Goal: Task Accomplishment & Management: Use online tool/utility

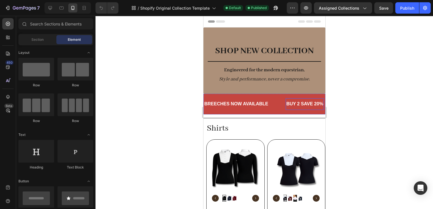
click at [300, 104] on p "BUY 2 SAVE 20%" at bounding box center [304, 104] width 37 height 6
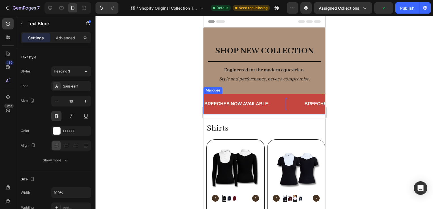
click at [386, 108] on div at bounding box center [265, 112] width 338 height 193
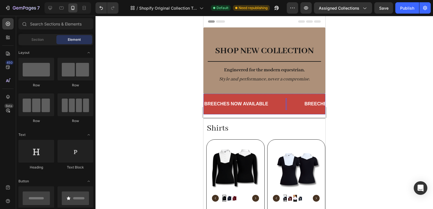
click at [286, 102] on div "Rich Text Editor. Editing area: main" at bounding box center [286, 104] width 1 height 7
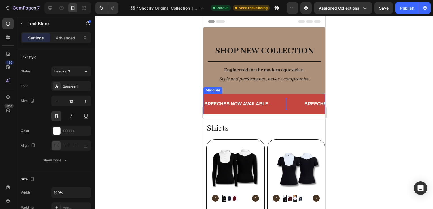
click at [219, 97] on div "BREECHES NOW AVAILABLE Text Block Text Block 0 BREECHES NOW AVAILABLE Text Bloc…" at bounding box center [264, 104] width 122 height 21
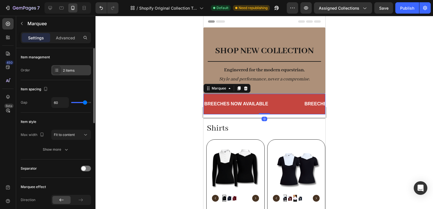
click at [71, 74] on div "2 items" at bounding box center [71, 70] width 40 height 10
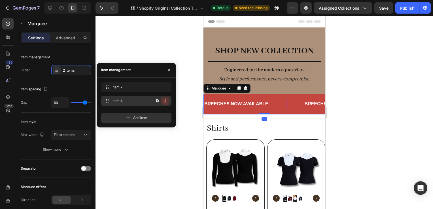
click at [163, 100] on icon "button" at bounding box center [165, 101] width 5 height 5
click at [168, 100] on button "Delete" at bounding box center [162, 101] width 16 height 8
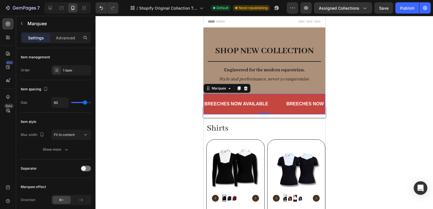
click at [380, 105] on div at bounding box center [265, 112] width 338 height 193
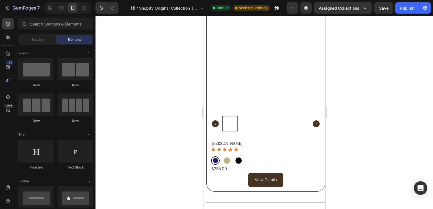
scroll to position [455, 0]
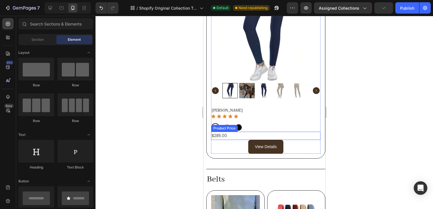
click at [219, 132] on div "$285.00" at bounding box center [265, 136] width 109 height 8
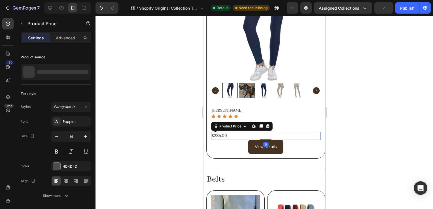
click at [219, 132] on div "$285.00" at bounding box center [265, 136] width 109 height 8
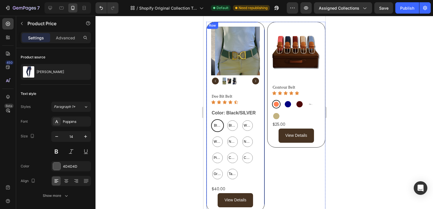
scroll to position [620, 0]
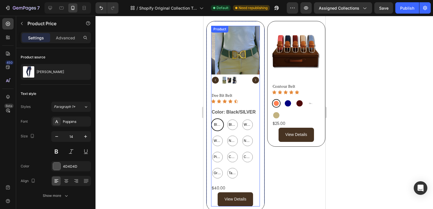
click at [251, 181] on div "Dee Bit Belt Product Title Icon Icon Icon Icon Icon Icon List Color: Black/SILV…" at bounding box center [235, 150] width 49 height 114
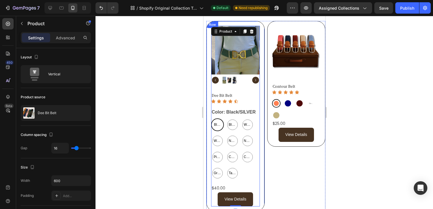
click at [260, 182] on div "Product Images Dee Bit Belt Product Title Icon Icon Icon Icon Icon Icon List Co…" at bounding box center [235, 116] width 58 height 190
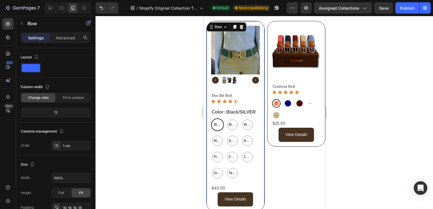
click at [259, 167] on div "Product Images Dee Bit Belt Product Title Icon Icon Icon Icon Icon Icon List Co…" at bounding box center [235, 116] width 58 height 190
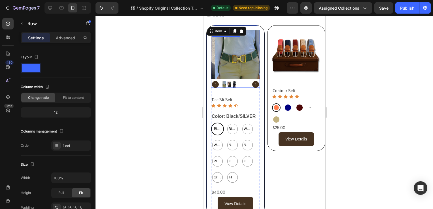
scroll to position [580, 0]
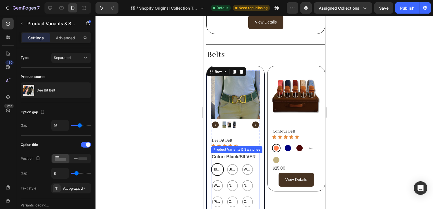
click at [234, 154] on legend "Color: Black/SILVER" at bounding box center [233, 157] width 45 height 8
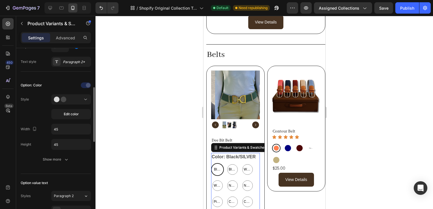
scroll to position [126, 0]
click at [69, 115] on span "Edit color" at bounding box center [71, 115] width 15 height 5
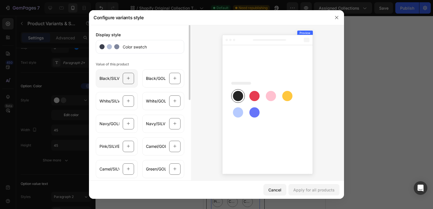
click at [128, 80] on div at bounding box center [128, 78] width 11 height 11
click at [236, 91] on rect at bounding box center [238, 96] width 10 height 10
click at [230, 95] on icon at bounding box center [267, 104] width 91 height 139
click at [236, 97] on rect at bounding box center [238, 96] width 10 height 10
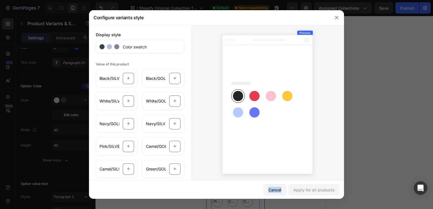
click at [236, 97] on rect at bounding box center [238, 96] width 10 height 10
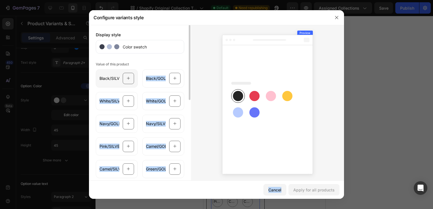
drag, startPoint x: 236, startPoint y: 97, endPoint x: 125, endPoint y: 79, distance: 112.0
click at [125, 79] on div "Display style Color swatch Value of this product Black/SILVER Black/GOLD White/…" at bounding box center [216, 103] width 255 height 157
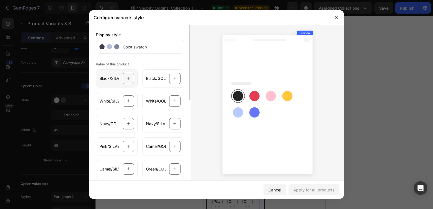
click at [127, 79] on icon at bounding box center [129, 78] width 4 height 11
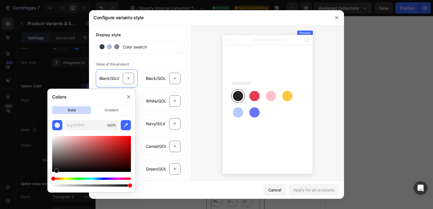
click at [56, 170] on div at bounding box center [91, 154] width 79 height 36
click at [58, 171] on div at bounding box center [56, 171] width 5 height 5
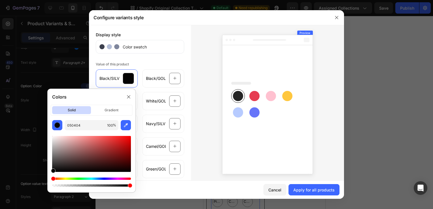
drag, startPoint x: 58, startPoint y: 171, endPoint x: 45, endPoint y: 174, distance: 14.1
click at [45, 0] on body "7 / Shopify Original Collection Template Default Need republishing Preview Assi…" at bounding box center [216, 0] width 433 height 0
type input "000000"
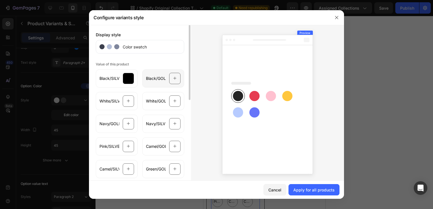
click at [173, 77] on icon at bounding box center [175, 78] width 4 height 11
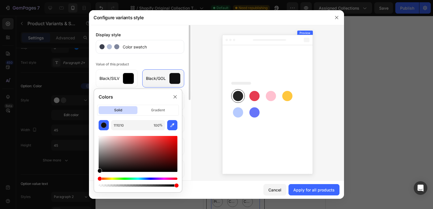
drag, startPoint x: 104, startPoint y: 169, endPoint x: 84, endPoint y: 172, distance: 20.6
click at [84, 0] on body "7 / Shopify Original Collection Template Default Need republishing Preview Assi…" at bounding box center [216, 0] width 433 height 0
type input "000000"
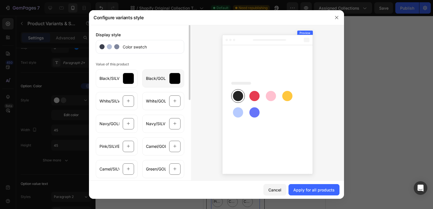
click at [176, 37] on div "Display style" at bounding box center [140, 35] width 88 height 6
click at [123, 105] on div at bounding box center [128, 101] width 11 height 11
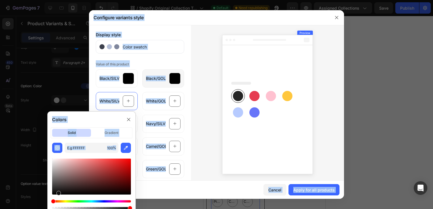
drag, startPoint x: 57, startPoint y: 196, endPoint x: 36, endPoint y: 126, distance: 72.7
click at [36, 0] on body "7 / Shopify Original Collection Template Default Need republishing Preview Assi…" at bounding box center [216, 0] width 433 height 0
click at [60, 185] on div at bounding box center [91, 177] width 79 height 36
drag, startPoint x: 59, startPoint y: 185, endPoint x: 47, endPoint y: 136, distance: 50.8
click at [47, 136] on div "Colors solid gradient 443E3E 100 %" at bounding box center [91, 163] width 93 height 109
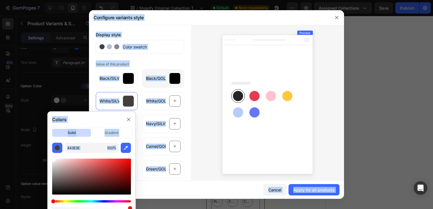
type input "FFFFFF"
click at [173, 103] on icon at bounding box center [175, 101] width 4 height 11
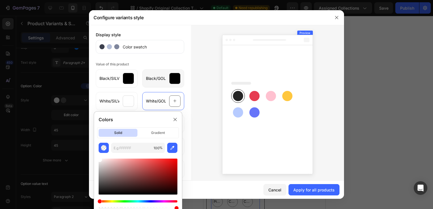
drag, startPoint x: 104, startPoint y: 187, endPoint x: 94, endPoint y: 146, distance: 42.0
click at [94, 146] on div "100 %" at bounding box center [138, 177] width 88 height 68
type input "FFFFFF"
click at [191, 119] on div at bounding box center [267, 103] width 153 height 157
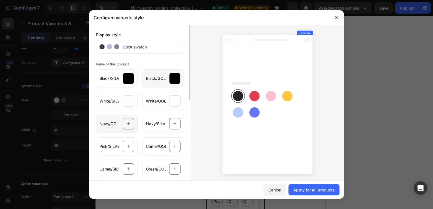
click at [127, 122] on icon at bounding box center [129, 124] width 4 height 11
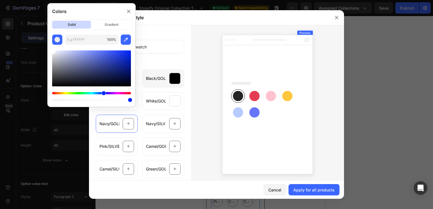
click at [103, 92] on div "Hue" at bounding box center [91, 93] width 79 height 2
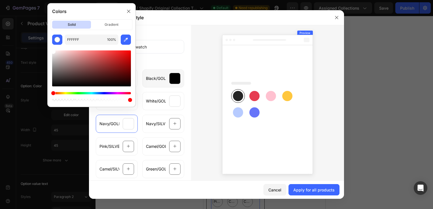
click at [102, 93] on div "Hue" at bounding box center [91, 93] width 79 height 2
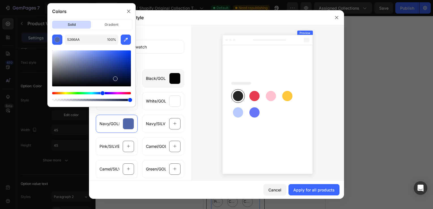
drag, startPoint x: 94, startPoint y: 62, endPoint x: 115, endPoint y: 77, distance: 26.6
click at [115, 77] on div at bounding box center [91, 68] width 79 height 36
click at [102, 76] on div at bounding box center [91, 68] width 79 height 36
click at [103, 67] on div at bounding box center [91, 68] width 79 height 36
click at [111, 69] on div at bounding box center [91, 68] width 79 height 36
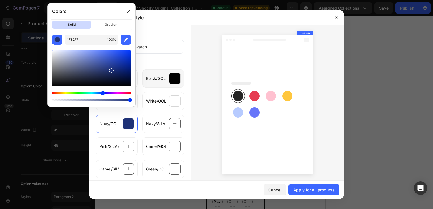
click at [122, 71] on div at bounding box center [91, 68] width 79 height 36
type input "0D226D"
click at [170, 121] on div at bounding box center [174, 123] width 11 height 11
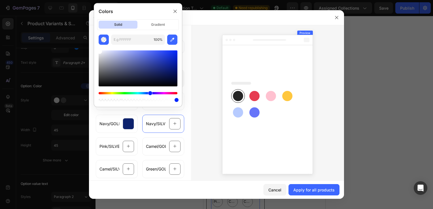
click at [156, 74] on div at bounding box center [138, 68] width 79 height 36
type input "182156"
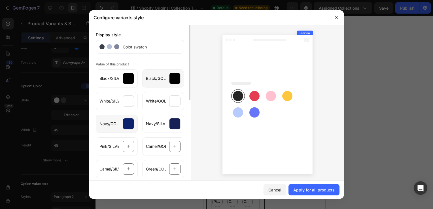
click at [128, 117] on div "Navy/GOLD" at bounding box center [117, 124] width 42 height 18
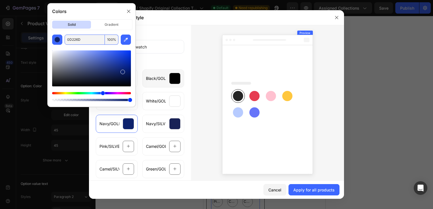
click at [90, 40] on input "0D226D" at bounding box center [85, 40] width 40 height 10
click at [170, 122] on div at bounding box center [174, 123] width 11 height 11
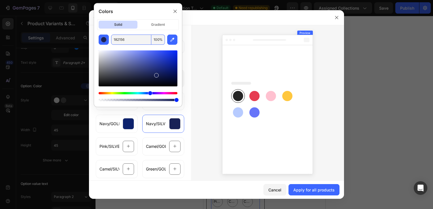
click at [129, 39] on input "182156" at bounding box center [131, 40] width 40 height 10
paste input "0D226D"
type input "0D226D"
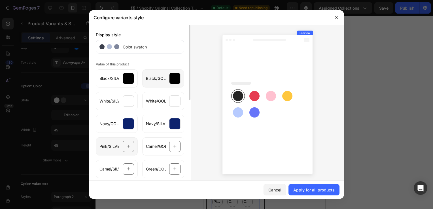
click at [113, 147] on span "Pink/SILVER" at bounding box center [110, 147] width 20 height 6
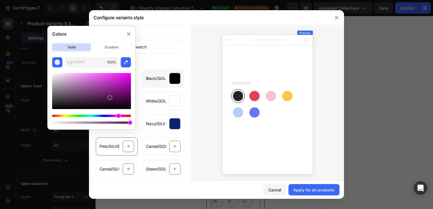
click at [118, 115] on div "Hue" at bounding box center [91, 116] width 79 height 2
click at [71, 74] on div at bounding box center [91, 91] width 79 height 36
click at [122, 117] on div at bounding box center [91, 119] width 79 height 9
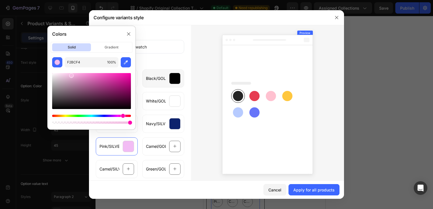
click at [122, 116] on div "Hue" at bounding box center [91, 116] width 79 height 2
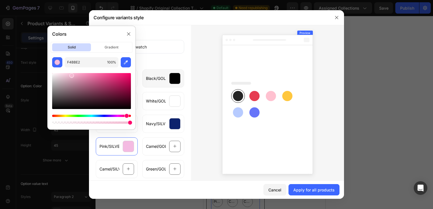
click at [126, 116] on div "Hue" at bounding box center [91, 116] width 79 height 2
click at [67, 73] on div at bounding box center [91, 91] width 79 height 36
type input "FCCFE1"
click at [172, 153] on div "Camel/GOLD" at bounding box center [163, 147] width 42 height 18
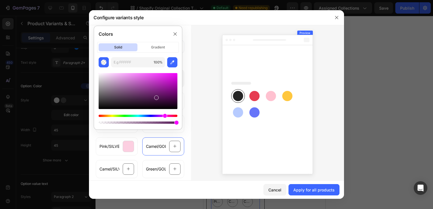
click at [104, 115] on div "Hue" at bounding box center [138, 116] width 79 height 2
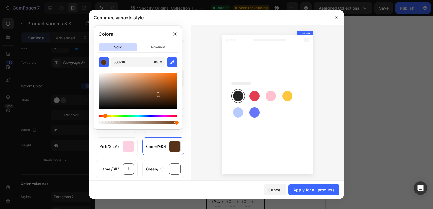
click at [157, 93] on div at bounding box center [138, 91] width 79 height 36
click at [161, 95] on div at bounding box center [138, 91] width 79 height 36
click at [159, 92] on div at bounding box center [138, 91] width 79 height 36
click at [164, 93] on div at bounding box center [138, 91] width 79 height 36
click at [169, 96] on div at bounding box center [138, 91] width 79 height 36
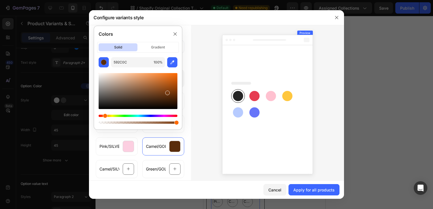
drag, startPoint x: 167, startPoint y: 96, endPoint x: 168, endPoint y: 91, distance: 5.2
click at [168, 91] on div at bounding box center [138, 91] width 79 height 36
type input "7C3D10"
click at [135, 66] on input "7C3D10" at bounding box center [131, 62] width 40 height 10
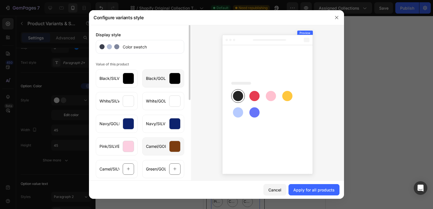
click at [171, 143] on div at bounding box center [174, 146] width 11 height 11
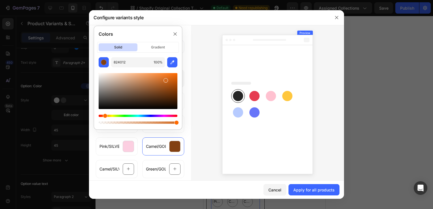
drag, startPoint x: 167, startPoint y: 90, endPoint x: 165, endPoint y: 79, distance: 11.4
click at [165, 79] on div at bounding box center [166, 80] width 5 height 5
drag, startPoint x: 165, startPoint y: 79, endPoint x: 174, endPoint y: 85, distance: 10.3
click at [174, 85] on div at bounding box center [173, 86] width 5 height 5
type input "A54A09"
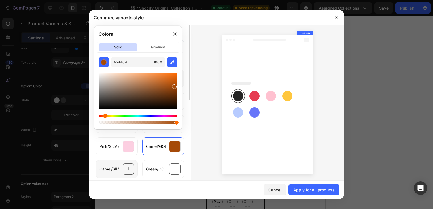
click at [121, 164] on div "Camel/SILVER" at bounding box center [117, 169] width 42 height 18
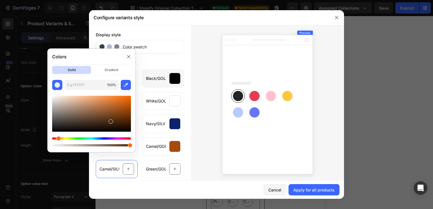
click at [110, 120] on div at bounding box center [111, 121] width 5 height 5
type input "4F2D15"
click at [171, 145] on div at bounding box center [174, 146] width 11 height 11
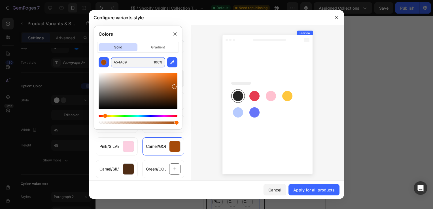
click at [127, 63] on input "A54A09" at bounding box center [131, 62] width 40 height 10
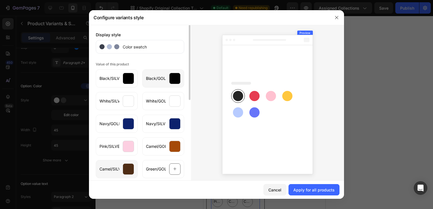
click at [125, 172] on div at bounding box center [128, 169] width 11 height 11
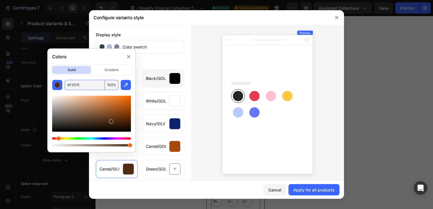
click at [97, 88] on input "4F2D15" at bounding box center [85, 85] width 40 height 10
paste input "A54A09"
type input "A54A09"
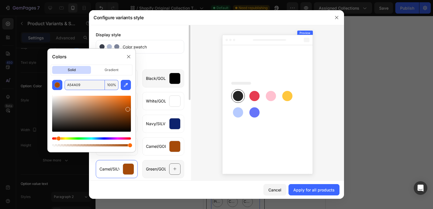
click at [177, 169] on div at bounding box center [174, 169] width 11 height 11
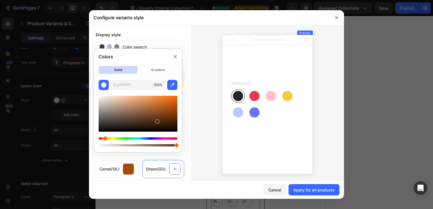
click at [119, 138] on div "Hue" at bounding box center [138, 139] width 79 height 2
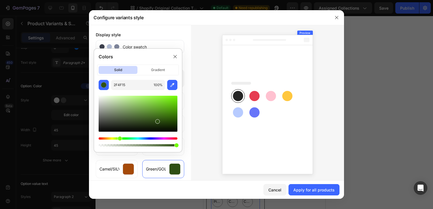
click at [164, 122] on div at bounding box center [138, 114] width 79 height 36
click at [170, 124] on div at bounding box center [138, 114] width 79 height 36
click at [166, 121] on div at bounding box center [138, 114] width 79 height 36
click at [171, 123] on div at bounding box center [138, 114] width 79 height 36
type input "1D3A05"
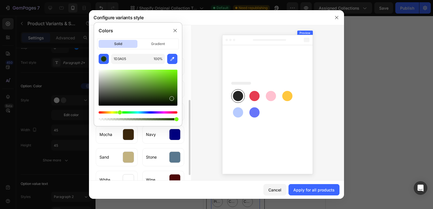
scroll to position [171, 0]
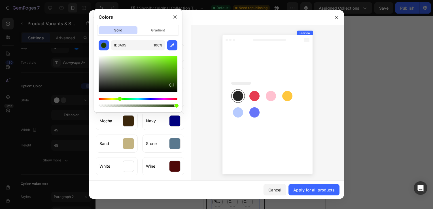
click at [193, 106] on div at bounding box center [267, 103] width 153 height 157
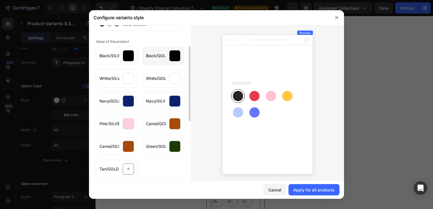
scroll to position [52, 0]
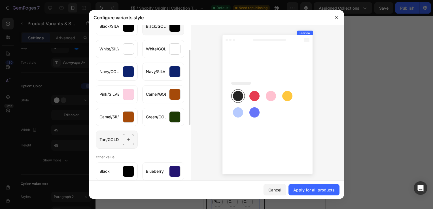
click at [127, 137] on icon at bounding box center [129, 139] width 4 height 11
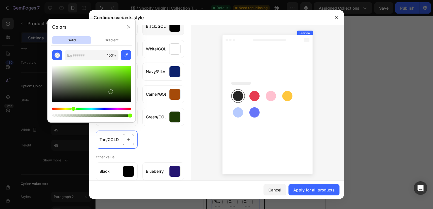
click at [64, 110] on div at bounding box center [91, 112] width 79 height 9
click at [62, 110] on div at bounding box center [91, 112] width 79 height 9
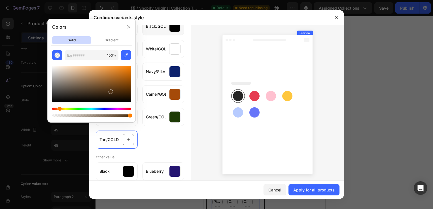
drag, startPoint x: 72, startPoint y: 108, endPoint x: 59, endPoint y: 109, distance: 13.1
click at [59, 109] on div "Hue" at bounding box center [60, 109] width 5 height 5
drag, startPoint x: 103, startPoint y: 88, endPoint x: 82, endPoint y: 68, distance: 29.1
click at [82, 68] on div at bounding box center [91, 84] width 79 height 36
click at [87, 70] on div at bounding box center [91, 84] width 79 height 36
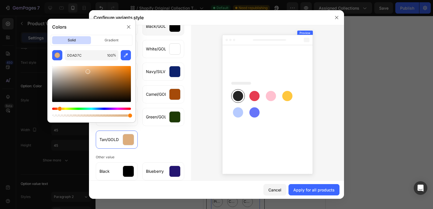
click at [75, 69] on div at bounding box center [91, 84] width 79 height 36
click at [60, 108] on div "Hue" at bounding box center [61, 109] width 5 height 5
drag, startPoint x: 76, startPoint y: 71, endPoint x: 81, endPoint y: 67, distance: 6.4
click at [81, 67] on div at bounding box center [80, 69] width 5 height 5
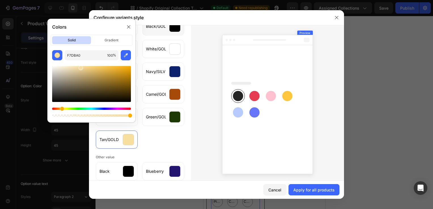
click at [61, 107] on div "Hue" at bounding box center [62, 109] width 5 height 5
click at [77, 69] on div at bounding box center [91, 84] width 79 height 36
click at [72, 66] on div at bounding box center [91, 84] width 79 height 36
click at [67, 65] on div at bounding box center [91, 91] width 79 height 53
click at [69, 74] on div at bounding box center [91, 84] width 79 height 36
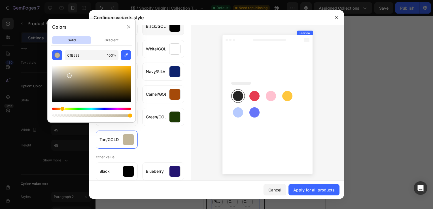
click at [69, 69] on div at bounding box center [91, 84] width 79 height 36
type input "E5D7B5"
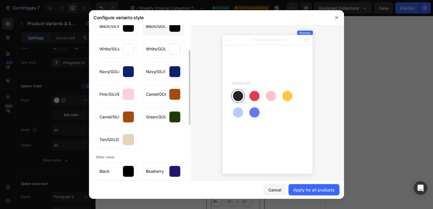
click at [176, 145] on div "Black/SILVER Black/GOLD White/SILVER White/GOLD Navy/GOLD Navy/SILVER Pink/SILV…" at bounding box center [140, 82] width 88 height 134
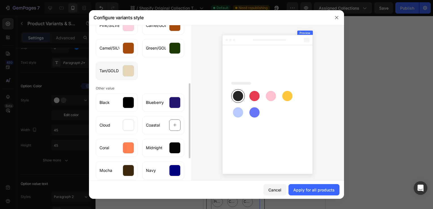
scroll to position [121, 0]
click at [177, 124] on div at bounding box center [174, 124] width 11 height 11
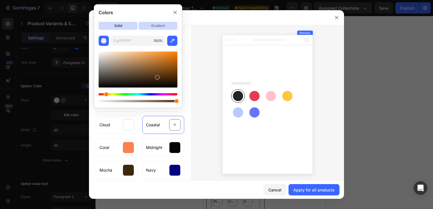
click at [156, 24] on p "gradient" at bounding box center [158, 26] width 39 height 8
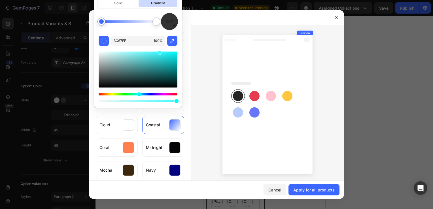
drag, startPoint x: 149, startPoint y: 94, endPoint x: 139, endPoint y: 94, distance: 10.5
click at [139, 94] on div "Hue" at bounding box center [139, 94] width 5 height 5
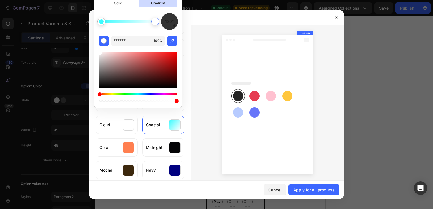
click at [156, 22] on div at bounding box center [155, 21] width 5 height 5
click at [170, 22] on span "130°" at bounding box center [169, 21] width 9 height 7
drag, startPoint x: 174, startPoint y: 25, endPoint x: 167, endPoint y: 16, distance: 11.9
click at [167, 16] on div at bounding box center [166, 15] width 3 height 3
click at [170, 22] on span "332°" at bounding box center [169, 21] width 9 height 7
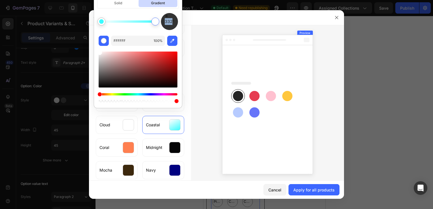
click at [170, 22] on span "332°" at bounding box center [169, 21] width 9 height 7
drag, startPoint x: 175, startPoint y: 29, endPoint x: 166, endPoint y: 20, distance: 12.4
click at [166, 20] on div "332°" at bounding box center [169, 21] width 17 height 17
click at [169, 24] on span "332°" at bounding box center [169, 21] width 9 height 7
drag, startPoint x: 169, startPoint y: 24, endPoint x: 175, endPoint y: 19, distance: 7.8
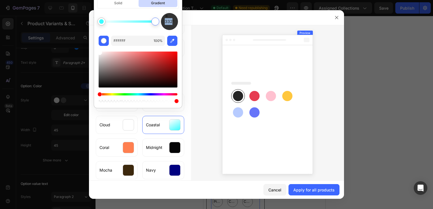
click at [175, 19] on div "332°" at bounding box center [169, 21] width 17 height 17
click at [175, 19] on div at bounding box center [169, 21] width 23 height 23
click at [171, 18] on span "63°" at bounding box center [169, 21] width 7 height 7
click at [168, 22] on span "63°" at bounding box center [169, 21] width 7 height 7
click at [166, 27] on div at bounding box center [169, 21] width 23 height 23
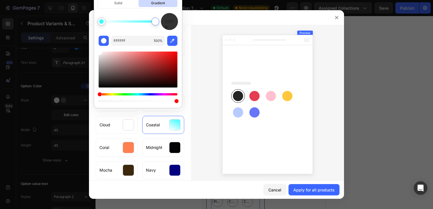
click at [178, 24] on div "209°" at bounding box center [169, 21] width 17 height 17
click at [167, 18] on span "209°" at bounding box center [169, 21] width 9 height 7
click at [164, 19] on div at bounding box center [169, 21] width 22 height 22
click at [181, 19] on div "293° FFFFFF 100 %" at bounding box center [138, 58] width 88 height 90
click at [176, 25] on div at bounding box center [169, 21] width 23 height 23
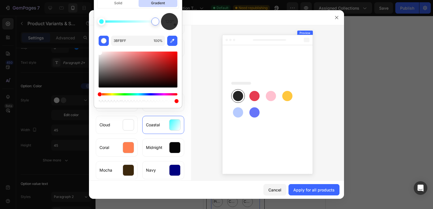
click at [104, 22] on div at bounding box center [101, 21] width 5 height 5
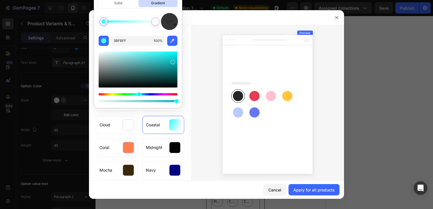
drag, startPoint x: 159, startPoint y: 53, endPoint x: 176, endPoint y: 61, distance: 19.0
click at [175, 61] on div at bounding box center [173, 62] width 5 height 5
type input "05B9BC"
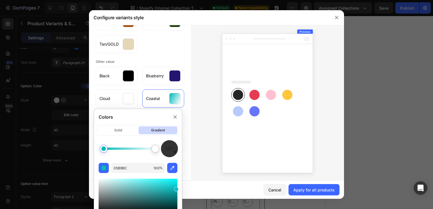
scroll to position [1, 0]
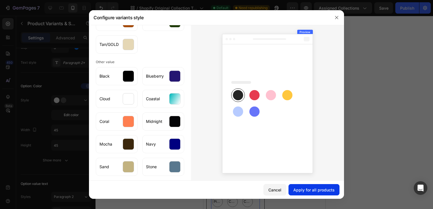
click at [317, 185] on button "Apply for all products" at bounding box center [314, 189] width 51 height 11
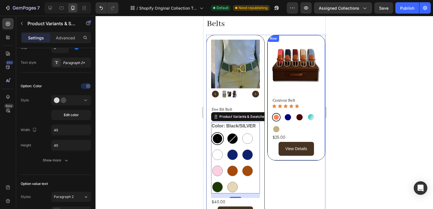
scroll to position [611, 0]
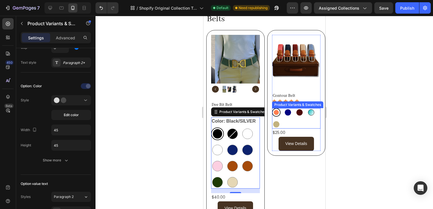
click at [310, 111] on div at bounding box center [311, 112] width 6 height 6
click at [307, 108] on input "Coastal Coastal" at bounding box center [306, 108] width 0 height 0
radio input "true"
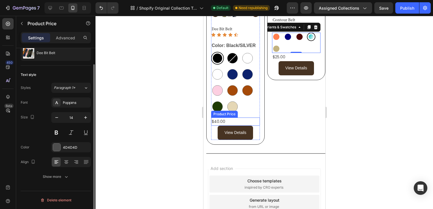
scroll to position [0, 0]
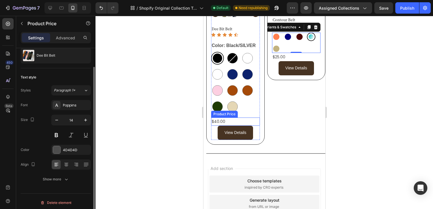
click at [257, 118] on div "$40.00" at bounding box center [235, 122] width 49 height 8
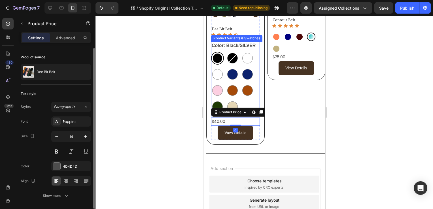
scroll to position [643, 0]
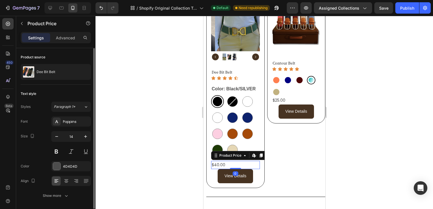
click at [339, 103] on div at bounding box center [265, 112] width 338 height 193
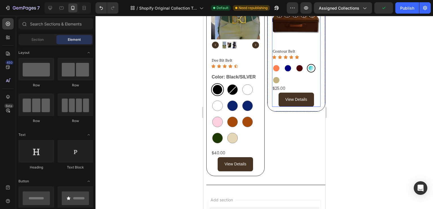
scroll to position [655, 0]
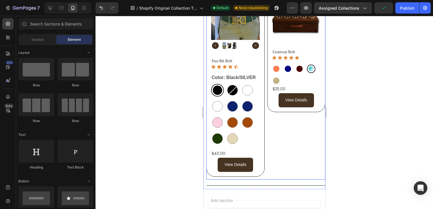
click at [310, 125] on div "Product Images Contour Belt Product Title Icon Icon Icon Icon Icon Icon List Co…" at bounding box center [296, 82] width 58 height 193
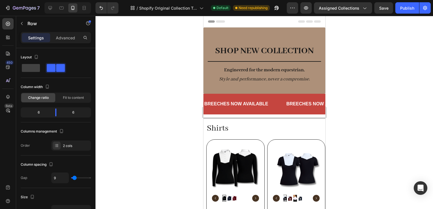
scroll to position [72, 0]
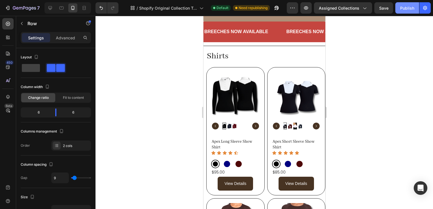
click at [404, 8] on div "Publish" at bounding box center [407, 8] width 14 height 6
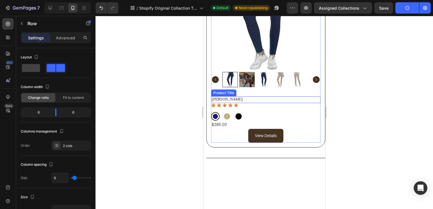
scroll to position [367, 0]
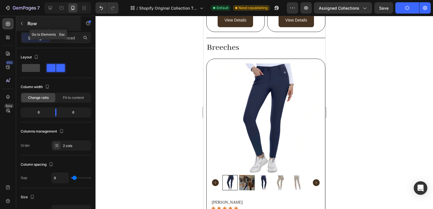
click at [32, 19] on div "Row" at bounding box center [48, 23] width 65 height 15
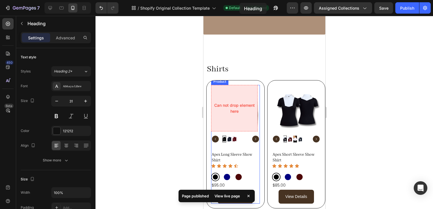
scroll to position [0, 0]
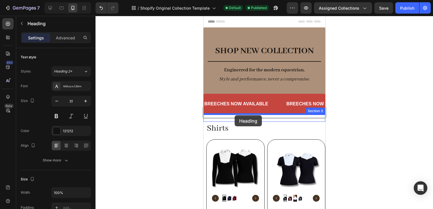
drag, startPoint x: 242, startPoint y: 43, endPoint x: 234, endPoint y: 115, distance: 73.2
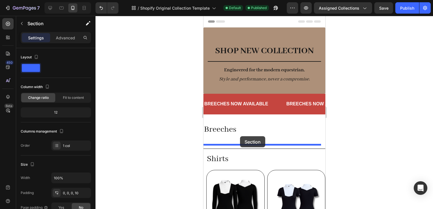
drag, startPoint x: 316, startPoint y: 70, endPoint x: 238, endPoint y: 136, distance: 101.8
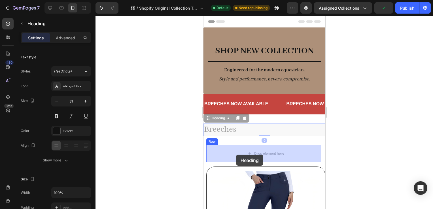
drag, startPoint x: 228, startPoint y: 128, endPoint x: 236, endPoint y: 155, distance: 28.1
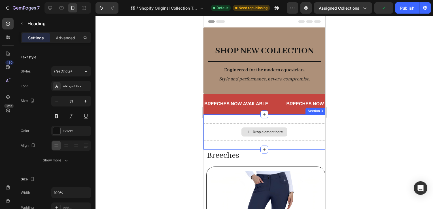
click at [283, 134] on div "Drop element here" at bounding box center [264, 132] width 46 height 9
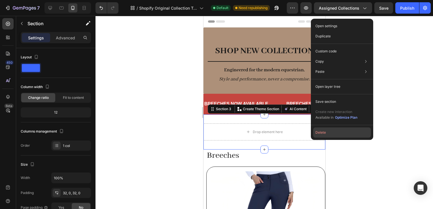
click at [326, 136] on button "Delete" at bounding box center [342, 133] width 58 height 10
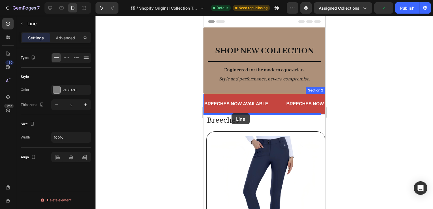
drag, startPoint x: 227, startPoint y: 141, endPoint x: 231, endPoint y: 113, distance: 28.1
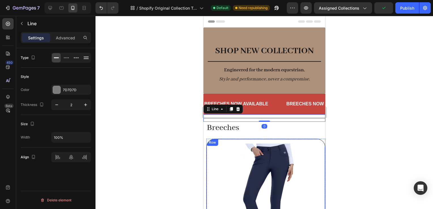
click at [345, 152] on div at bounding box center [265, 112] width 338 height 193
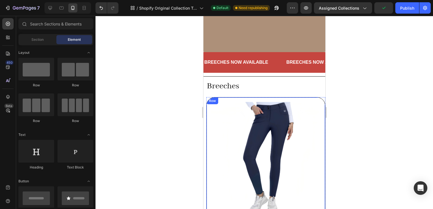
scroll to position [41, 0]
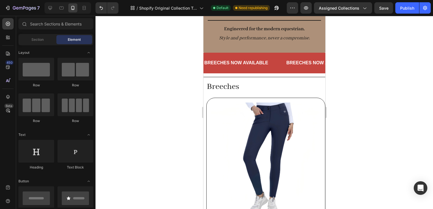
click at [338, 124] on div at bounding box center [265, 112] width 338 height 193
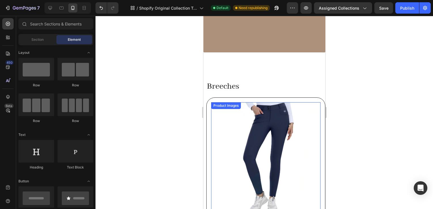
scroll to position [198, 0]
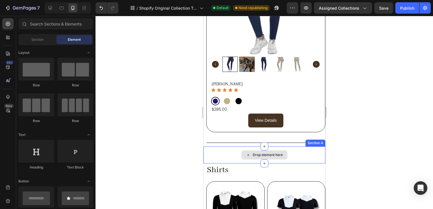
click at [250, 151] on div "Drop element here" at bounding box center [264, 155] width 46 height 9
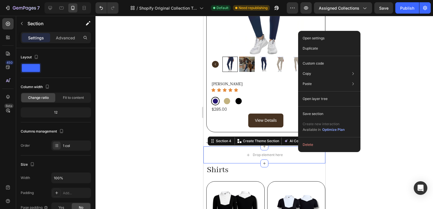
click at [309, 151] on div "Open settings Duplicate Custom code Copy Copy section Ctrl + C Copy style Copy …" at bounding box center [329, 91] width 62 height 121
click at [309, 146] on button "Delete" at bounding box center [330, 145] width 58 height 10
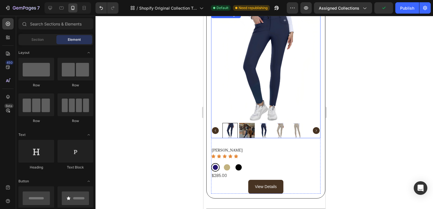
scroll to position [0, 0]
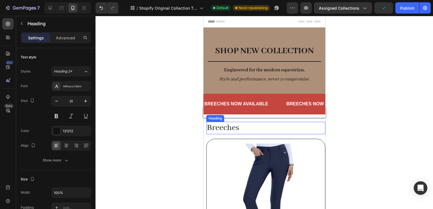
click at [222, 127] on h2 "Breeches" at bounding box center [265, 128] width 119 height 12
click at [357, 123] on div at bounding box center [265, 112] width 338 height 193
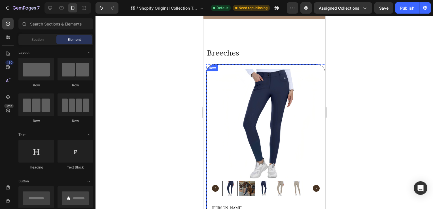
scroll to position [154, 0]
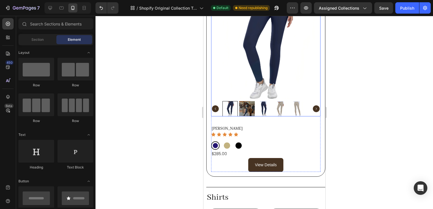
click at [253, 105] on img at bounding box center [246, 108] width 15 height 15
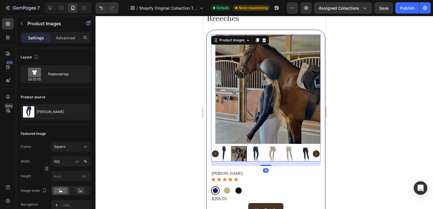
scroll to position [110, 0]
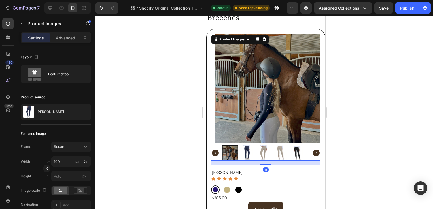
click at [251, 147] on img at bounding box center [246, 152] width 15 height 15
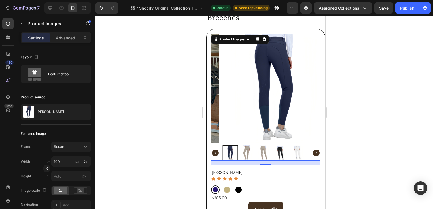
click at [244, 152] on img at bounding box center [246, 152] width 15 height 15
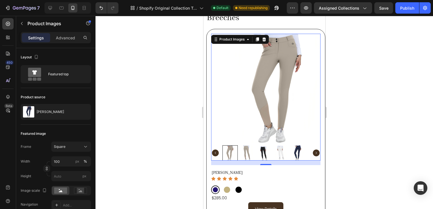
scroll to position [232, 0]
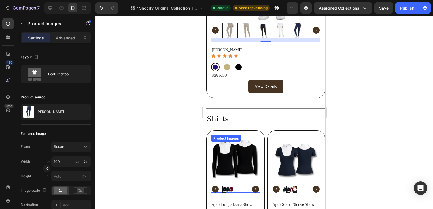
click at [219, 136] on div "Product Images" at bounding box center [226, 138] width 28 height 5
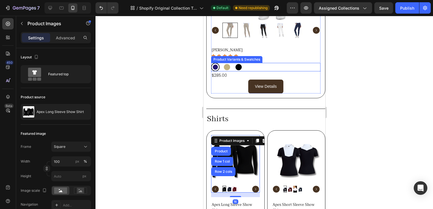
click at [226, 71] on div "$285.00" at bounding box center [265, 75] width 109 height 8
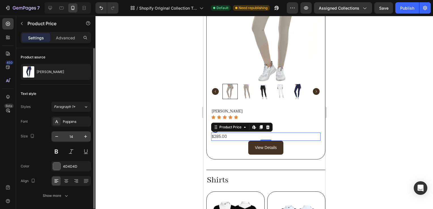
scroll to position [18, 0]
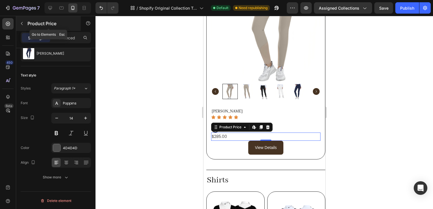
click at [41, 21] on p "Product Price" at bounding box center [52, 23] width 48 height 7
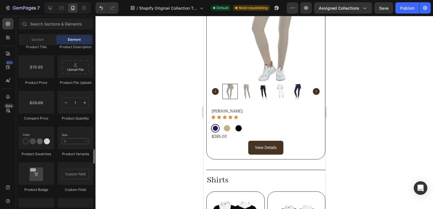
scroll to position [880, 0]
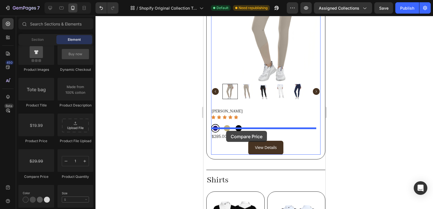
drag, startPoint x: 237, startPoint y: 183, endPoint x: 226, endPoint y: 130, distance: 54.4
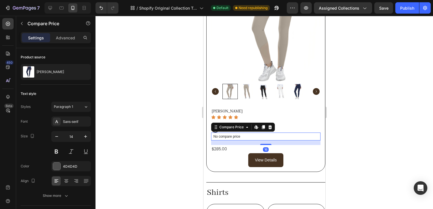
click at [228, 135] on p "No compare price" at bounding box center [265, 136] width 105 height 3
click at [242, 125] on div "Compare Price" at bounding box center [231, 127] width 27 height 5
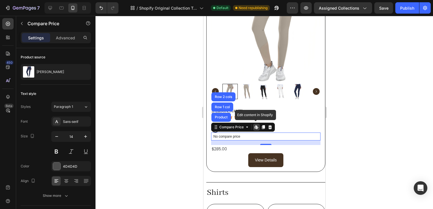
click at [399, 141] on div at bounding box center [265, 112] width 338 height 193
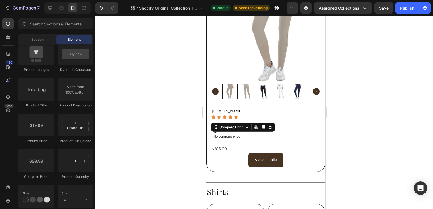
click at [258, 135] on p "No compare price" at bounding box center [265, 136] width 105 height 3
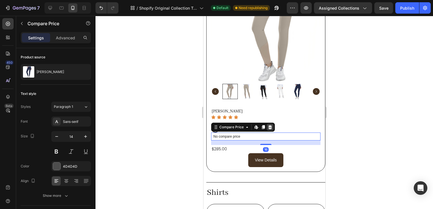
click at [269, 124] on div at bounding box center [270, 127] width 7 height 7
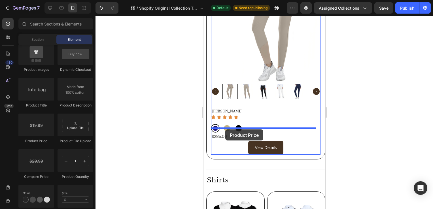
drag, startPoint x: 242, startPoint y: 151, endPoint x: 225, endPoint y: 130, distance: 27.7
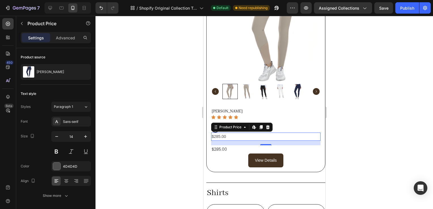
click at [234, 133] on div "$285.00" at bounding box center [265, 137] width 109 height 8
click at [242, 133] on div "$285.00" at bounding box center [265, 137] width 109 height 8
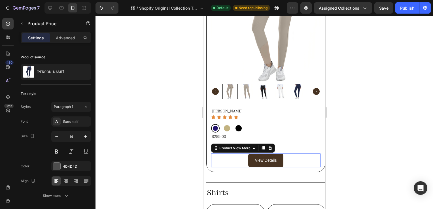
click at [220, 154] on div "View Details" at bounding box center [265, 161] width 109 height 14
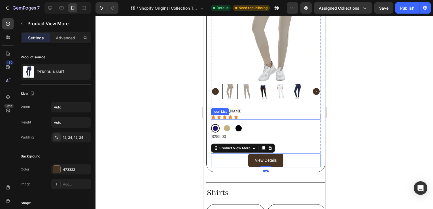
click at [283, 115] on div "Icon Icon Icon Icon Icon" at bounding box center [265, 117] width 109 height 5
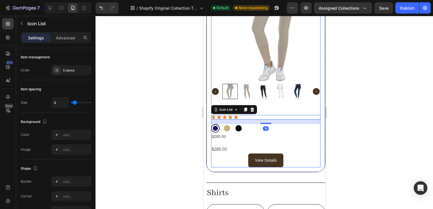
click at [242, 145] on div "$285.00" at bounding box center [265, 149] width 109 height 8
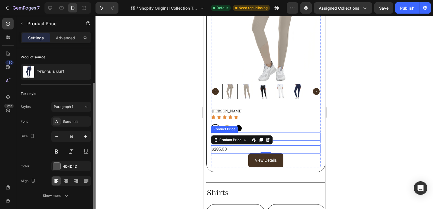
click at [223, 133] on div "$285.00" at bounding box center [265, 137] width 109 height 8
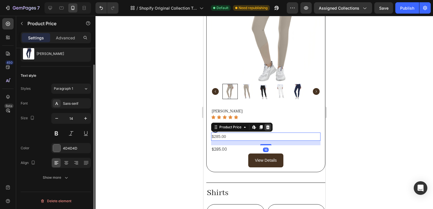
click at [267, 125] on icon at bounding box center [268, 127] width 4 height 4
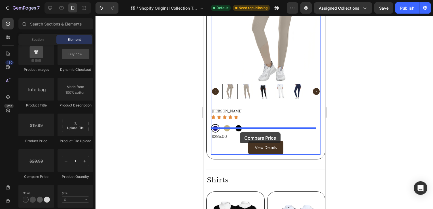
drag, startPoint x: 242, startPoint y: 176, endPoint x: 240, endPoint y: 132, distance: 44.0
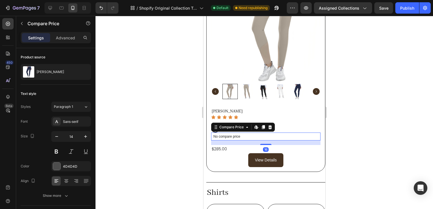
click at [236, 135] on p "No compare price" at bounding box center [265, 136] width 105 height 3
click at [255, 125] on icon at bounding box center [255, 126] width 2 height 3
click at [241, 135] on p "No compare price" at bounding box center [265, 136] width 105 height 3
click at [272, 124] on div at bounding box center [270, 127] width 7 height 7
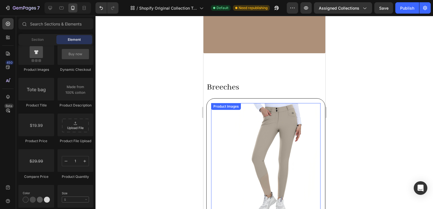
scroll to position [172, 0]
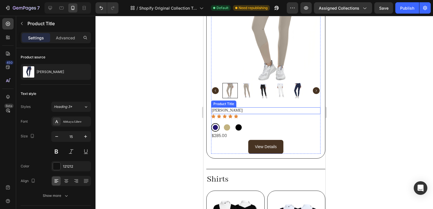
click at [265, 109] on div "Align Breech Product Title" at bounding box center [265, 110] width 109 height 7
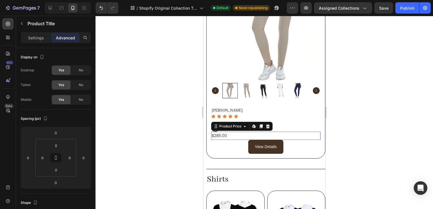
click at [289, 132] on div "$285.00" at bounding box center [265, 136] width 109 height 8
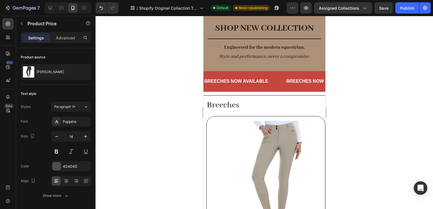
scroll to position [20, 0]
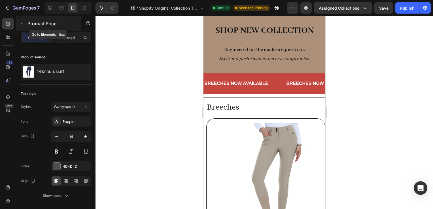
click at [26, 21] on button "button" at bounding box center [21, 23] width 9 height 9
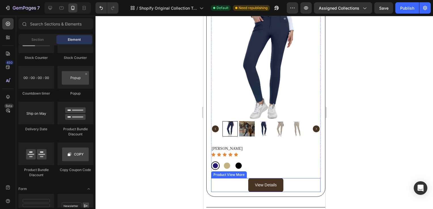
scroll to position [154, 0]
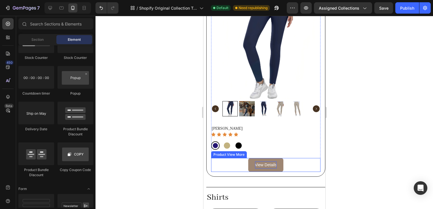
click at [265, 162] on div "View Details" at bounding box center [266, 165] width 22 height 7
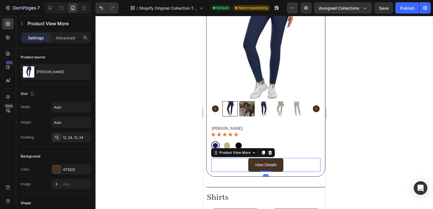
click at [291, 162] on div "View Details" at bounding box center [265, 165] width 109 height 14
click at [272, 162] on div "View Details" at bounding box center [266, 165] width 22 height 7
click at [272, 162] on p "View Details" at bounding box center [266, 165] width 22 height 7
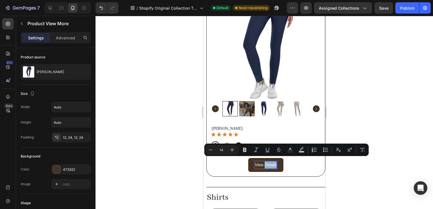
click at [282, 164] on div "View Details" at bounding box center [265, 165] width 109 height 14
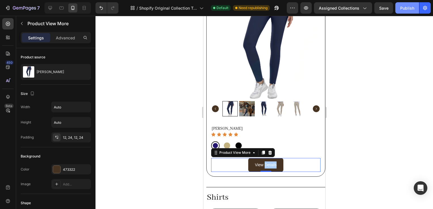
click at [419, 11] on button "Publish" at bounding box center [408, 7] width 24 height 11
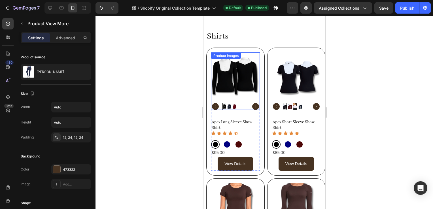
scroll to position [315, 0]
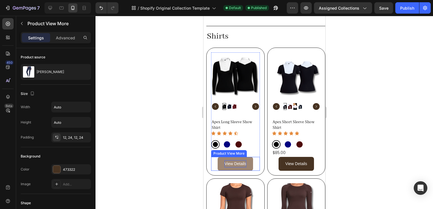
click at [237, 160] on div "View Details" at bounding box center [235, 163] width 22 height 7
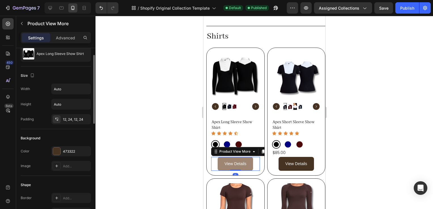
click at [251, 160] on button "View Details" at bounding box center [234, 164] width 35 height 14
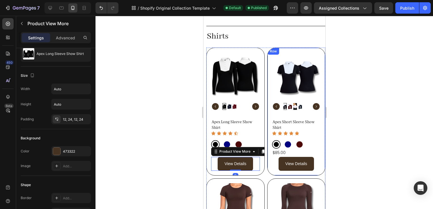
click at [380, 99] on div at bounding box center [265, 112] width 338 height 193
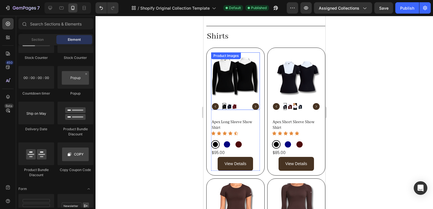
click at [236, 62] on img at bounding box center [235, 76] width 49 height 49
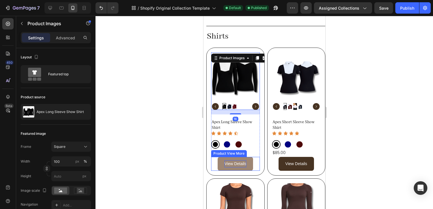
click at [244, 160] on div "View Details" at bounding box center [235, 163] width 22 height 7
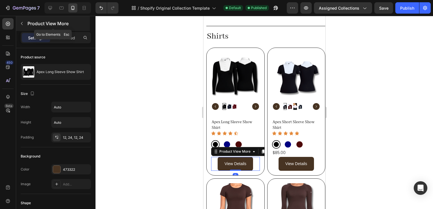
click at [19, 22] on button "button" at bounding box center [21, 23] width 9 height 9
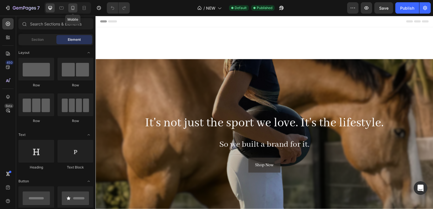
click at [70, 7] on icon at bounding box center [73, 8] width 6 height 6
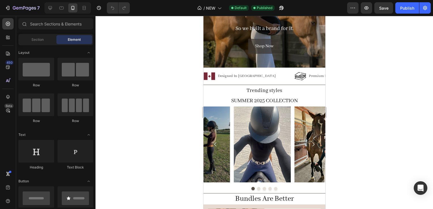
scroll to position [55, 0]
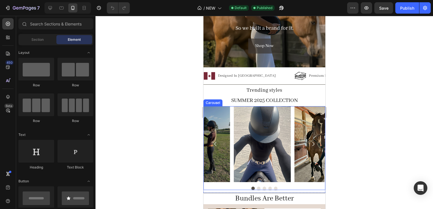
click at [310, 143] on icon "Carousel Next Arrow" at bounding box center [313, 144] width 6 height 6
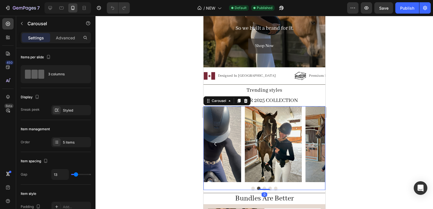
click at [310, 141] on icon "Carousel Next Arrow" at bounding box center [313, 144] width 6 height 6
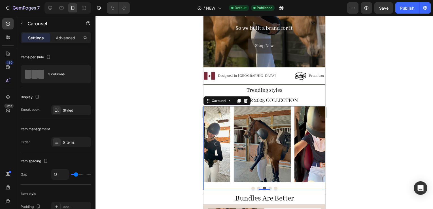
click at [310, 141] on icon "Carousel Next Arrow" at bounding box center [313, 144] width 6 height 6
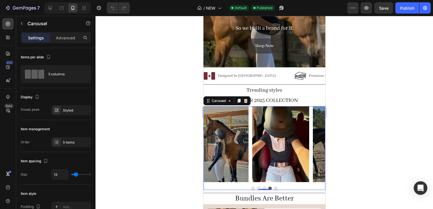
click at [310, 141] on icon "Carousel Next Arrow" at bounding box center [313, 144] width 6 height 6
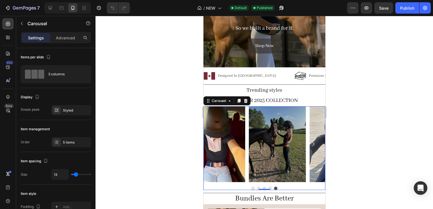
click at [312, 142] on icon "Carousel Next Arrow" at bounding box center [313, 144] width 2 height 4
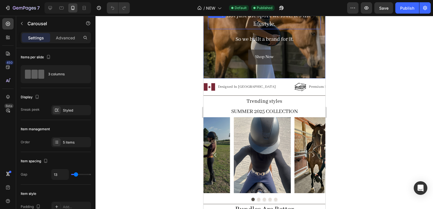
scroll to position [0, 0]
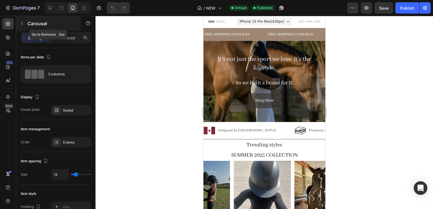
click at [26, 23] on button "button" at bounding box center [21, 23] width 9 height 9
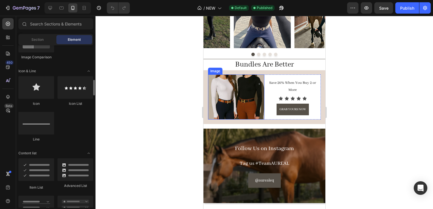
scroll to position [347, 0]
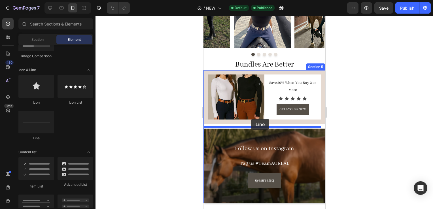
drag, startPoint x: 237, startPoint y: 134, endPoint x: 251, endPoint y: 119, distance: 21.1
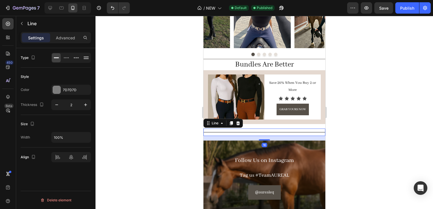
click at [395, 133] on div at bounding box center [265, 112] width 338 height 193
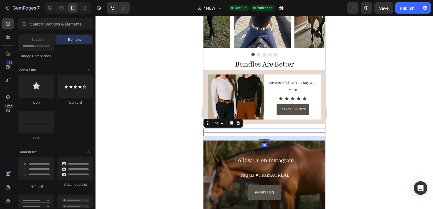
click at [260, 129] on div "Title Line 16" at bounding box center [264, 132] width 122 height 7
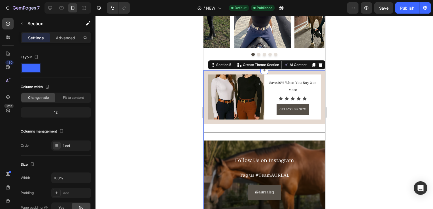
click at [260, 125] on div "Image Save 20% When You Buy 2 or More Text Block Icon Icon Icon Icon Icon Icon …" at bounding box center [264, 142] width 122 height 145
click at [73, 38] on p "Advanced" at bounding box center [65, 38] width 19 height 6
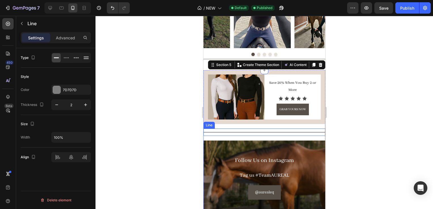
click at [255, 129] on div "Title Line" at bounding box center [264, 132] width 122 height 7
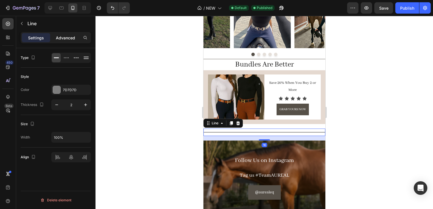
click at [67, 40] on p "Advanced" at bounding box center [65, 38] width 19 height 6
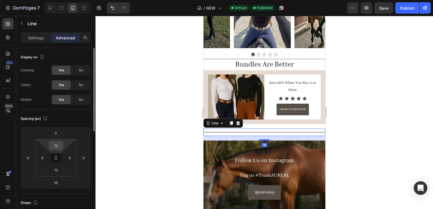
click at [53, 143] on input "12" at bounding box center [55, 145] width 11 height 9
type input "0"
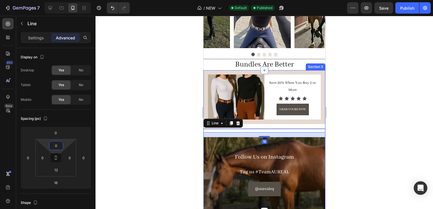
click at [318, 125] on div "Image Save 20% When You Buy 2 or More Text Block Icon Icon Icon Icon Icon Icon …" at bounding box center [264, 140] width 122 height 141
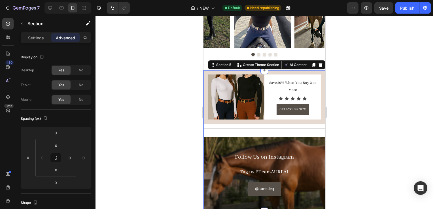
click at [276, 132] on div "Image Save 20% When You Buy 2 or More Text Block Icon Icon Icon Icon Icon Icon …" at bounding box center [264, 140] width 122 height 141
click at [279, 125] on div "Image Save 20% When You Buy 2 or More Text Block Icon Icon Icon Icon Icon Icon …" at bounding box center [264, 140] width 122 height 141
click at [277, 129] on div "Title Line" at bounding box center [264, 131] width 122 height 4
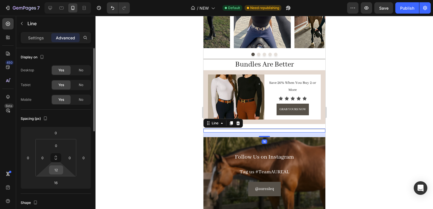
click at [57, 170] on input "12" at bounding box center [55, 170] width 11 height 9
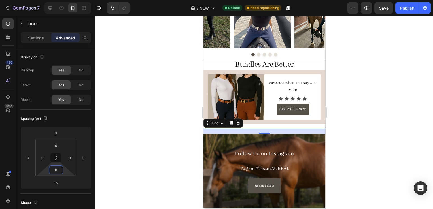
type input "0"
click at [359, 131] on div at bounding box center [265, 112] width 338 height 193
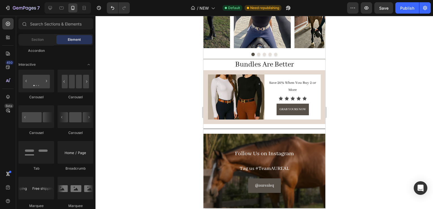
scroll to position [554, 0]
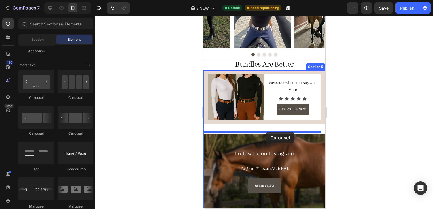
drag, startPoint x: 284, startPoint y: 133, endPoint x: 266, endPoint y: 132, distance: 17.9
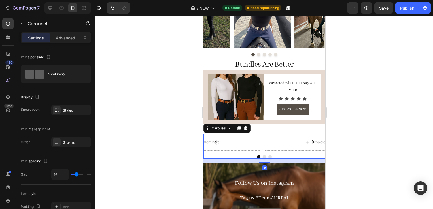
click at [354, 132] on div at bounding box center [265, 112] width 338 height 193
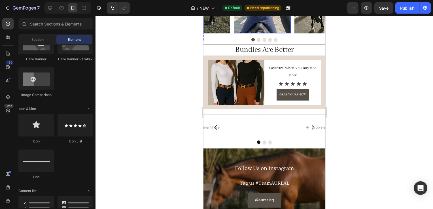
scroll to position [232, 0]
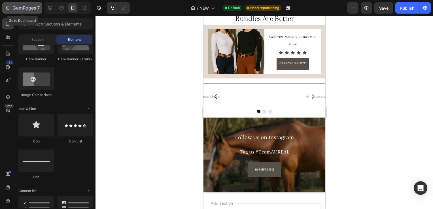
click at [16, 10] on icon "button" at bounding box center [24, 8] width 23 height 5
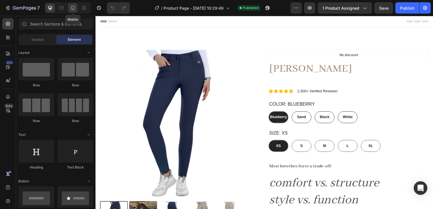
click at [72, 10] on icon at bounding box center [72, 8] width 3 height 4
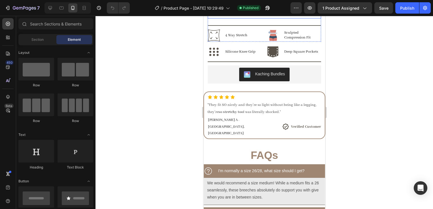
scroll to position [309, 0]
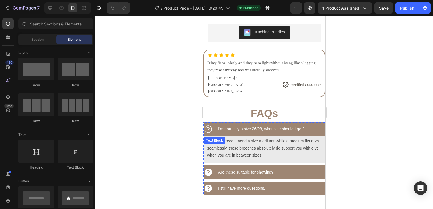
click at [210, 125] on icon at bounding box center [208, 129] width 9 height 9
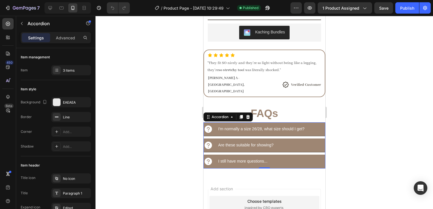
click at [210, 126] on icon at bounding box center [207, 129] width 7 height 7
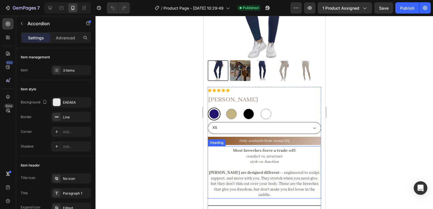
scroll to position [113, 0]
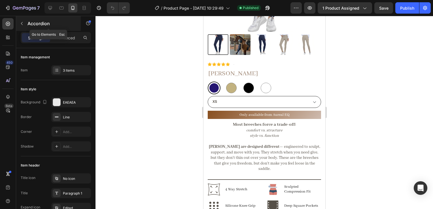
click at [18, 26] on button "button" at bounding box center [21, 23] width 9 height 9
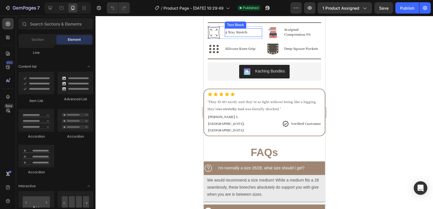
scroll to position [273, 0]
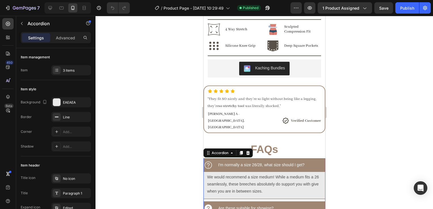
click at [206, 161] on icon at bounding box center [208, 165] width 9 height 9
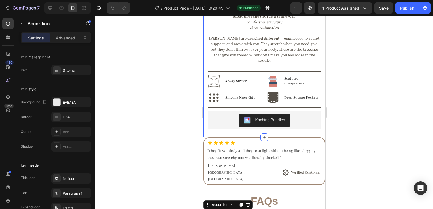
scroll to position [216, 0]
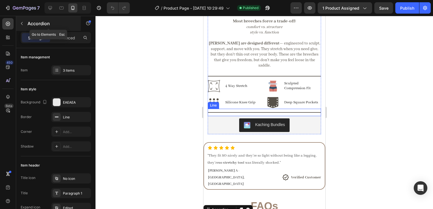
click at [25, 21] on button "button" at bounding box center [21, 23] width 9 height 9
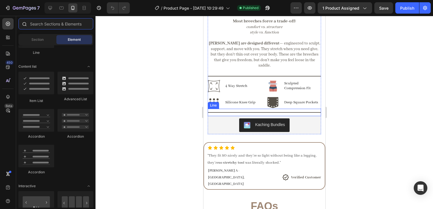
click at [40, 28] on input "text" at bounding box center [55, 23] width 75 height 11
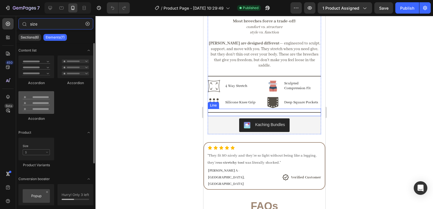
scroll to position [0, 0]
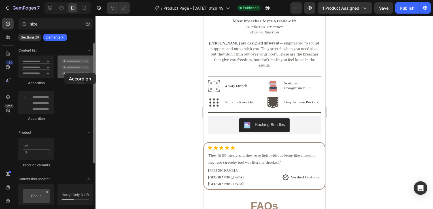
click at [64, 73] on div at bounding box center [76, 67] width 36 height 23
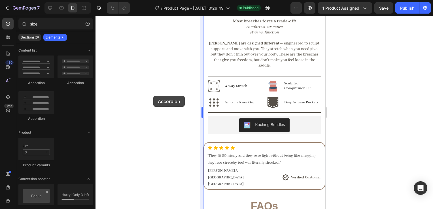
drag, startPoint x: 144, startPoint y: 93, endPoint x: 203, endPoint y: 113, distance: 62.0
click at [203, 0] on div "7 Version history / Product Page - [DATE] 10:29:49 Published Preview 1 product …" at bounding box center [216, 0] width 433 height 0
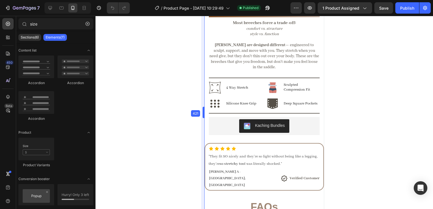
drag, startPoint x: 203, startPoint y: 113, endPoint x: 198, endPoint y: 80, distance: 33.2
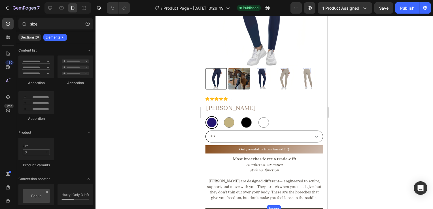
scroll to position [84, 0]
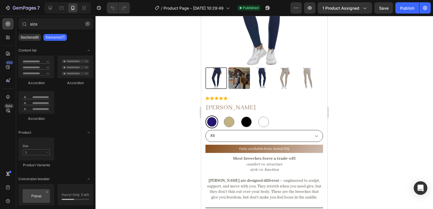
type input "siz"
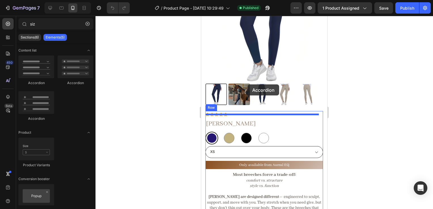
scroll to position [41, 0]
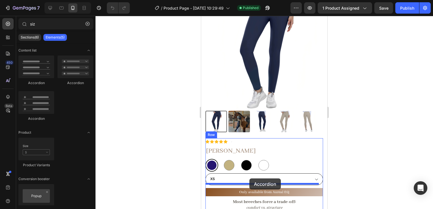
drag, startPoint x: 272, startPoint y: 83, endPoint x: 249, endPoint y: 178, distance: 98.3
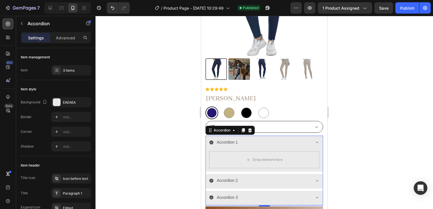
scroll to position [96, 0]
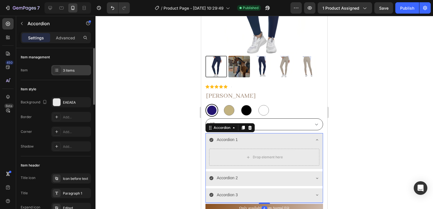
click at [54, 69] on icon at bounding box center [56, 70] width 5 height 5
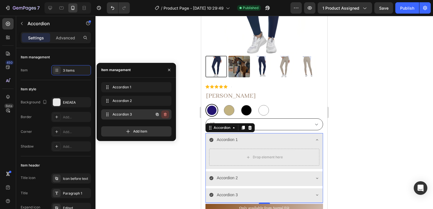
click at [166, 115] on icon "button" at bounding box center [166, 114] width 0 height 1
click at [163, 116] on div "Delete" at bounding box center [161, 114] width 10 height 5
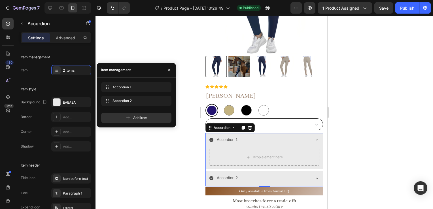
click at [163, 116] on div "Add item" at bounding box center [136, 118] width 70 height 10
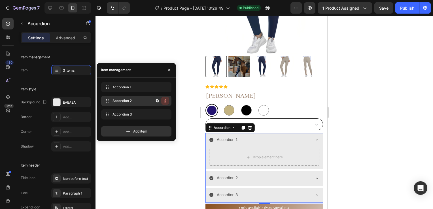
click at [167, 100] on icon "button" at bounding box center [165, 101] width 5 height 5
click at [167, 100] on button "Delete" at bounding box center [162, 101] width 16 height 8
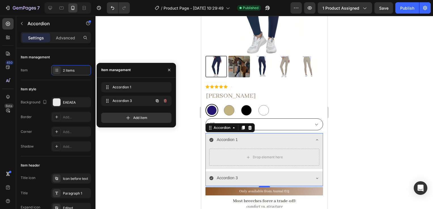
click at [167, 100] on icon "button" at bounding box center [165, 101] width 5 height 5
click at [167, 100] on button "Delete" at bounding box center [162, 101] width 16 height 8
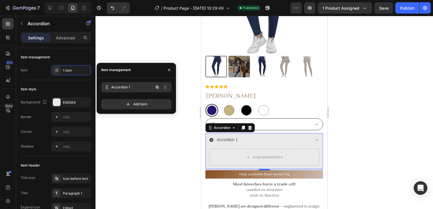
click at [120, 84] on div "Accordion 1 Accordion 1" at bounding box center [128, 87] width 50 height 8
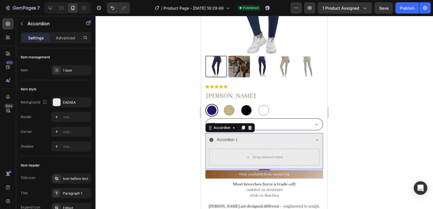
click at [225, 136] on div "Accordion 1" at bounding box center [227, 140] width 23 height 9
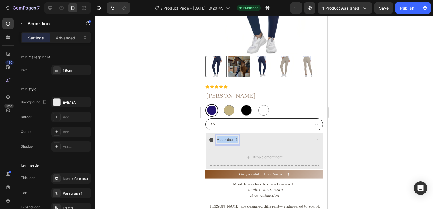
click at [225, 136] on p "Accordion 1" at bounding box center [227, 139] width 21 height 7
click at [208, 134] on div "Size Chart" at bounding box center [264, 140] width 117 height 14
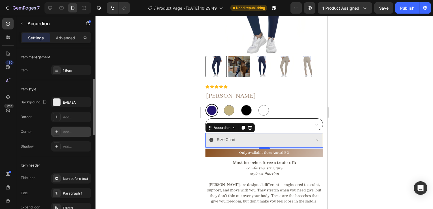
scroll to position [34, 0]
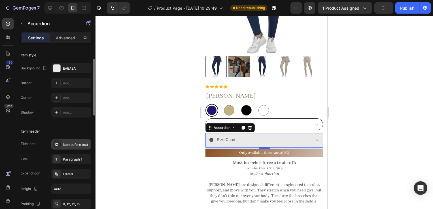
click at [67, 142] on div "Icon before text" at bounding box center [76, 144] width 27 height 5
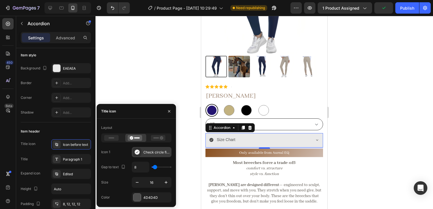
click at [147, 157] on div "Check circle filled" at bounding box center [152, 152] width 40 height 10
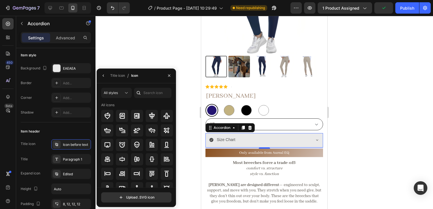
click at [142, 89] on div at bounding box center [138, 93] width 9 height 10
click at [147, 91] on input "text" at bounding box center [152, 93] width 37 height 10
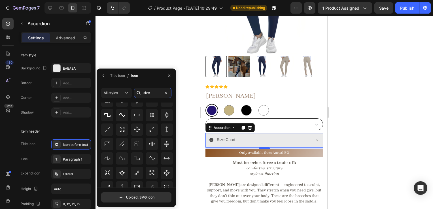
scroll to position [111, 0]
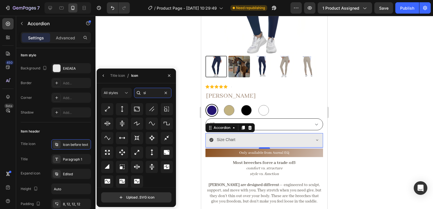
type input "s"
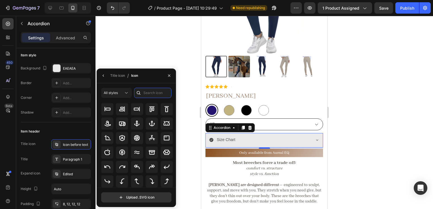
scroll to position [0, 0]
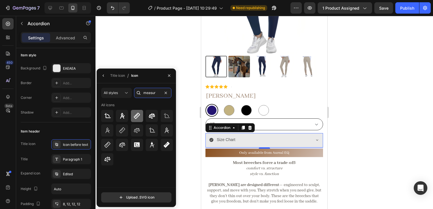
type input "measur"
click at [136, 113] on icon at bounding box center [137, 116] width 7 height 7
click at [237, 138] on div "Size Chart" at bounding box center [259, 140] width 101 height 9
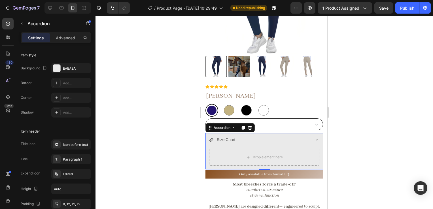
click at [235, 142] on div "Size Chart" at bounding box center [264, 140] width 117 height 14
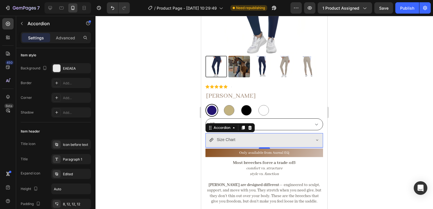
click at [295, 138] on div "Size Chart" at bounding box center [259, 140] width 101 height 9
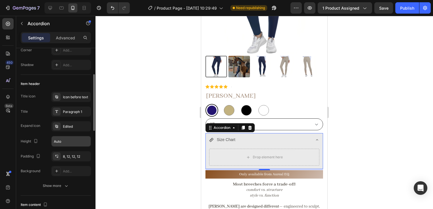
scroll to position [82, 0]
click at [64, 156] on div "8, 12, 12, 12" at bounding box center [71, 156] width 16 height 5
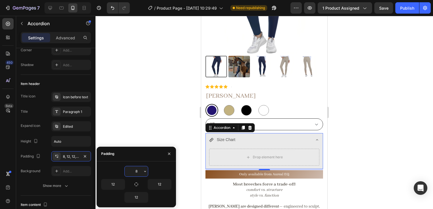
click at [129, 171] on input "8" at bounding box center [136, 171] width 23 height 10
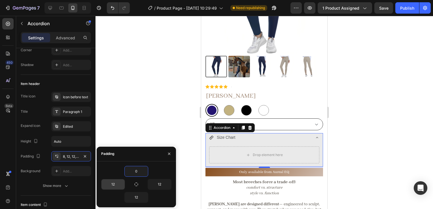
type input "0"
click at [113, 181] on input "12" at bounding box center [113, 184] width 23 height 10
type input "0"
click at [153, 182] on input "12" at bounding box center [159, 184] width 23 height 10
type input "0"
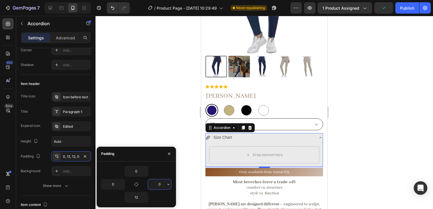
type input "12"
type input "8"
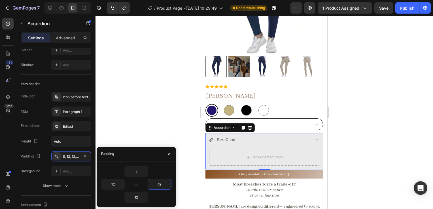
click at [315, 138] on icon at bounding box center [317, 140] width 5 height 5
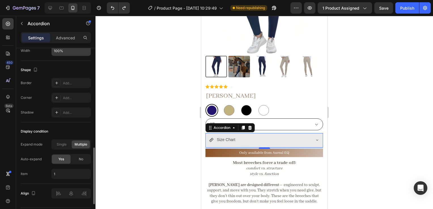
scroll to position [340, 0]
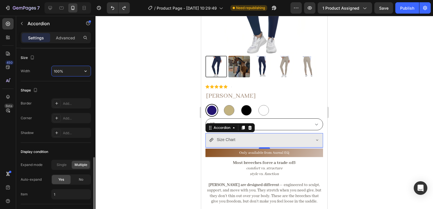
click at [67, 74] on input "100%" at bounding box center [71, 71] width 39 height 10
click at [86, 67] on button "button" at bounding box center [86, 71] width 10 height 10
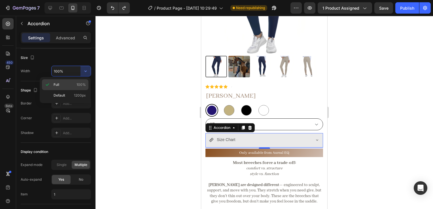
click at [77, 90] on div "Full 100%" at bounding box center [65, 95] width 46 height 11
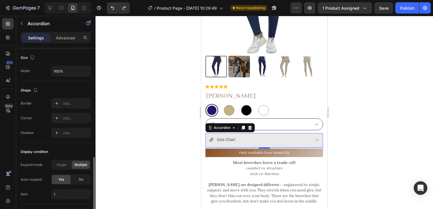
click at [75, 76] on div "Size Width 100%" at bounding box center [56, 65] width 70 height 33
click at [67, 72] on input "100%" at bounding box center [71, 71] width 39 height 10
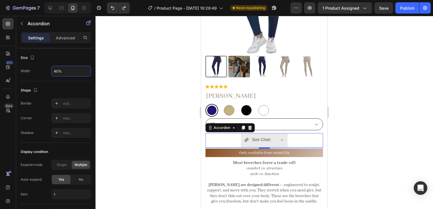
type input "40%"
click at [259, 136] on p "Size Chart" at bounding box center [261, 139] width 18 height 7
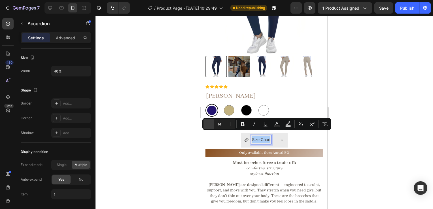
click at [209, 124] on icon "Editor contextual toolbar" at bounding box center [209, 124] width 6 height 6
type input "11"
click at [276, 138] on div "Size Chart" at bounding box center [264, 140] width 47 height 15
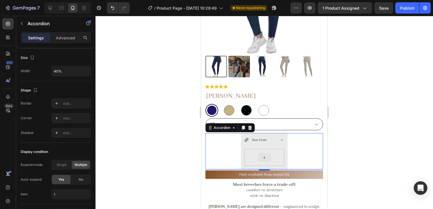
click at [268, 153] on div at bounding box center [265, 157] width 14 height 9
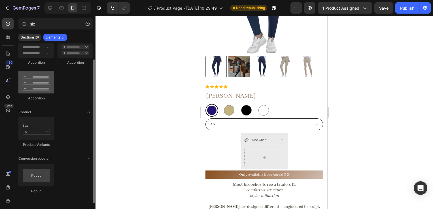
scroll to position [0, 0]
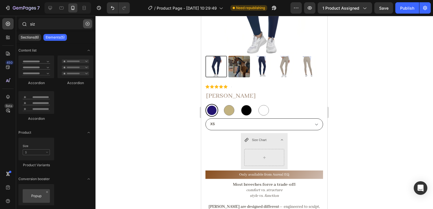
click at [86, 23] on icon "button" at bounding box center [88, 24] width 4 height 4
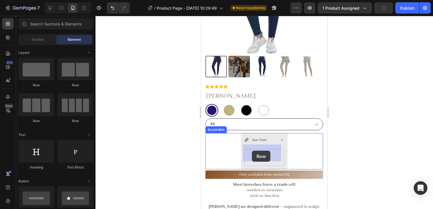
drag, startPoint x: 235, startPoint y: 88, endPoint x: 253, endPoint y: 149, distance: 63.1
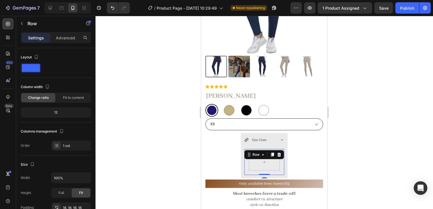
click at [337, 160] on div at bounding box center [265, 112] width 338 height 193
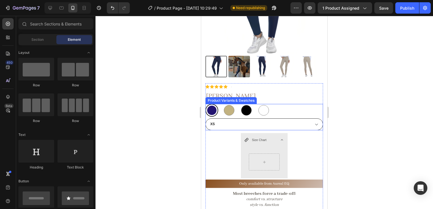
click at [244, 122] on select "XS S M L XL" at bounding box center [265, 125] width 118 height 12
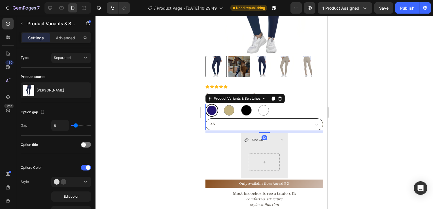
click at [342, 150] on div at bounding box center [265, 112] width 338 height 193
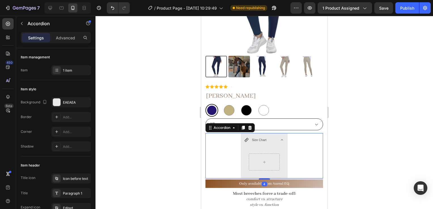
click at [280, 138] on icon at bounding box center [282, 140] width 5 height 5
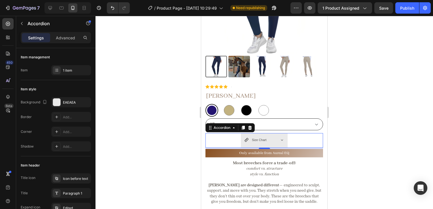
click at [280, 138] on icon at bounding box center [282, 140] width 5 height 5
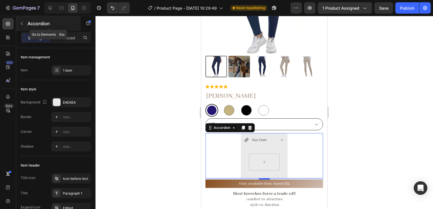
click at [22, 23] on icon "button" at bounding box center [22, 23] width 5 height 5
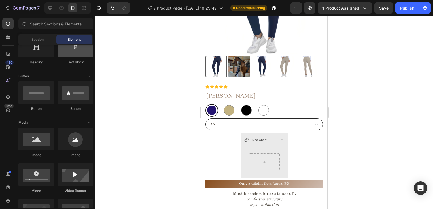
scroll to position [105, 0]
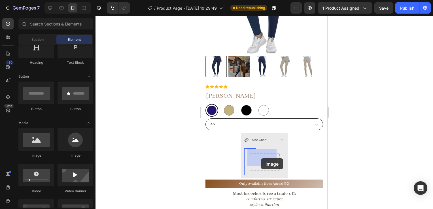
drag, startPoint x: 241, startPoint y: 160, endPoint x: 261, endPoint y: 158, distance: 20.0
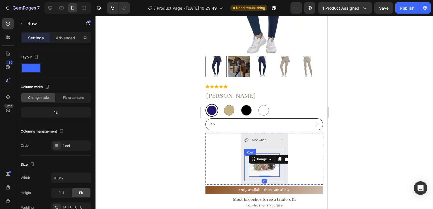
click at [244, 167] on div "Image 0 Row" at bounding box center [264, 165] width 40 height 32
click at [277, 153] on icon at bounding box center [279, 155] width 4 height 4
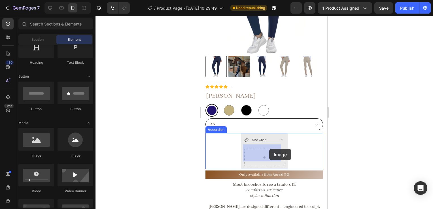
drag, startPoint x: 235, startPoint y: 160, endPoint x: 269, endPoint y: 149, distance: 35.5
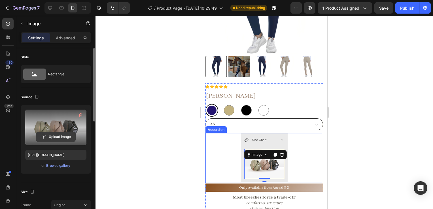
click at [60, 136] on input "file" at bounding box center [55, 137] width 39 height 10
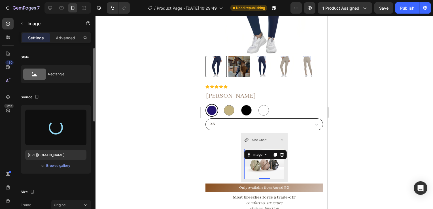
type input "https://cdn.shopify.com/s/files/1/0662/7678/6374/files/gempages_573403482258736…"
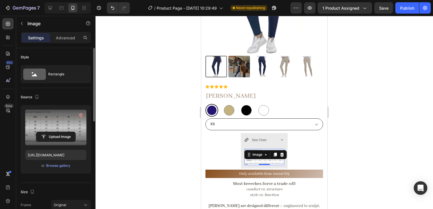
click at [380, 136] on div at bounding box center [265, 112] width 338 height 193
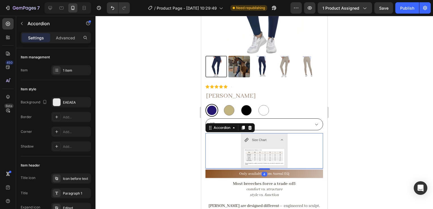
click at [307, 142] on div "Size Chart Image" at bounding box center [264, 150] width 117 height 35
click at [277, 149] on img at bounding box center [264, 157] width 40 height 16
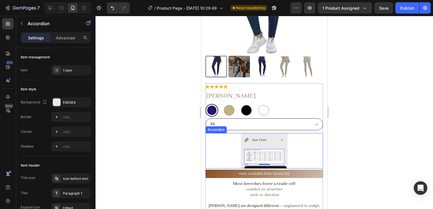
click at [308, 152] on div "Size Chart Image 0" at bounding box center [264, 150] width 117 height 35
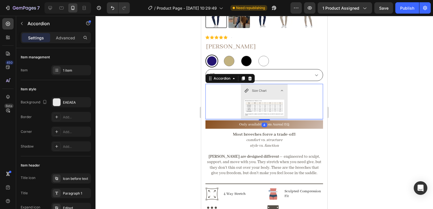
scroll to position [145, 0]
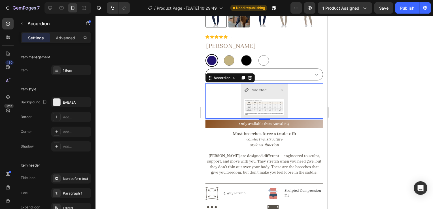
click at [280, 88] on icon at bounding box center [282, 90] width 5 height 5
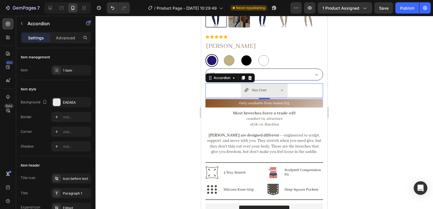
click at [265, 89] on div "Size Chart" at bounding box center [259, 90] width 16 height 9
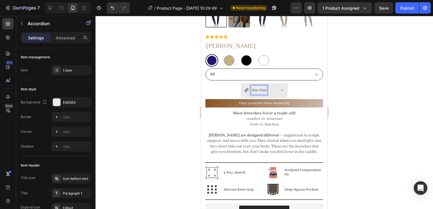
click at [274, 89] on div "Size Chart" at bounding box center [264, 90] width 47 height 15
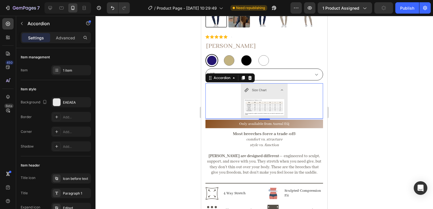
click at [276, 86] on div "Size Chart" at bounding box center [264, 90] width 47 height 15
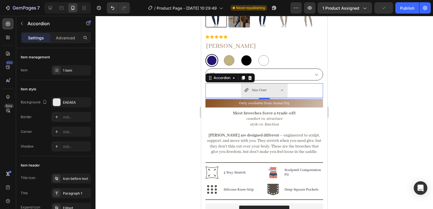
click at [271, 90] on div "Size Chart" at bounding box center [264, 90] width 47 height 15
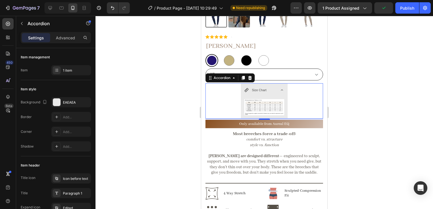
click at [269, 90] on div "Size Chart" at bounding box center [264, 90] width 47 height 15
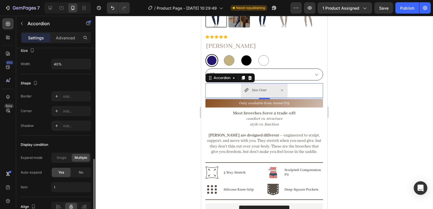
scroll to position [347, 0]
click at [75, 65] on input "40%" at bounding box center [71, 64] width 39 height 10
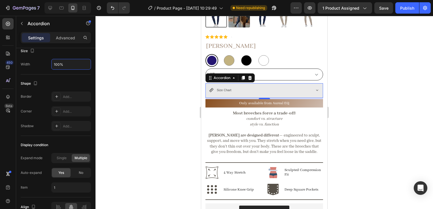
type input "100%"
click at [315, 88] on icon at bounding box center [317, 90] width 5 height 5
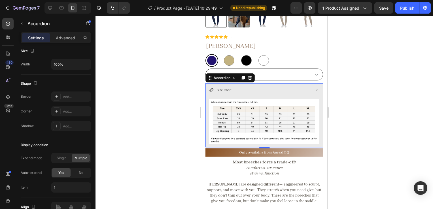
drag, startPoint x: 340, startPoint y: 103, endPoint x: 126, endPoint y: 89, distance: 215.0
click at [340, 103] on div at bounding box center [265, 112] width 338 height 193
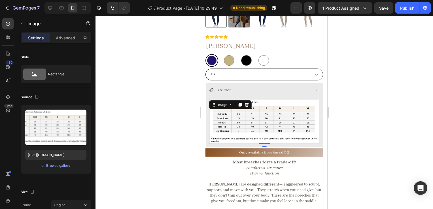
click at [272, 120] on img at bounding box center [264, 121] width 110 height 45
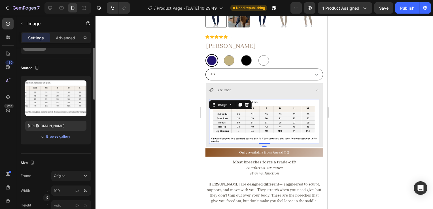
scroll to position [0, 0]
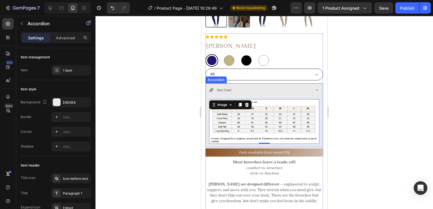
click at [306, 83] on div "Size Chart" at bounding box center [264, 90] width 117 height 15
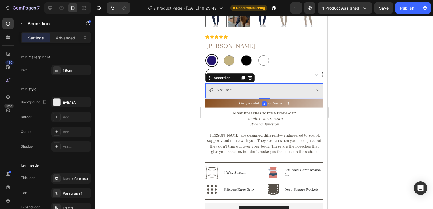
click at [357, 96] on div at bounding box center [265, 112] width 338 height 193
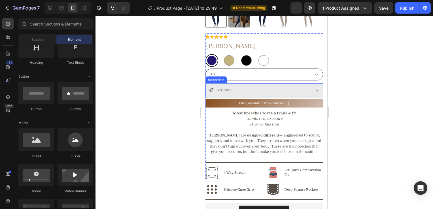
click at [295, 86] on div "Size Chart" at bounding box center [259, 90] width 101 height 9
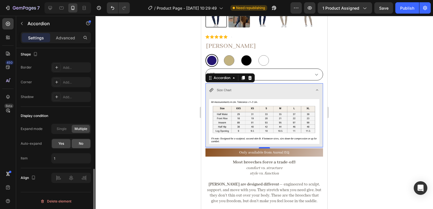
click at [74, 141] on div "No" at bounding box center [81, 143] width 19 height 9
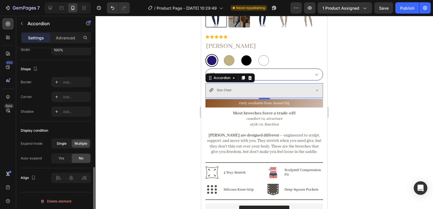
click at [62, 140] on div "Single" at bounding box center [61, 144] width 18 height 8
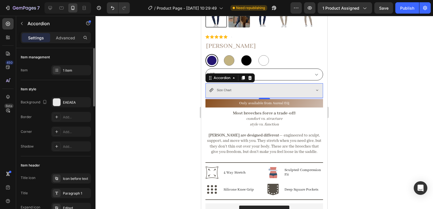
scroll to position [0, 0]
click at [68, 106] on div "EAEAEA" at bounding box center [71, 102] width 40 height 10
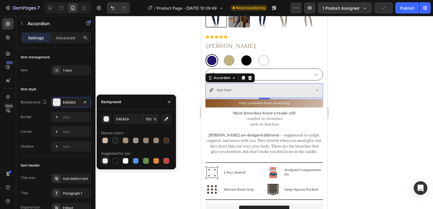
click at [103, 160] on div at bounding box center [105, 161] width 6 height 6
type input "000000"
type input "0"
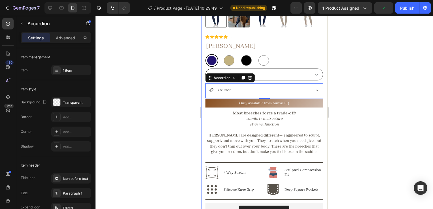
click at [341, 86] on div at bounding box center [265, 112] width 338 height 193
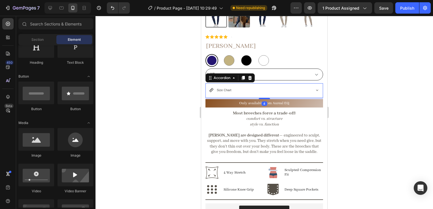
click at [225, 88] on span "Size Chart" at bounding box center [224, 89] width 14 height 3
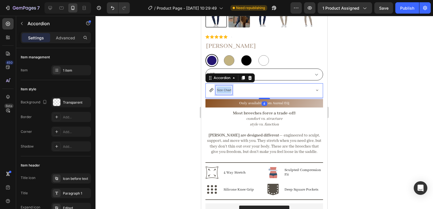
click at [225, 88] on span "Size Chart" at bounding box center [224, 89] width 14 height 3
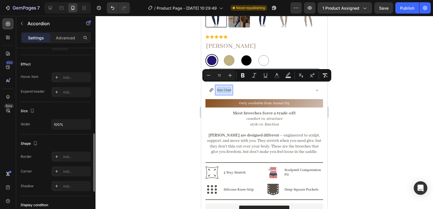
scroll to position [289, 0]
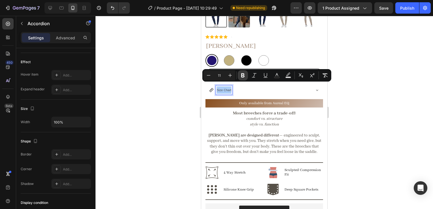
drag, startPoint x: 242, startPoint y: 77, endPoint x: 6, endPoint y: 67, distance: 237.0
click at [242, 77] on icon "Editor contextual toolbar" at bounding box center [243, 76] width 6 height 6
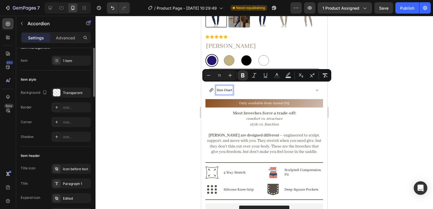
scroll to position [0, 0]
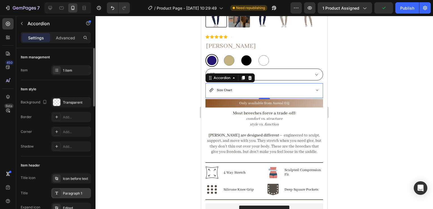
click at [69, 193] on div "Paragraph 1" at bounding box center [76, 193] width 27 height 5
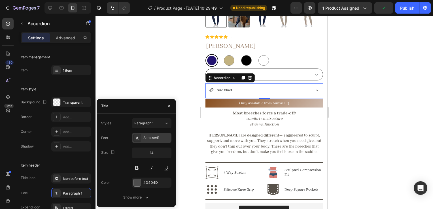
click at [155, 140] on div "Sans-serif" at bounding box center [156, 138] width 27 height 5
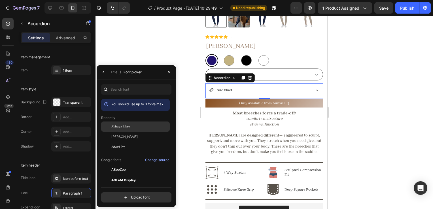
click at [121, 125] on span "Abhaya Libre" at bounding box center [120, 126] width 18 height 5
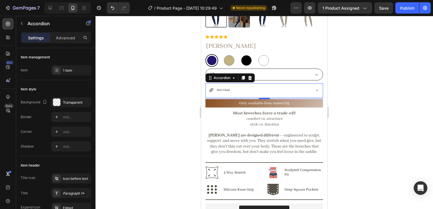
click at [349, 109] on div at bounding box center [265, 112] width 338 height 193
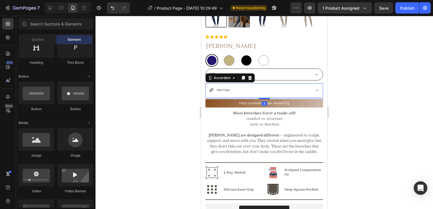
click at [262, 83] on div "Size Chart" at bounding box center [264, 90] width 117 height 15
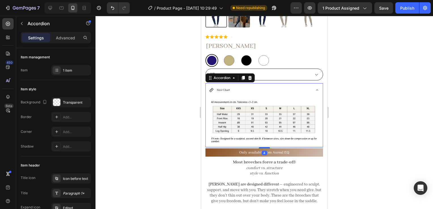
click at [280, 86] on div "Size Chart" at bounding box center [259, 90] width 101 height 9
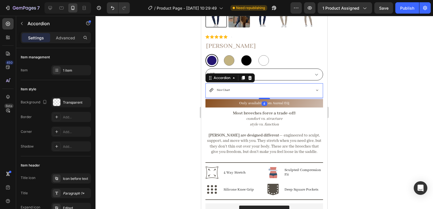
click at [231, 86] on div "Size Chart" at bounding box center [259, 90] width 101 height 9
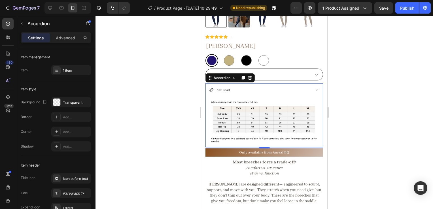
click at [231, 86] on div "Size Chart" at bounding box center [259, 90] width 101 height 9
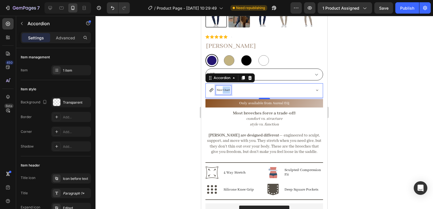
click at [228, 88] on strong "Size Chart" at bounding box center [223, 90] width 13 height 4
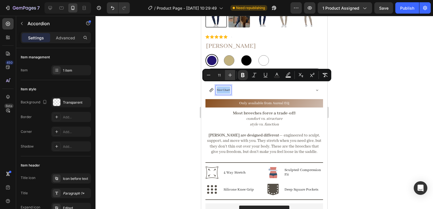
click at [230, 74] on icon "Editor contextual toolbar" at bounding box center [231, 75] width 4 height 4
type input "13"
click at [331, 98] on div at bounding box center [265, 112] width 338 height 193
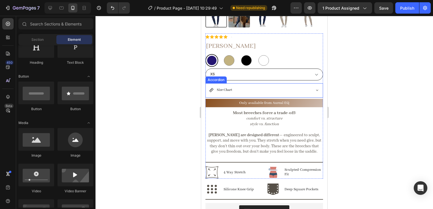
click at [307, 88] on div "Size Chart" at bounding box center [264, 90] width 117 height 14
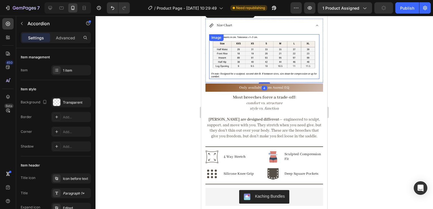
scroll to position [212, 0]
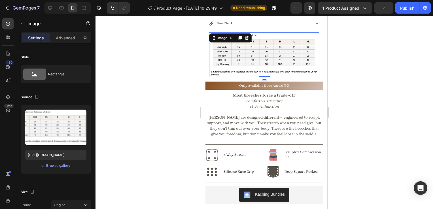
click at [289, 66] on img at bounding box center [264, 54] width 110 height 45
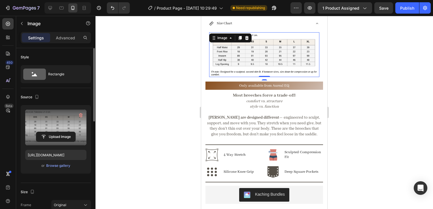
click at [50, 126] on label at bounding box center [55, 128] width 61 height 36
click at [50, 132] on input "file" at bounding box center [55, 137] width 39 height 10
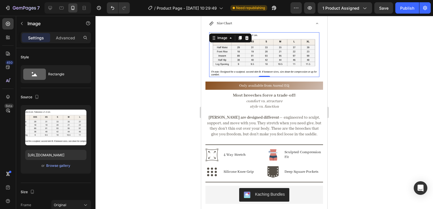
click at [367, 87] on div at bounding box center [265, 112] width 338 height 193
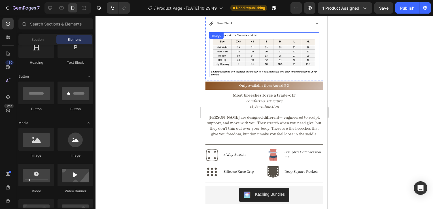
click at [291, 61] on img at bounding box center [264, 54] width 110 height 45
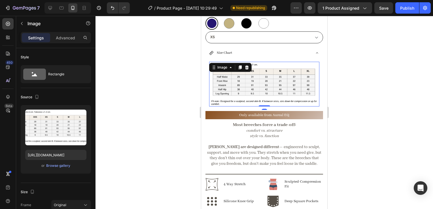
scroll to position [179, 0]
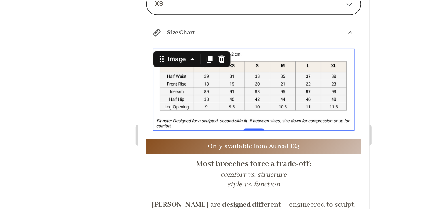
click at [343, 89] on div at bounding box center [265, 112] width 338 height 193
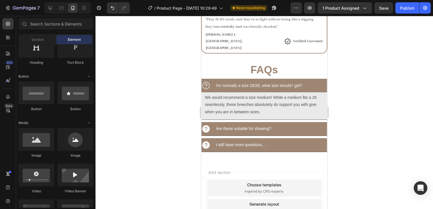
scroll to position [437, 0]
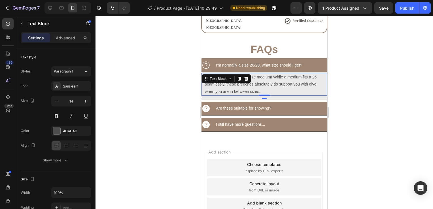
click at [259, 74] on p "We would recommend a size medium! While a medium fits a 26 seamlessly, these br…" at bounding box center [264, 85] width 119 height 22
click at [205, 61] on icon at bounding box center [206, 65] width 9 height 9
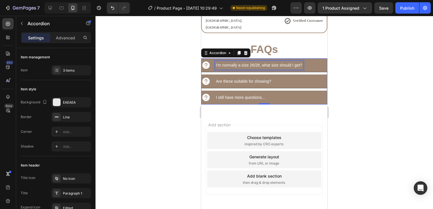
click at [259, 63] on span "I'm normally a size 26/28, what size should I get?" at bounding box center [259, 65] width 86 height 5
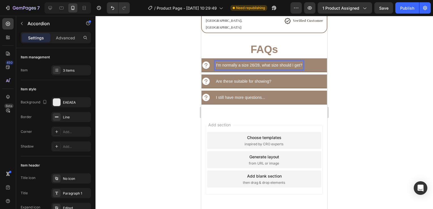
click at [208, 62] on icon at bounding box center [205, 65] width 7 height 7
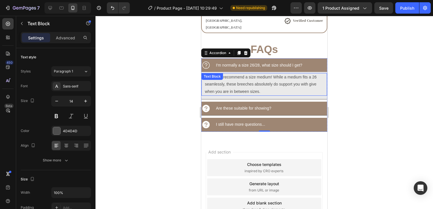
click at [278, 74] on p "We would recommend a size medium! While a medium fits a 26 seamlessly, these br…" at bounding box center [264, 85] width 119 height 22
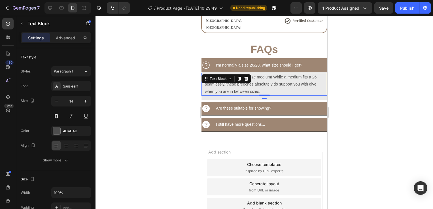
click at [264, 74] on p "We would recommend a size medium! While a medium fits a 26 seamlessly, these br…" at bounding box center [264, 85] width 119 height 22
click at [232, 74] on p "We would recommend a size medium! While a medium fits a 26 seamlessly, these br…" at bounding box center [264, 85] width 119 height 22
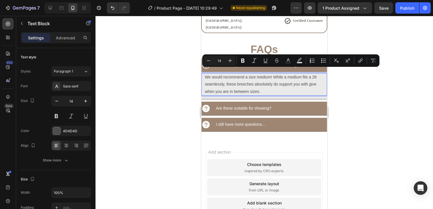
drag, startPoint x: 232, startPoint y: 70, endPoint x: 266, endPoint y: 83, distance: 35.9
click at [266, 83] on div "We would recommend a size medium! While a medium fits a 26 seamlessly, these br…" at bounding box center [264, 84] width 120 height 23
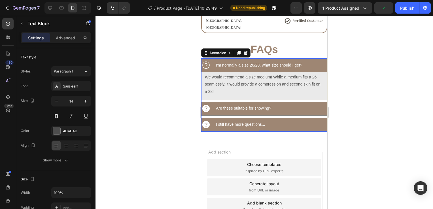
click at [316, 104] on div "Are these suitable for showing?" at bounding box center [271, 108] width 112 height 9
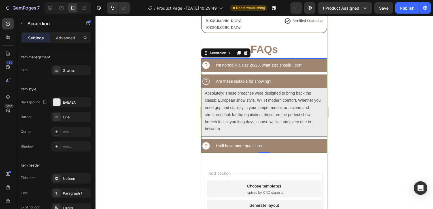
click at [266, 139] on div "I still have more questions..." at bounding box center [265, 146] width 126 height 14
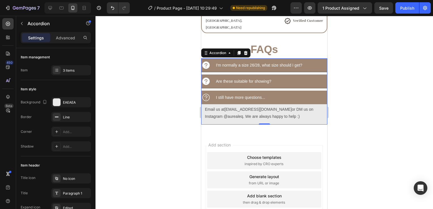
click at [358, 93] on div at bounding box center [265, 112] width 338 height 193
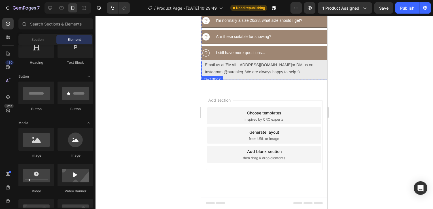
scroll to position [295, 0]
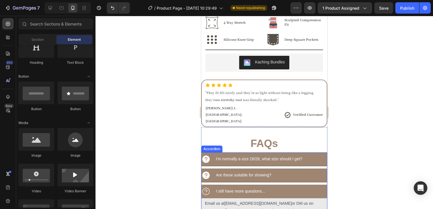
click at [204, 156] on icon at bounding box center [205, 159] width 7 height 7
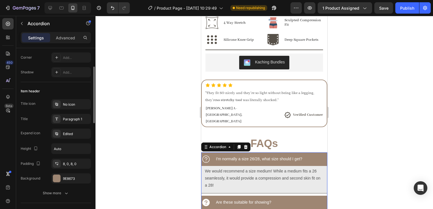
scroll to position [75, 0]
click at [60, 164] on div at bounding box center [57, 164] width 8 height 8
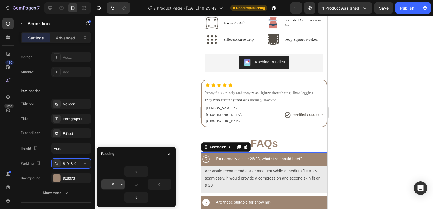
click at [110, 184] on input "0" at bounding box center [113, 184] width 23 height 10
type input "3"
type input "5"
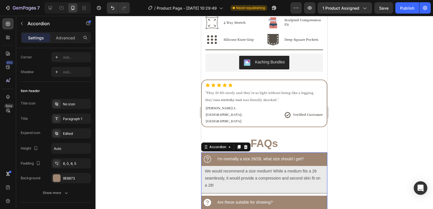
drag, startPoint x: 365, startPoint y: 129, endPoint x: 98, endPoint y: 102, distance: 269.0
click at [365, 129] on div at bounding box center [265, 112] width 338 height 193
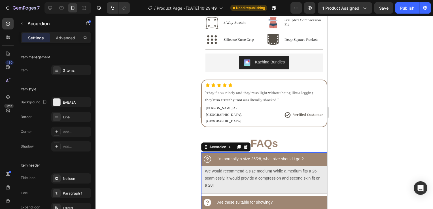
click at [208, 155] on icon at bounding box center [207, 159] width 9 height 9
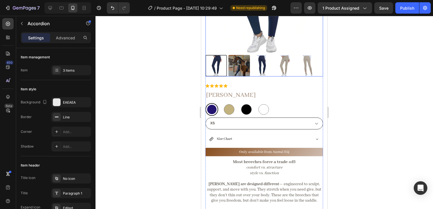
scroll to position [98, 0]
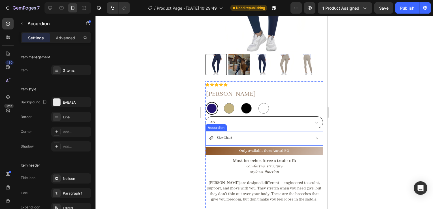
click at [259, 139] on div "Size Chart" at bounding box center [264, 138] width 117 height 14
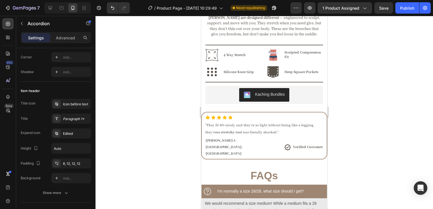
scroll to position [305, 0]
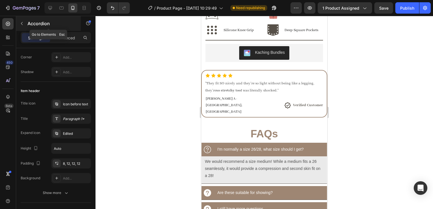
click at [22, 24] on icon "button" at bounding box center [22, 23] width 5 height 5
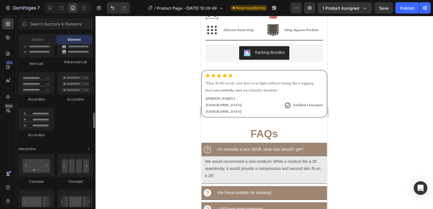
scroll to position [530, 0]
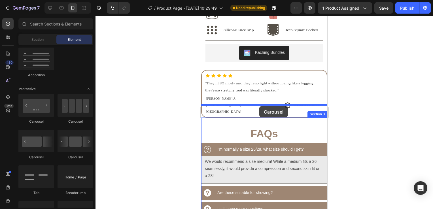
drag, startPoint x: 272, startPoint y: 162, endPoint x: 259, endPoint y: 106, distance: 57.0
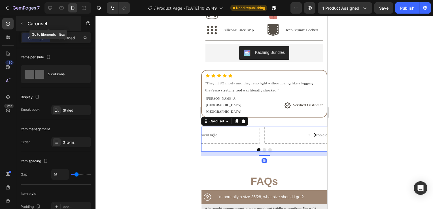
click at [20, 24] on icon "button" at bounding box center [22, 23] width 5 height 5
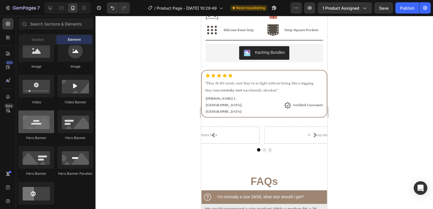
scroll to position [124, 0]
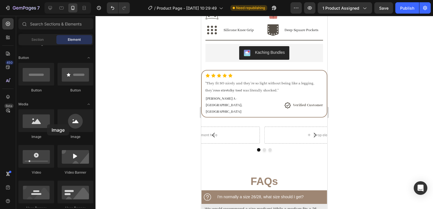
drag, startPoint x: 40, startPoint y: 125, endPoint x: 121, endPoint y: 119, distance: 81.0
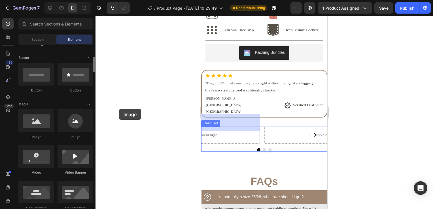
drag, startPoint x: 121, startPoint y: 119, endPoint x: 69, endPoint y: 99, distance: 55.8
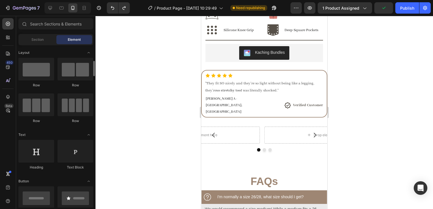
scroll to position [1, 0]
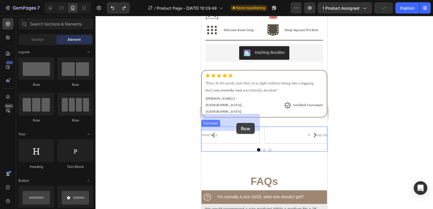
drag, startPoint x: 242, startPoint y: 94, endPoint x: 236, endPoint y: 124, distance: 30.4
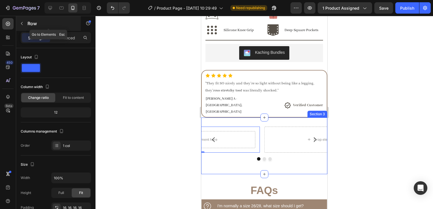
click at [29, 25] on p "Row" at bounding box center [52, 23] width 48 height 7
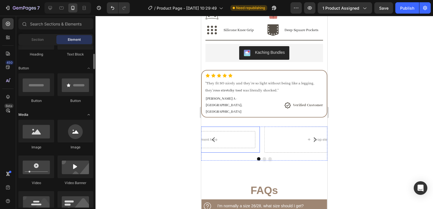
scroll to position [113, 0]
drag, startPoint x: 245, startPoint y: 149, endPoint x: 203, endPoint y: 131, distance: 45.3
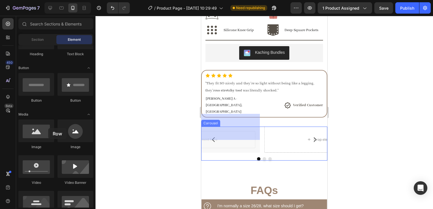
drag, startPoint x: 203, startPoint y: 131, endPoint x: 39, endPoint y: 104, distance: 166.6
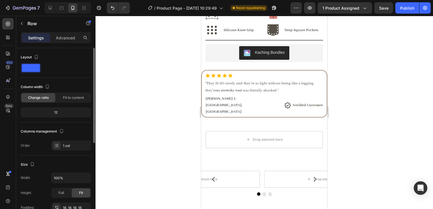
click at [36, 131] on div "Columns management" at bounding box center [43, 132] width 44 height 8
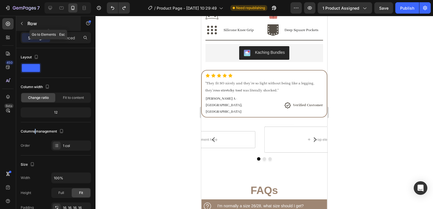
click at [23, 22] on icon "button" at bounding box center [22, 23] width 5 height 5
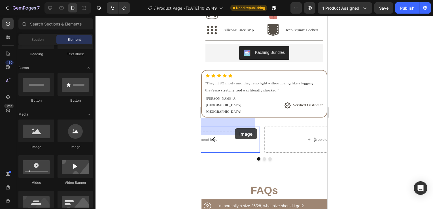
drag, startPoint x: 234, startPoint y: 149, endPoint x: 235, endPoint y: 129, distance: 19.9
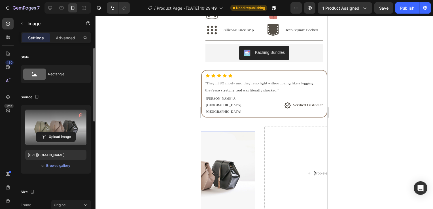
click at [61, 131] on label at bounding box center [55, 128] width 61 height 36
click at [61, 132] on input "file" at bounding box center [55, 137] width 39 height 10
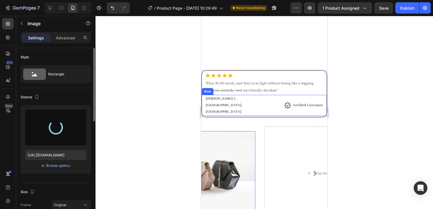
scroll to position [371, 0]
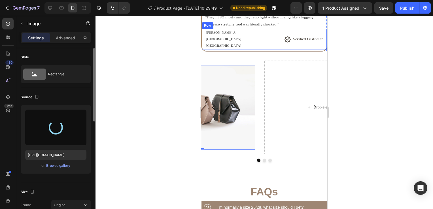
type input "https://cdn.shopify.com/s/files/1/0662/7678/6374/files/gempages_573403482258736…"
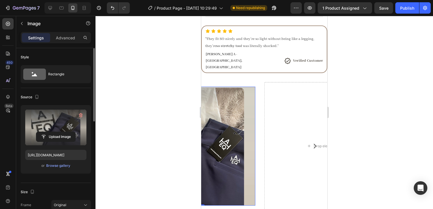
scroll to position [355, 0]
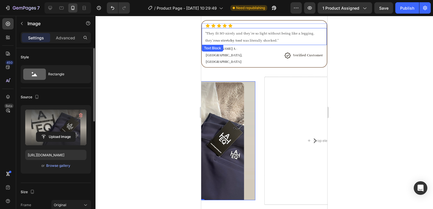
click at [244, 40] on p ""They fit SO nicely and they're so light without being like a legging, they're …" at bounding box center [265, 37] width 121 height 14
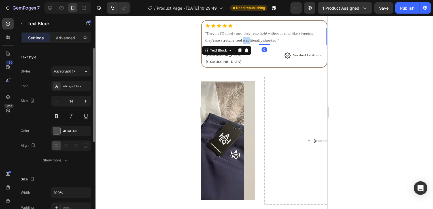
click at [244, 40] on p ""They fit SO nicely and they're so light without being like a legging, they're …" at bounding box center [265, 37] width 121 height 14
click at [232, 41] on strong "so stretchy too" at bounding box center [228, 40] width 25 height 5
click at [240, 43] on strong "so stretchy too" at bounding box center [228, 40] width 25 height 5
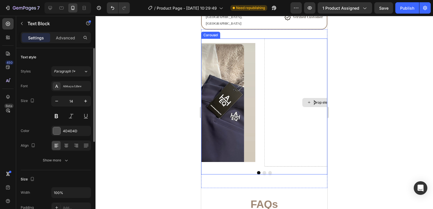
scroll to position [393, 0]
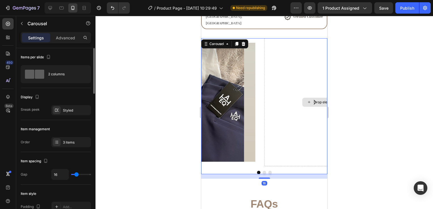
click at [288, 100] on div "Drop element here" at bounding box center [326, 102] width 122 height 128
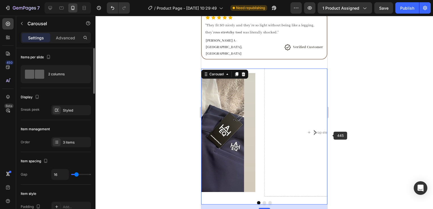
click at [332, 135] on div at bounding box center [265, 112] width 338 height 193
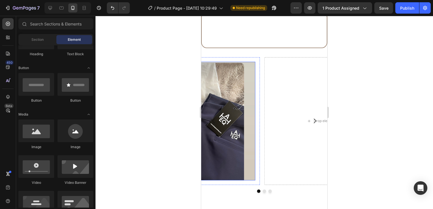
scroll to position [405, 0]
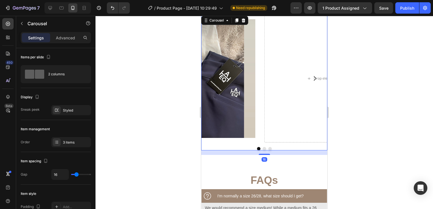
click at [210, 76] on icon "Carousel Back Arrow" at bounding box center [213, 78] width 7 height 7
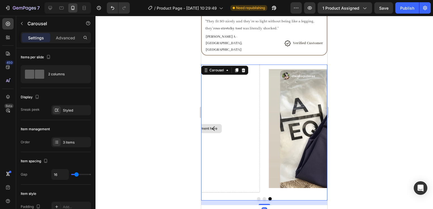
scroll to position [367, 0]
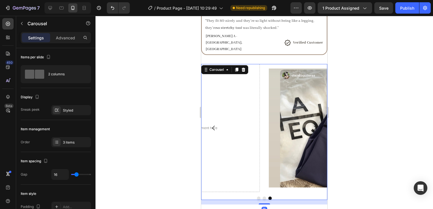
click at [312, 125] on icon "Carousel Next Arrow" at bounding box center [315, 128] width 7 height 7
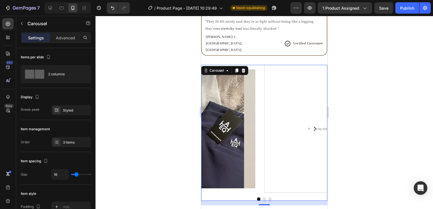
scroll to position [366, 0]
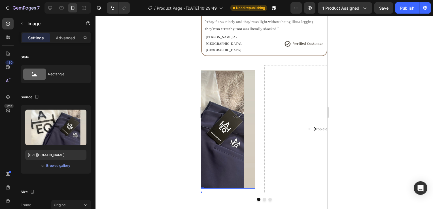
click at [249, 106] on img at bounding box center [199, 129] width 113 height 119
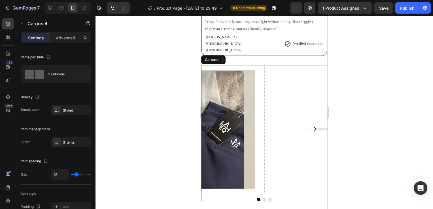
click at [208, 121] on button "Carousel Back Arrow" at bounding box center [214, 129] width 16 height 16
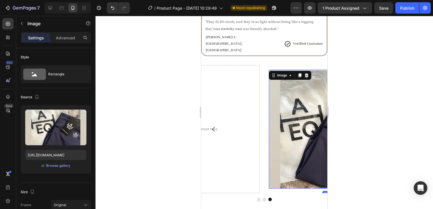
click at [294, 104] on img at bounding box center [325, 129] width 113 height 119
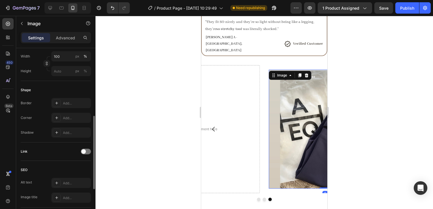
scroll to position [250, 0]
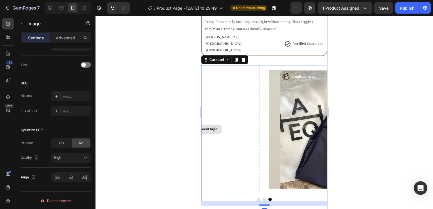
click at [240, 149] on div "Drop element here" at bounding box center [199, 129] width 122 height 128
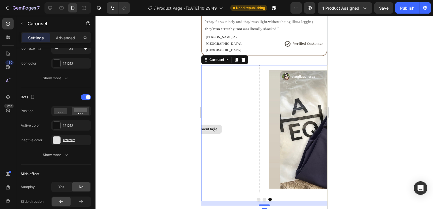
scroll to position [0, 0]
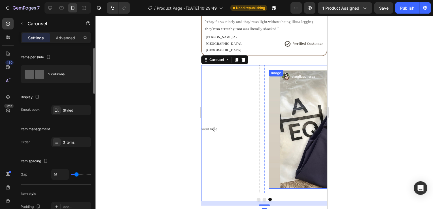
click at [296, 162] on img at bounding box center [325, 129] width 113 height 119
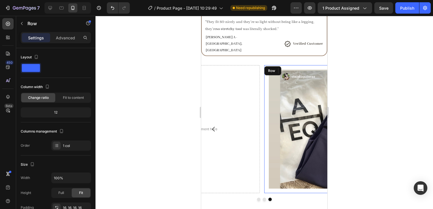
click at [267, 114] on div "Image 0 Row" at bounding box center [326, 129] width 122 height 128
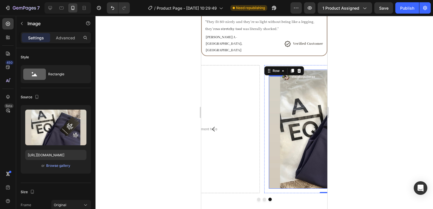
click at [299, 91] on img at bounding box center [325, 129] width 113 height 119
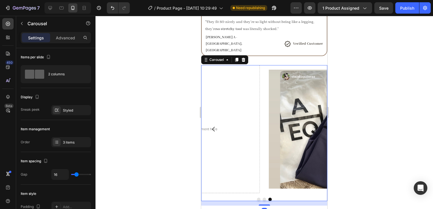
click at [312, 126] on icon "Carousel Next Arrow" at bounding box center [315, 129] width 7 height 7
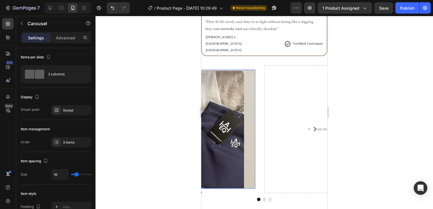
click at [226, 98] on img at bounding box center [199, 129] width 113 height 119
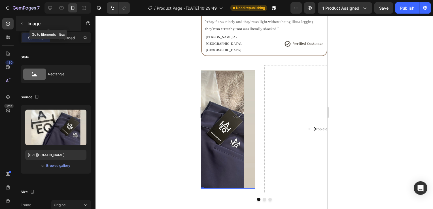
click at [31, 22] on p "Image" at bounding box center [52, 23] width 48 height 7
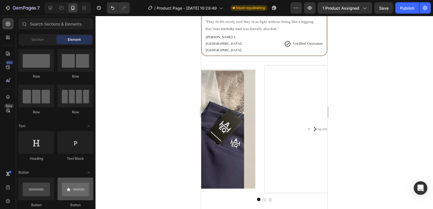
scroll to position [9, 0]
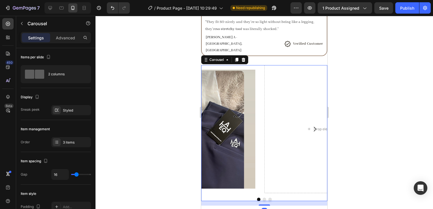
click at [212, 121] on button "Carousel Back Arrow" at bounding box center [214, 129] width 16 height 16
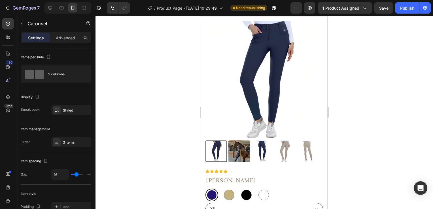
scroll to position [10, 0]
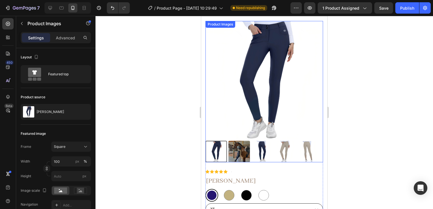
click at [260, 107] on img at bounding box center [265, 80] width 118 height 118
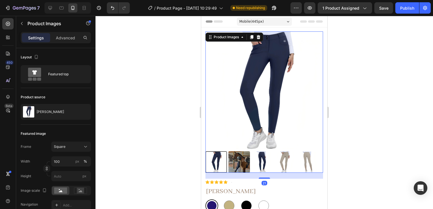
scroll to position [0, 0]
click at [243, 159] on img at bounding box center [240, 162] width 22 height 22
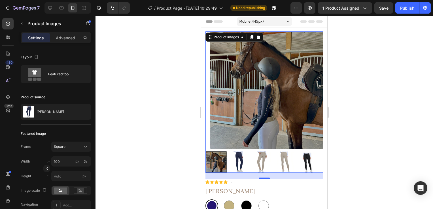
click at [269, 160] on img at bounding box center [262, 162] width 22 height 22
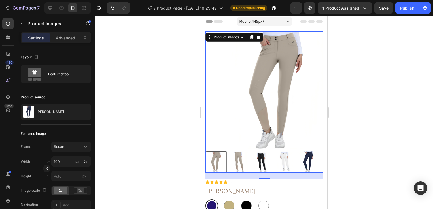
click at [277, 162] on img at bounding box center [285, 162] width 22 height 22
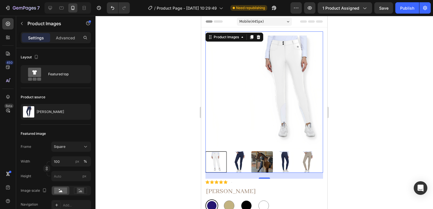
click at [281, 160] on img at bounding box center [285, 162] width 22 height 22
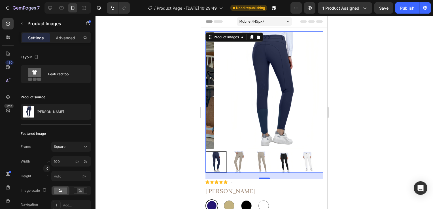
click at [302, 158] on img at bounding box center [308, 162] width 22 height 22
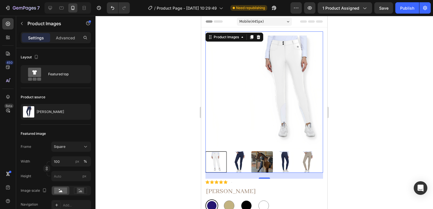
click at [248, 158] on img at bounding box center [240, 162] width 22 height 22
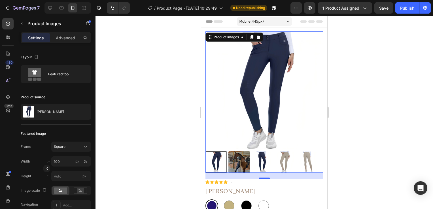
click at [243, 151] on img at bounding box center [240, 162] width 22 height 22
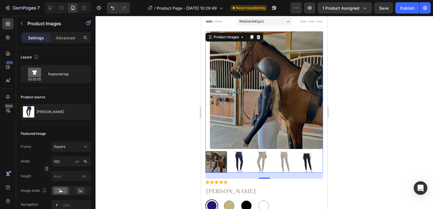
click at [213, 91] on img at bounding box center [269, 90] width 118 height 118
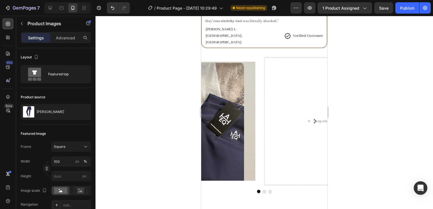
scroll to position [374, 0]
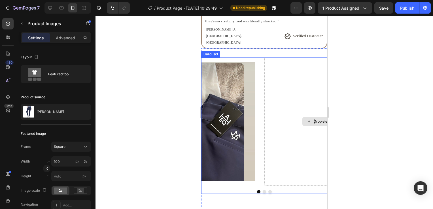
click at [297, 122] on div "Drop element here" at bounding box center [326, 122] width 122 height 128
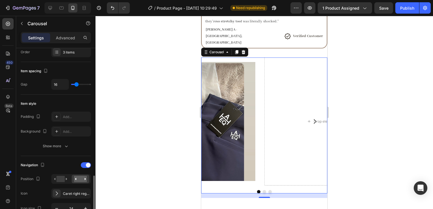
scroll to position [7, 0]
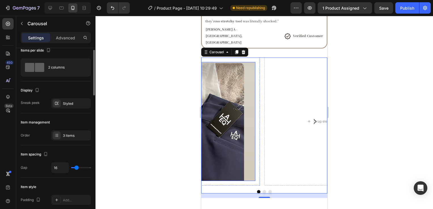
click at [211, 128] on img at bounding box center [199, 121] width 113 height 119
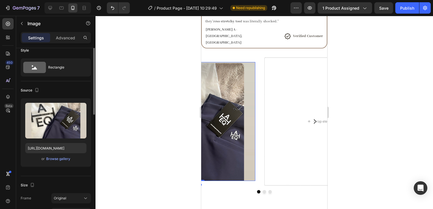
scroll to position [0, 0]
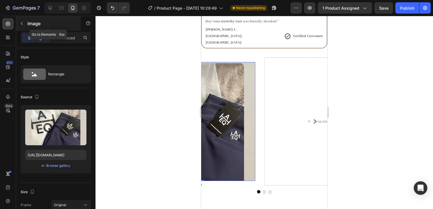
click at [36, 28] on div "Image" at bounding box center [48, 23] width 65 height 15
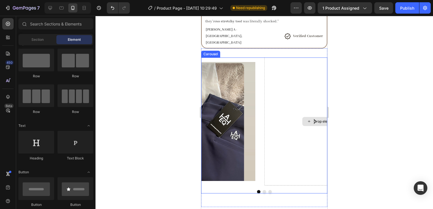
click at [280, 58] on div "Drop element here" at bounding box center [326, 122] width 122 height 128
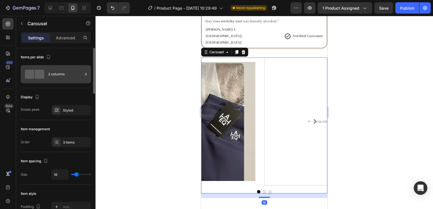
click at [69, 68] on div "2 columns" at bounding box center [65, 74] width 35 height 13
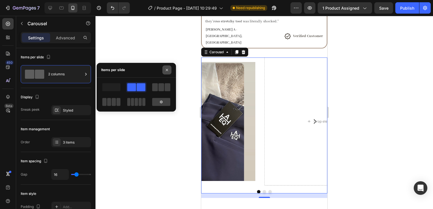
click at [167, 70] on icon "button" at bounding box center [167, 70] width 2 height 2
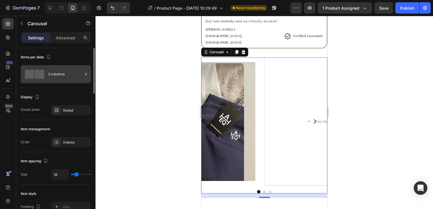
click at [63, 73] on div "2 columns" at bounding box center [65, 74] width 35 height 13
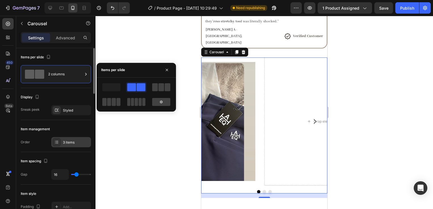
click at [83, 145] on div "3 items" at bounding box center [71, 142] width 40 height 10
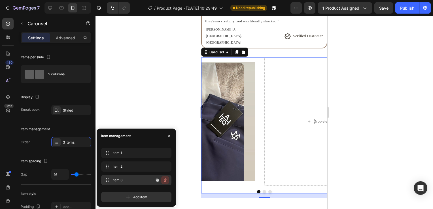
click at [164, 182] on icon "button" at bounding box center [165, 180] width 5 height 5
click at [164, 182] on div "Delete" at bounding box center [161, 180] width 10 height 5
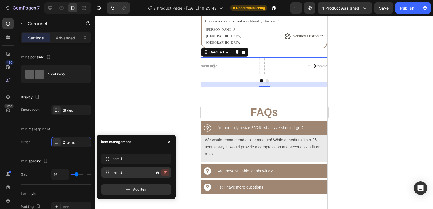
click at [164, 172] on icon "button" at bounding box center [165, 172] width 5 height 5
click at [164, 172] on div "Delete" at bounding box center [161, 172] width 10 height 5
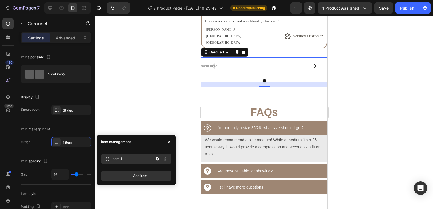
click at [164, 154] on div at bounding box center [161, 159] width 16 height 10
click at [166, 140] on button "button" at bounding box center [169, 142] width 9 height 9
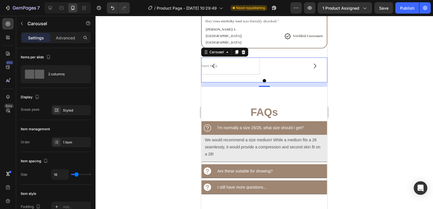
click at [157, 124] on div at bounding box center [265, 112] width 338 height 193
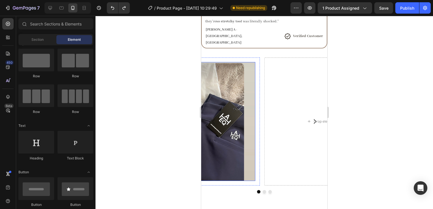
click at [227, 86] on img at bounding box center [199, 121] width 113 height 119
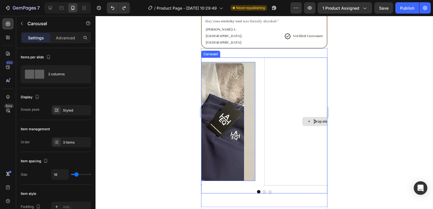
click at [291, 95] on div "Drop element here" at bounding box center [326, 122] width 122 height 128
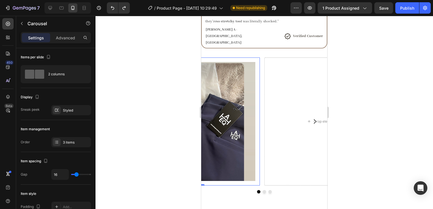
click at [249, 58] on div "Image Row 0" at bounding box center [199, 122] width 122 height 128
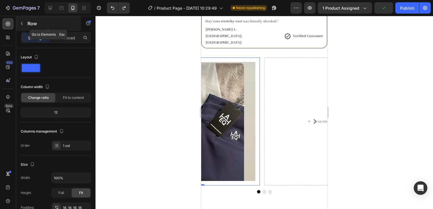
click at [30, 26] on p "Row" at bounding box center [52, 23] width 48 height 7
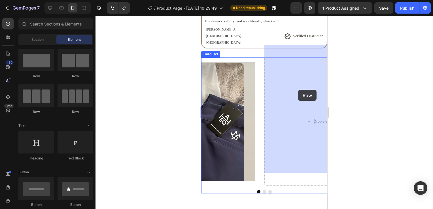
drag, startPoint x: 235, startPoint y: 72, endPoint x: 298, endPoint y: 90, distance: 66.0
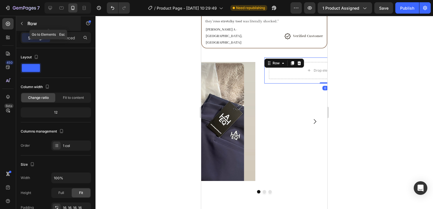
click at [22, 27] on button "button" at bounding box center [21, 23] width 9 height 9
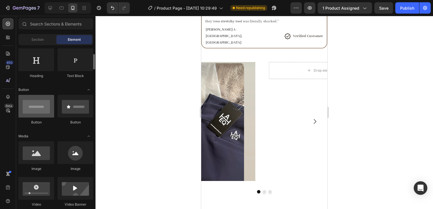
scroll to position [92, 0]
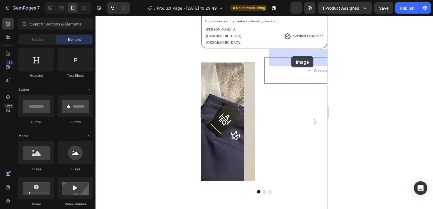
drag, startPoint x: 233, startPoint y: 179, endPoint x: 301, endPoint y: 57, distance: 139.9
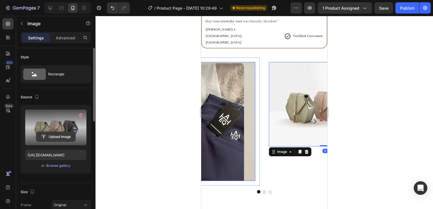
click at [68, 133] on input "file" at bounding box center [55, 137] width 39 height 10
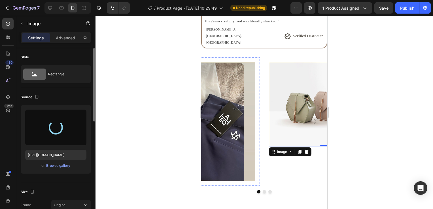
type input "https://cdn.shopify.com/s/files/1/0662/7678/6374/files/gempages_573403482258736…"
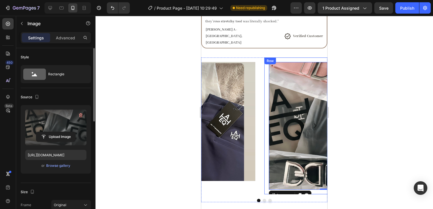
click at [361, 68] on div at bounding box center [265, 112] width 338 height 193
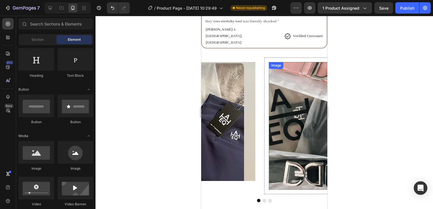
click at [289, 147] on img at bounding box center [325, 126] width 113 height 128
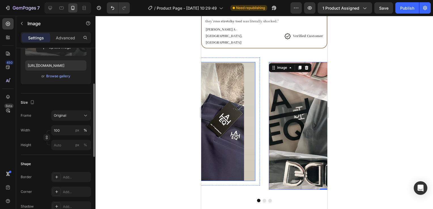
scroll to position [88, 0]
click at [69, 120] on button "Original" at bounding box center [71, 117] width 40 height 10
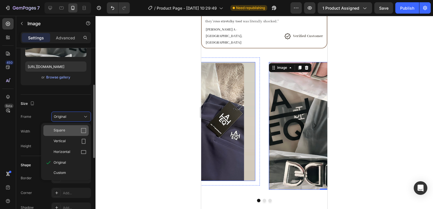
click at [70, 133] on div "Square" at bounding box center [70, 131] width 33 height 6
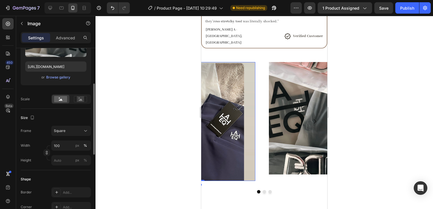
click at [229, 121] on img at bounding box center [199, 121] width 113 height 119
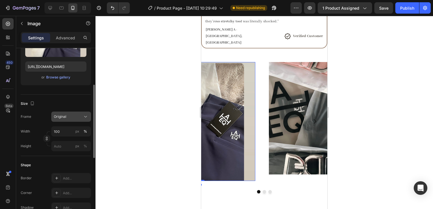
click at [72, 119] on div "Original" at bounding box center [68, 116] width 28 height 5
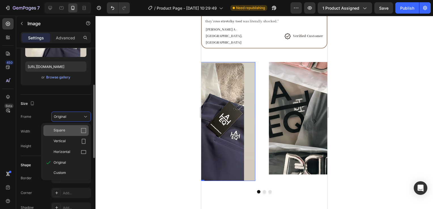
click at [67, 130] on div "Square" at bounding box center [70, 131] width 33 height 6
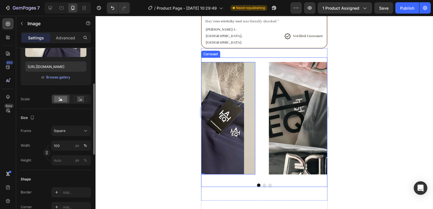
click at [208, 111] on button "Carousel Back Arrow" at bounding box center [214, 119] width 16 height 16
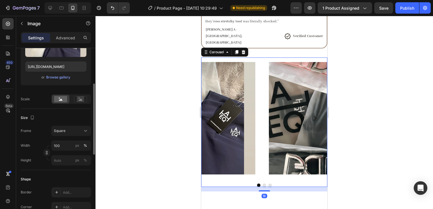
scroll to position [0, 0]
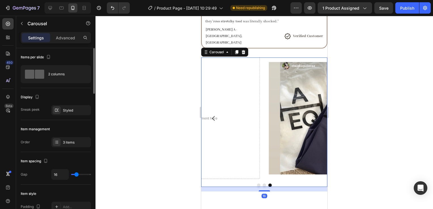
click at [307, 111] on button "Carousel Next Arrow" at bounding box center [315, 119] width 16 height 16
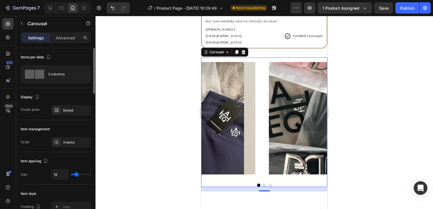
click at [312, 115] on icon "Carousel Next Arrow" at bounding box center [315, 118] width 7 height 7
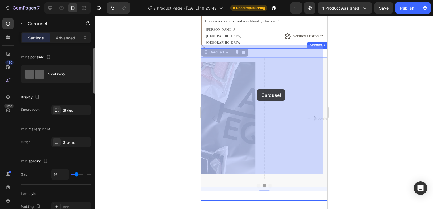
drag, startPoint x: 309, startPoint y: 102, endPoint x: 257, endPoint y: 90, distance: 53.8
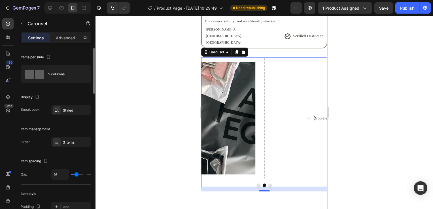
click at [369, 98] on div at bounding box center [265, 112] width 338 height 193
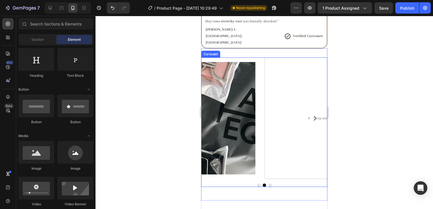
click at [214, 115] on icon "Carousel Back Arrow" at bounding box center [213, 118] width 7 height 7
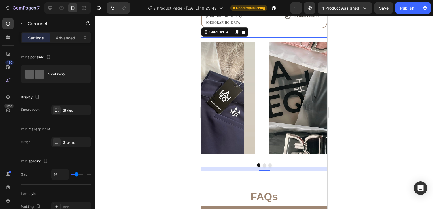
scroll to position [394, 0]
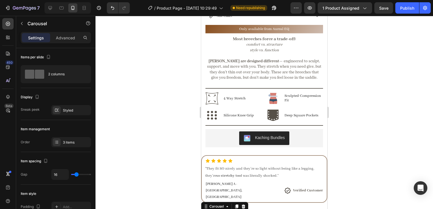
scroll to position [193, 0]
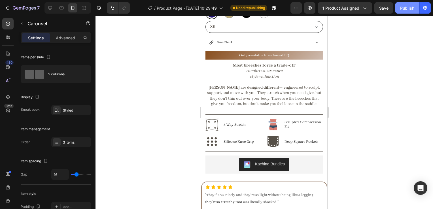
click at [406, 7] on div "Publish" at bounding box center [407, 8] width 14 height 6
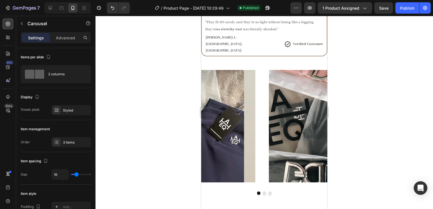
scroll to position [394, 0]
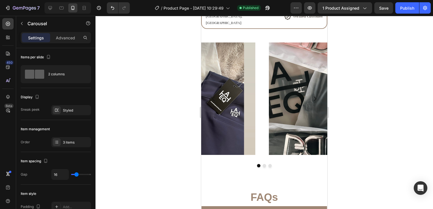
click at [263, 164] on div at bounding box center [264, 165] width 126 height 3
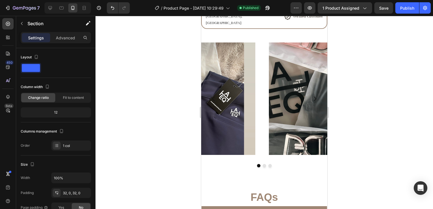
click at [267, 155] on div "Image Row Drop element here Image Row Carousel" at bounding box center [264, 105] width 126 height 134
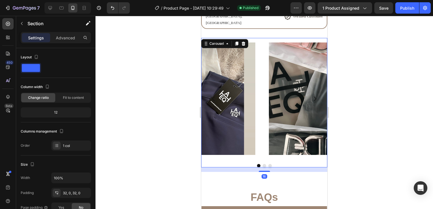
click at [269, 155] on div "Image Row Drop element here Image Row Carousel 16" at bounding box center [264, 103] width 126 height 130
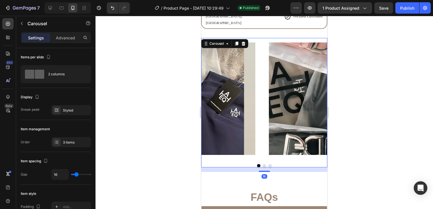
click at [311, 91] on button "Carousel Next Arrow" at bounding box center [315, 99] width 16 height 16
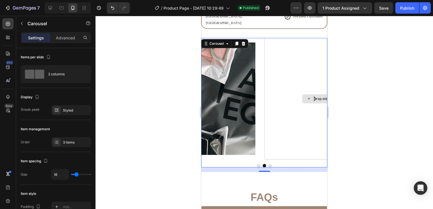
click at [299, 95] on div "Drop element here" at bounding box center [326, 99] width 122 height 122
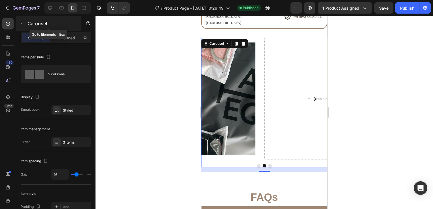
click at [30, 21] on p "Carousel" at bounding box center [52, 23] width 48 height 7
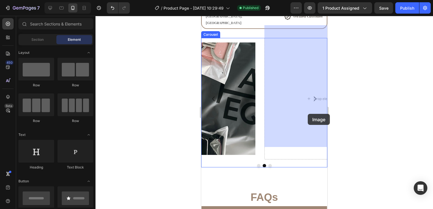
drag, startPoint x: 243, startPoint y: 169, endPoint x: 303, endPoint y: 116, distance: 79.3
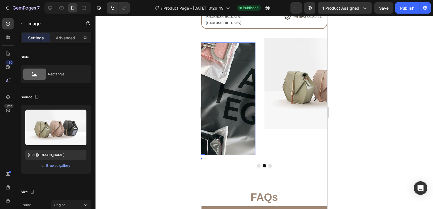
click at [219, 70] on img at bounding box center [199, 99] width 113 height 113
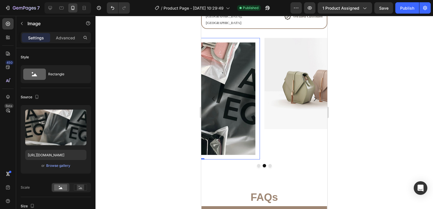
click at [235, 38] on div "Image Row 0" at bounding box center [199, 99] width 122 height 122
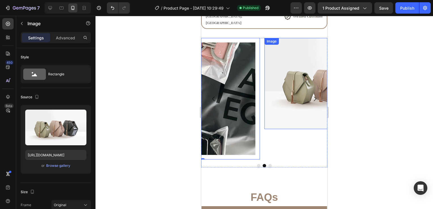
click at [274, 74] on img at bounding box center [326, 83] width 122 height 91
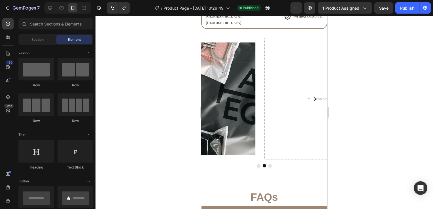
scroll to position [0, 0]
click at [35, 67] on div at bounding box center [36, 69] width 36 height 23
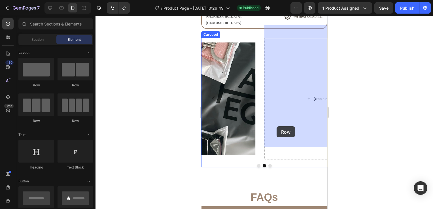
drag, startPoint x: 237, startPoint y: 83, endPoint x: 277, endPoint y: 126, distance: 59.0
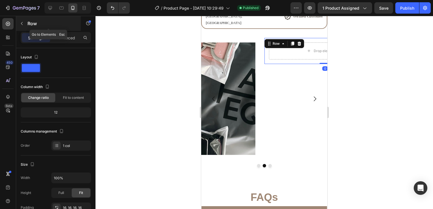
click at [24, 23] on icon "button" at bounding box center [22, 23] width 5 height 5
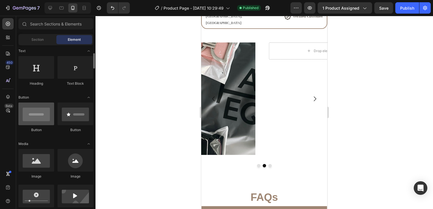
scroll to position [84, 0]
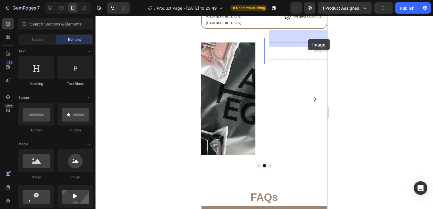
drag, startPoint x: 239, startPoint y: 183, endPoint x: 306, endPoint y: 40, distance: 158.0
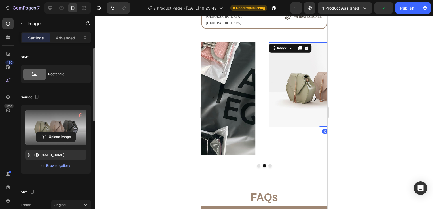
click at [52, 142] on label at bounding box center [55, 128] width 61 height 36
click at [52, 142] on input "file" at bounding box center [55, 137] width 39 height 10
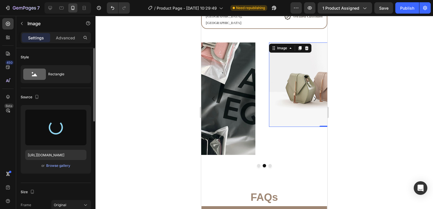
type input "https://cdn.shopify.com/s/files/1/0662/7678/6374/files/gempages_573403482258736…"
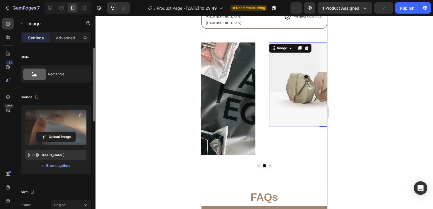
click at [56, 123] on label at bounding box center [55, 128] width 61 height 36
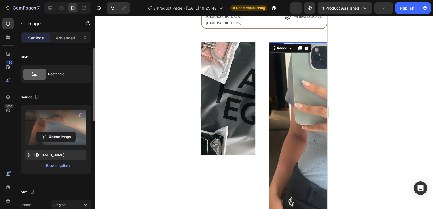
click at [56, 132] on input "file" at bounding box center [55, 137] width 39 height 10
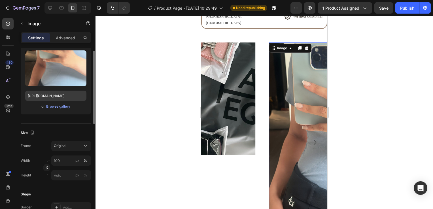
scroll to position [61, 0]
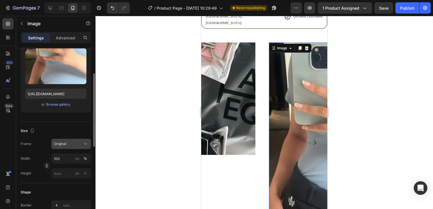
click at [67, 146] on div "Original" at bounding box center [71, 144] width 35 height 6
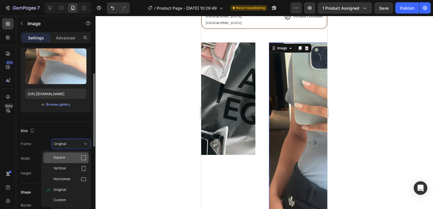
click at [59, 159] on span "Square" at bounding box center [60, 158] width 12 height 6
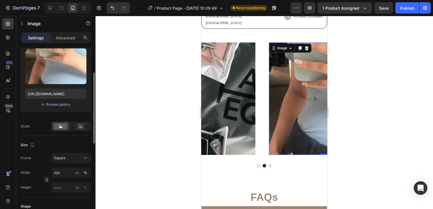
click at [295, 103] on img at bounding box center [325, 99] width 113 height 113
drag, startPoint x: 55, startPoint y: 72, endPoint x: 77, endPoint y: 131, distance: 63.1
click at [78, 117] on div "Upload Image https://cdn.shopify.com/s/files/1/0662/7678/6374/files/gempages_57…" at bounding box center [56, 87] width 70 height 87
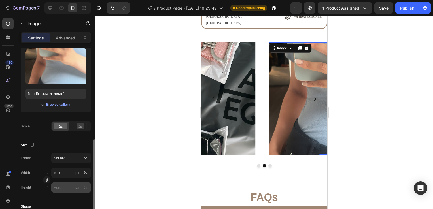
scroll to position [117, 0]
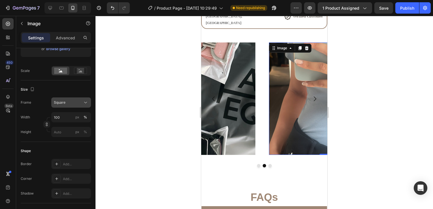
click at [71, 103] on div "Square" at bounding box center [68, 102] width 28 height 5
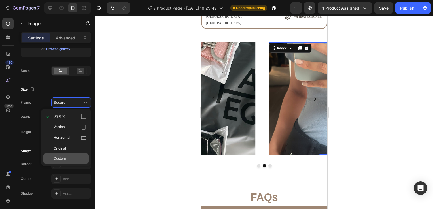
click at [69, 157] on div "Custom" at bounding box center [70, 158] width 33 height 5
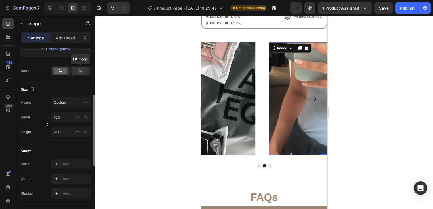
click at [81, 70] on rect at bounding box center [80, 71] width 7 height 6
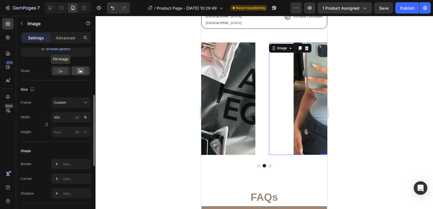
click at [62, 69] on rect at bounding box center [60, 71] width 13 height 6
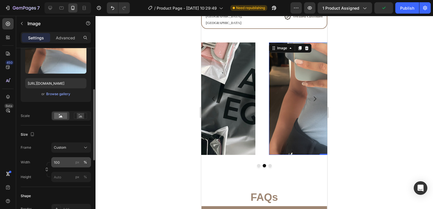
scroll to position [90, 0]
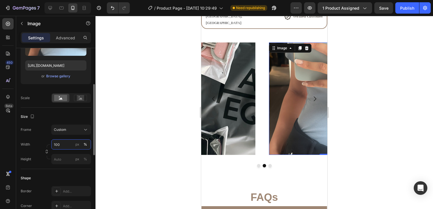
click at [67, 145] on input "100" at bounding box center [71, 144] width 40 height 10
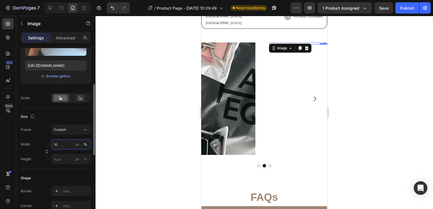
type input "1"
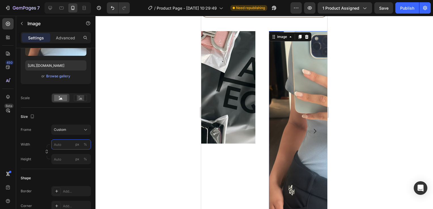
scroll to position [468, 0]
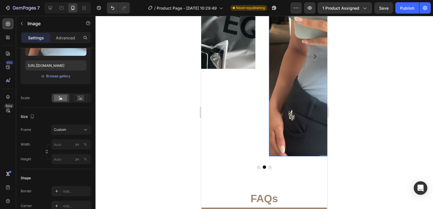
click at [299, 100] on img at bounding box center [325, 56] width 113 height 200
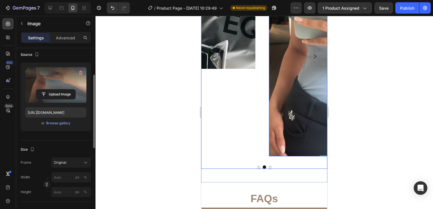
scroll to position [49, 0]
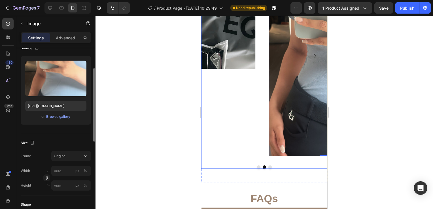
click at [63, 162] on div "Frame Original Width px % Height px %" at bounding box center [56, 171] width 70 height 40
click at [71, 158] on button "Original" at bounding box center [71, 156] width 40 height 10
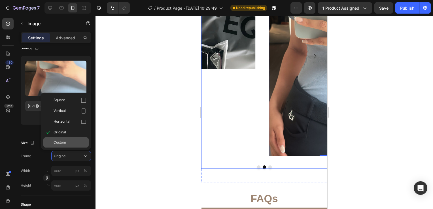
click at [71, 143] on div "Custom" at bounding box center [70, 142] width 33 height 5
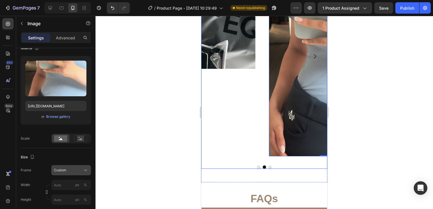
click at [75, 174] on button "Custom" at bounding box center [71, 170] width 40 height 10
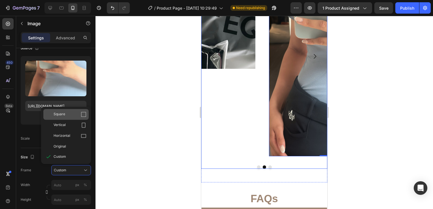
click at [73, 116] on div "Square" at bounding box center [70, 115] width 33 height 6
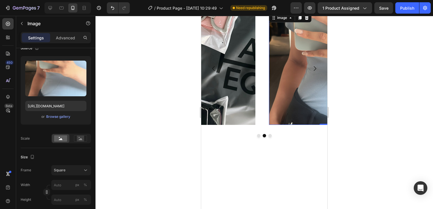
scroll to position [352, 0]
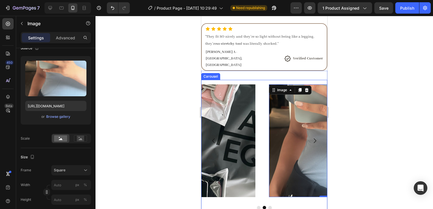
click at [307, 133] on button "Carousel Next Arrow" at bounding box center [315, 141] width 16 height 16
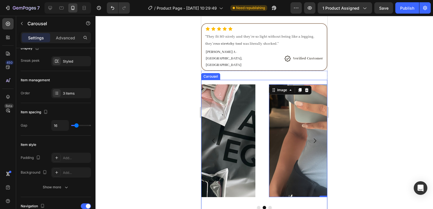
scroll to position [0, 0]
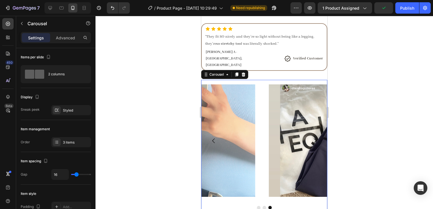
click at [211, 133] on button "Carousel Back Arrow" at bounding box center [214, 141] width 16 height 16
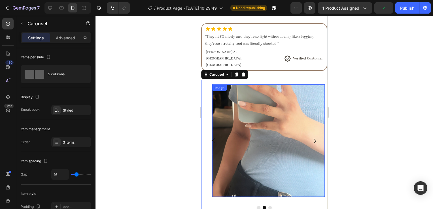
click at [262, 140] on div "Image Row Image Row Image Row" at bounding box center [264, 141] width 126 height 122
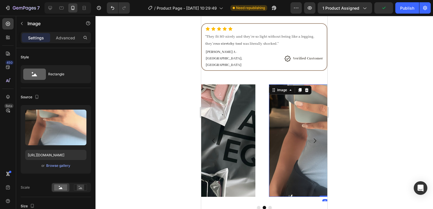
click at [275, 145] on img at bounding box center [325, 140] width 113 height 113
click at [281, 87] on div "Image" at bounding box center [282, 90] width 24 height 7
click at [277, 88] on div "Image" at bounding box center [282, 90] width 12 height 5
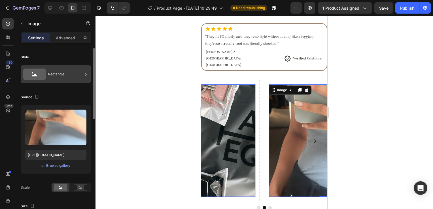
click at [51, 67] on div "Rectangle" at bounding box center [56, 74] width 70 height 18
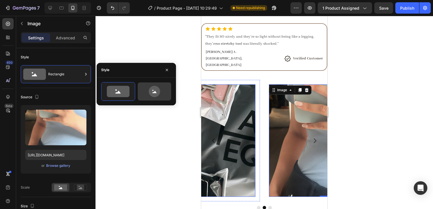
click at [159, 94] on icon at bounding box center [154, 91] width 11 height 11
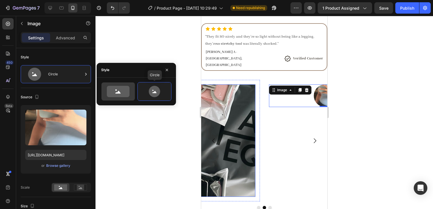
click at [122, 92] on icon at bounding box center [118, 91] width 23 height 11
type input "100"
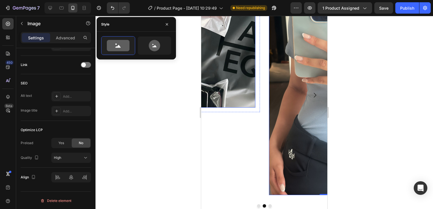
scroll to position [432, 0]
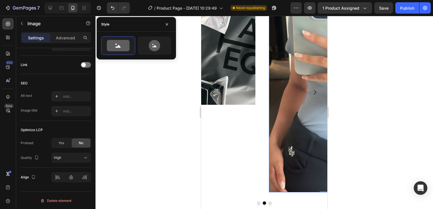
click at [405, 102] on div at bounding box center [265, 112] width 338 height 193
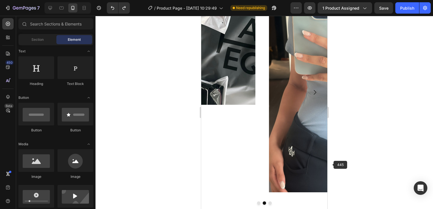
click at [336, 164] on div at bounding box center [265, 112] width 338 height 193
click at [392, 69] on div at bounding box center [265, 112] width 338 height 193
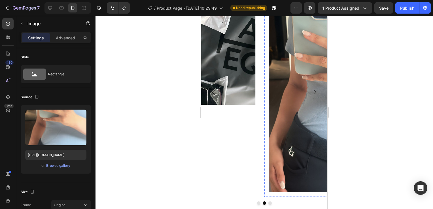
click at [289, 158] on img at bounding box center [325, 92] width 113 height 200
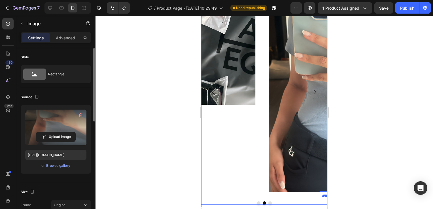
click at [60, 129] on label at bounding box center [55, 128] width 61 height 36
click at [60, 132] on input "file" at bounding box center [55, 137] width 39 height 10
click at [60, 128] on label at bounding box center [55, 128] width 61 height 36
click at [60, 132] on input "file" at bounding box center [55, 137] width 39 height 10
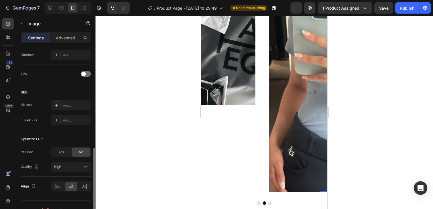
scroll to position [250, 0]
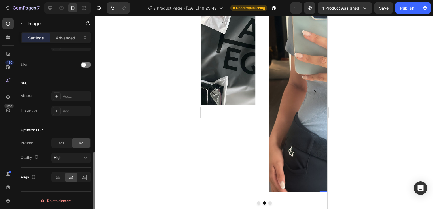
click at [279, 72] on img at bounding box center [325, 92] width 113 height 200
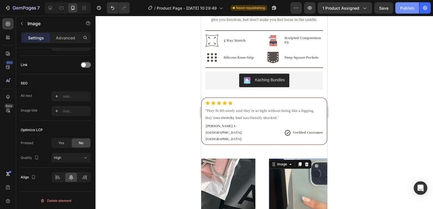
scroll to position [270, 0]
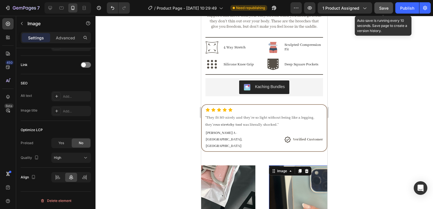
click at [386, 6] on span "Save" at bounding box center [383, 8] width 9 height 5
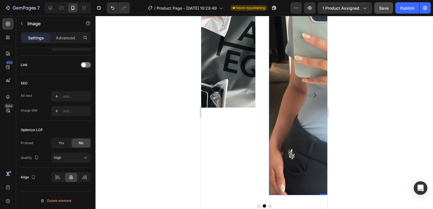
scroll to position [448, 0]
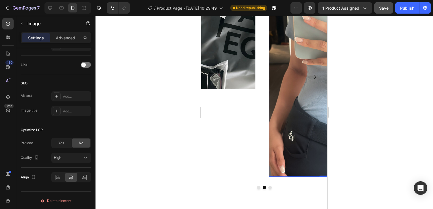
click at [285, 120] on img at bounding box center [325, 77] width 113 height 200
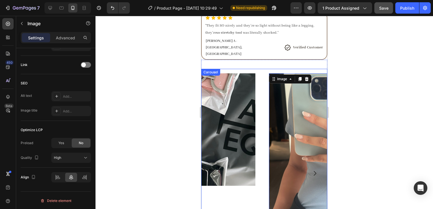
scroll to position [308, 0]
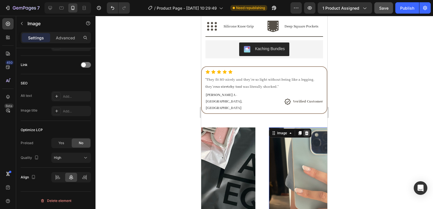
click at [308, 131] on icon at bounding box center [307, 133] width 4 height 4
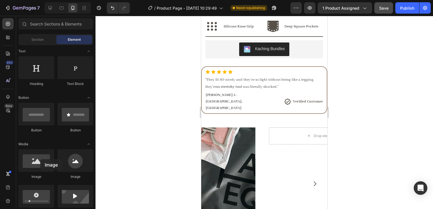
drag, startPoint x: 40, startPoint y: 159, endPoint x: 196, endPoint y: 128, distance: 158.6
click at [196, 0] on div "7 Version history / Product Page - Aug 18, 10:29:49 Need republishing Preview 1…" at bounding box center [216, 0] width 433 height 0
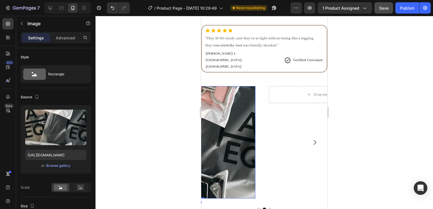
scroll to position [351, 0]
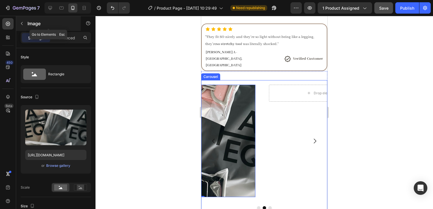
click at [26, 23] on button "button" at bounding box center [21, 23] width 9 height 9
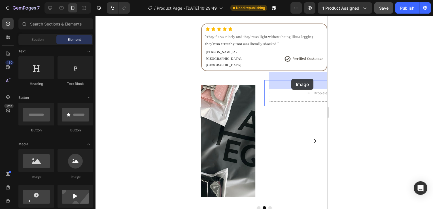
drag, startPoint x: 234, startPoint y: 174, endPoint x: 292, endPoint y: 80, distance: 110.6
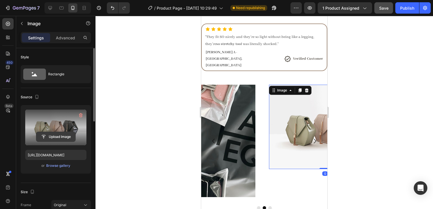
click at [64, 137] on input "file" at bounding box center [55, 137] width 39 height 10
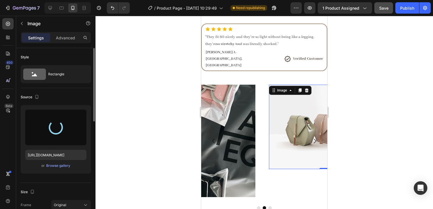
type input "https://cdn.shopify.com/s/files/1/0662/7678/6374/files/gempages_573403482258736…"
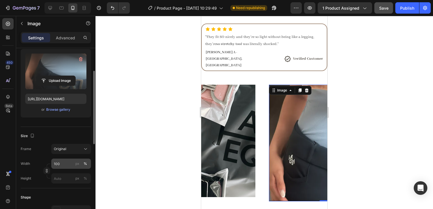
scroll to position [56, 0]
click at [65, 150] on span "Original" at bounding box center [60, 148] width 12 height 5
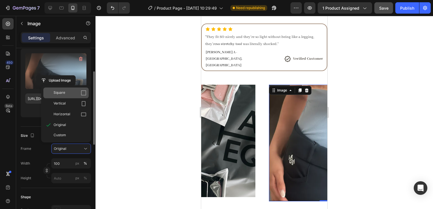
click at [62, 95] on span "Square" at bounding box center [60, 93] width 12 height 6
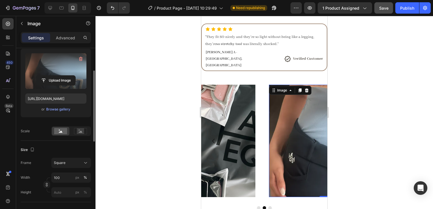
click at [387, 114] on div at bounding box center [265, 112] width 338 height 193
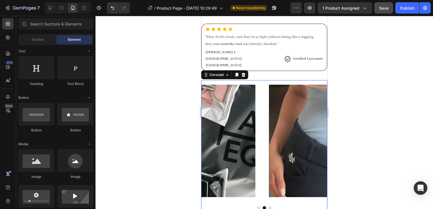
click at [307, 133] on button "Carousel Next Arrow" at bounding box center [315, 141] width 16 height 16
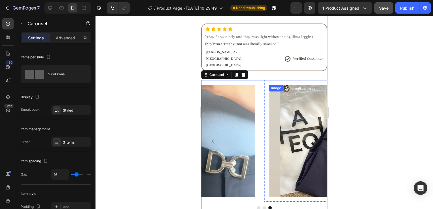
click at [307, 133] on button "Carousel Next Arrow" at bounding box center [315, 141] width 16 height 16
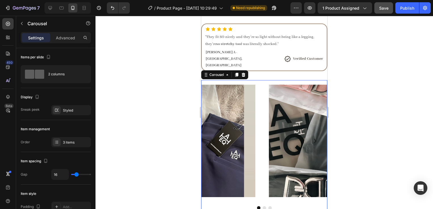
click at [312, 138] on icon "Carousel Next Arrow" at bounding box center [315, 141] width 7 height 7
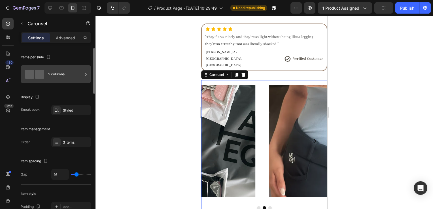
click at [59, 71] on div "2 columns" at bounding box center [65, 74] width 35 height 13
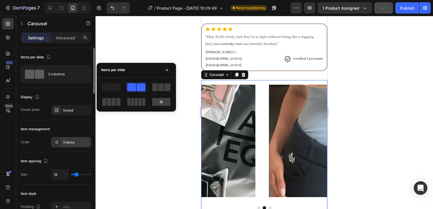
click at [76, 145] on div "3 items" at bounding box center [71, 142] width 40 height 10
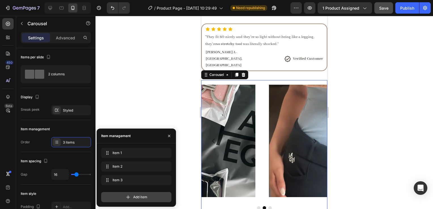
click at [141, 198] on span "Add item" at bounding box center [140, 197] width 14 height 5
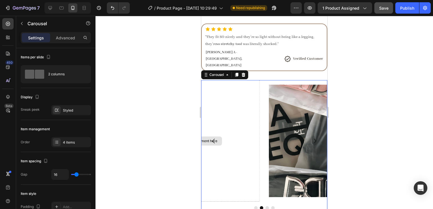
click at [227, 154] on div "Drop element here" at bounding box center [199, 141] width 122 height 122
click at [28, 22] on p "Carousel" at bounding box center [52, 23] width 48 height 7
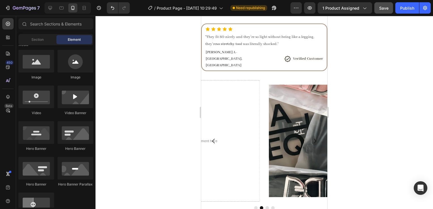
scroll to position [0, 0]
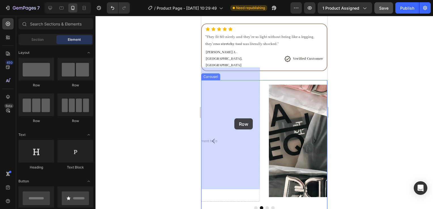
drag, startPoint x: 235, startPoint y: 92, endPoint x: 234, endPoint y: 119, distance: 26.1
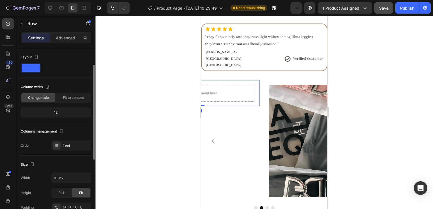
scroll to position [33, 0]
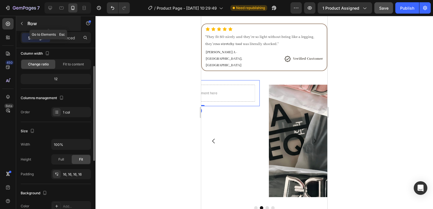
click at [28, 23] on p "Row" at bounding box center [52, 23] width 48 height 7
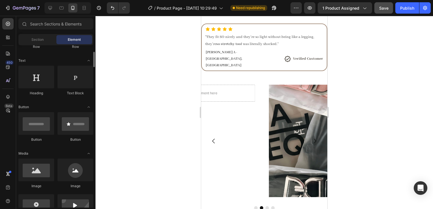
scroll to position [74, 0]
drag, startPoint x: 39, startPoint y: 120, endPoint x: 39, endPoint y: 171, distance: 50.8
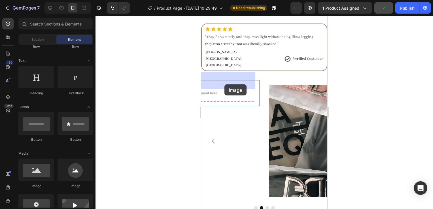
drag, startPoint x: 240, startPoint y: 190, endPoint x: 223, endPoint y: 83, distance: 108.2
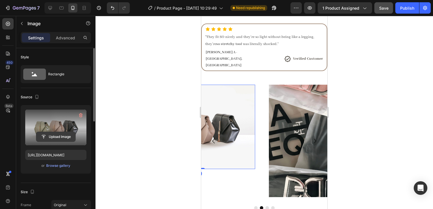
click at [46, 134] on input "file" at bounding box center [55, 137] width 39 height 10
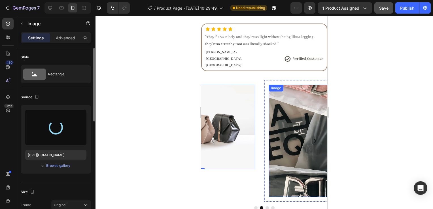
type input "[URL][DOMAIN_NAME]"
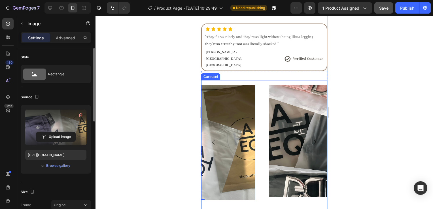
click at [380, 130] on div at bounding box center [265, 112] width 338 height 193
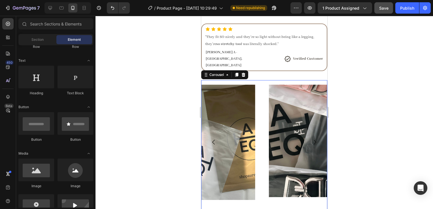
click at [314, 140] on icon "Carousel Next Arrow" at bounding box center [315, 142] width 3 height 5
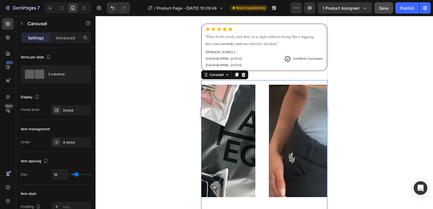
click at [314, 140] on icon "Carousel Next Arrow" at bounding box center [315, 142] width 3 height 5
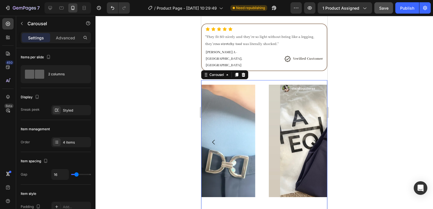
click at [314, 140] on icon "Carousel Next Arrow" at bounding box center [315, 142] width 3 height 5
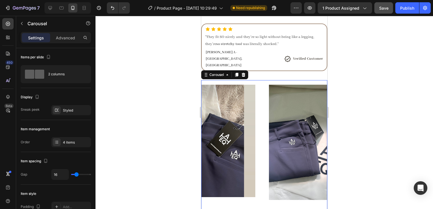
click at [312, 139] on icon "Carousel Next Arrow" at bounding box center [315, 142] width 7 height 7
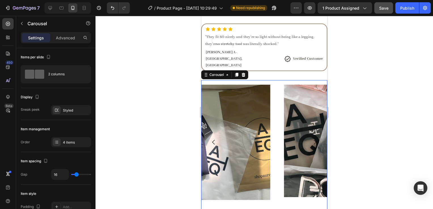
click at [312, 139] on icon "Carousel Next Arrow" at bounding box center [315, 142] width 7 height 7
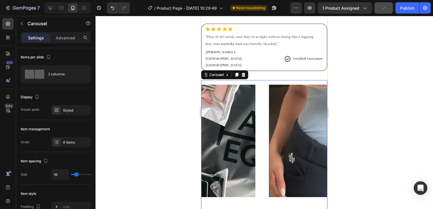
click at [367, 103] on div at bounding box center [265, 112] width 338 height 193
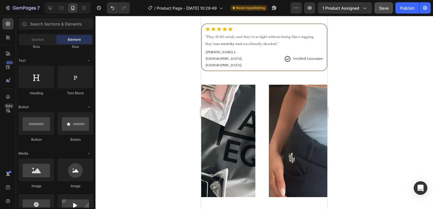
click at [389, 164] on div at bounding box center [265, 112] width 338 height 193
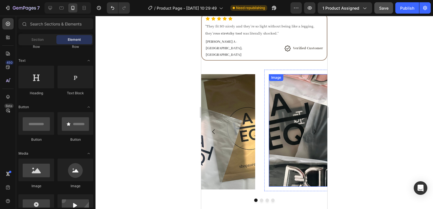
scroll to position [363, 0]
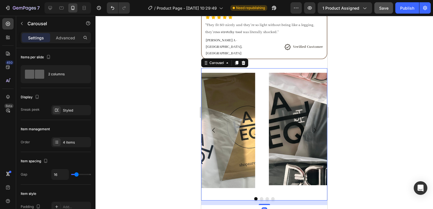
click at [312, 127] on icon "Carousel Next Arrow" at bounding box center [315, 130] width 7 height 7
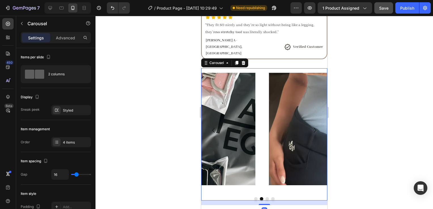
click at [312, 127] on icon "Carousel Next Arrow" at bounding box center [315, 130] width 7 height 7
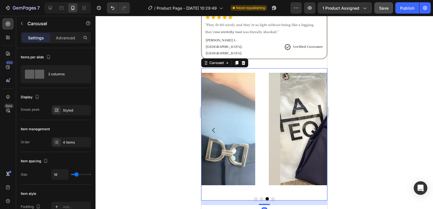
click at [312, 127] on icon "Carousel Next Arrow" at bounding box center [315, 130] width 7 height 7
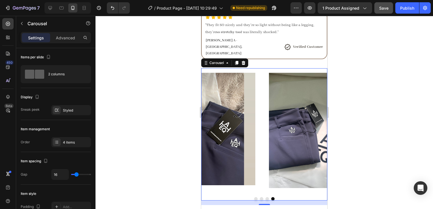
click at [314, 128] on icon "Carousel Next Arrow" at bounding box center [315, 130] width 3 height 5
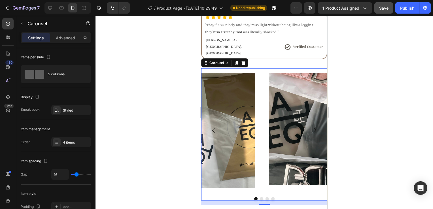
click at [312, 127] on icon "Carousel Next Arrow" at bounding box center [315, 130] width 7 height 7
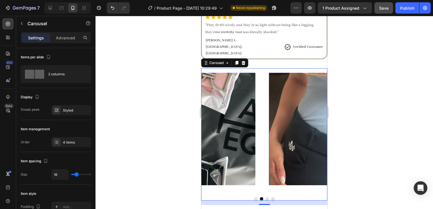
click at [312, 127] on icon "Carousel Next Arrow" at bounding box center [315, 130] width 7 height 7
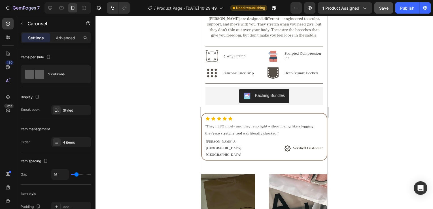
scroll to position [323, 0]
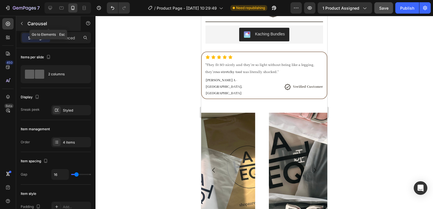
click at [23, 28] on div "Carousel" at bounding box center [48, 23] width 65 height 15
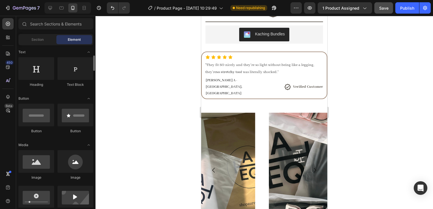
scroll to position [88, 0]
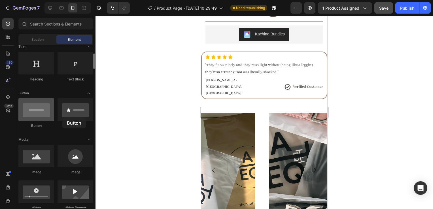
drag, startPoint x: 42, startPoint y: 116, endPoint x: 54, endPoint y: 117, distance: 11.9
click at [54, 117] on div at bounding box center [36, 109] width 36 height 23
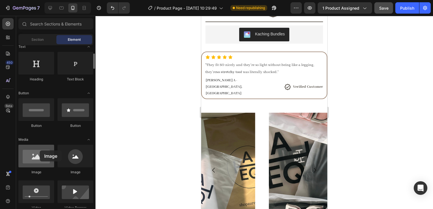
click at [40, 151] on div at bounding box center [36, 156] width 36 height 23
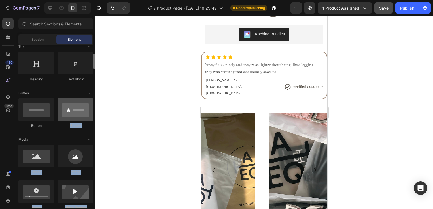
drag, startPoint x: 196, startPoint y: 103, endPoint x: 77, endPoint y: 106, distance: 119.4
click at [77, 0] on div "7 Version history / Product Page - Aug 18, 10:29:49 Need republishing Preview 1…" at bounding box center [216, 0] width 433 height 0
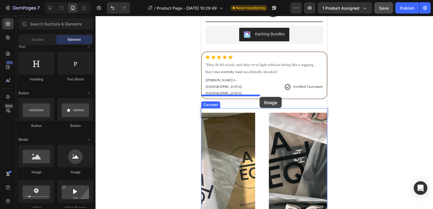
drag, startPoint x: 235, startPoint y: 172, endPoint x: 260, endPoint y: 96, distance: 79.6
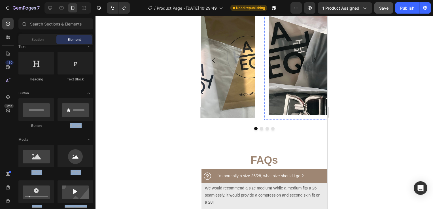
scroll to position [422, 0]
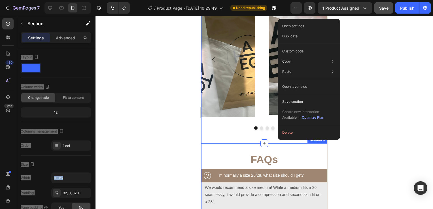
click at [378, 158] on div at bounding box center [265, 112] width 338 height 193
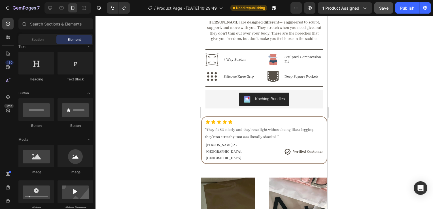
scroll to position [299, 0]
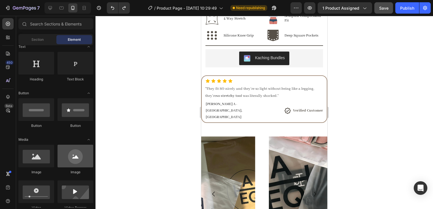
click at [31, 166] on div at bounding box center [36, 156] width 36 height 23
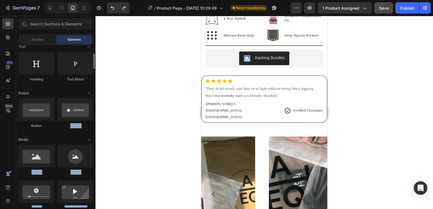
drag, startPoint x: 181, startPoint y: 133, endPoint x: 68, endPoint y: 123, distance: 113.9
click at [68, 0] on div "7 Version history / Product Page - Aug 18, 10:29:49 Need republishing Preview 1…" at bounding box center [216, 0] width 433 height 0
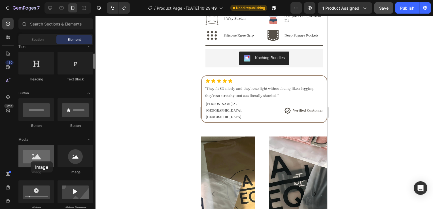
drag, startPoint x: 68, startPoint y: 123, endPoint x: 31, endPoint y: 162, distance: 54.2
click at [31, 162] on div at bounding box center [36, 156] width 36 height 23
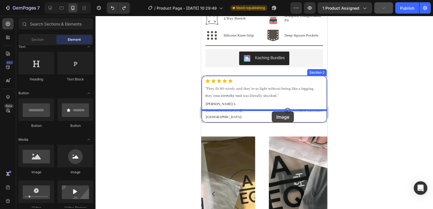
drag, startPoint x: 241, startPoint y: 168, endPoint x: 272, endPoint y: 111, distance: 63.9
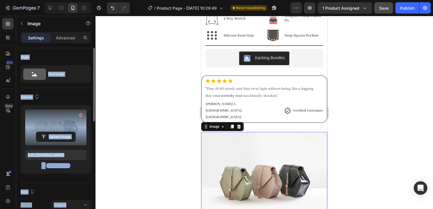
click at [56, 142] on label at bounding box center [55, 128] width 61 height 36
click at [56, 142] on input "file" at bounding box center [55, 137] width 39 height 10
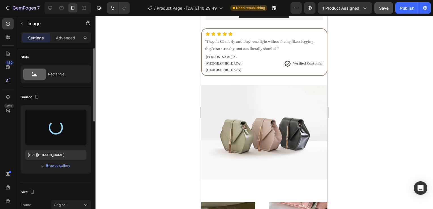
scroll to position [346, 0]
type input "https://cdn.shopify.com/s/files/1/0662/7678/6374/files/gempages_573403482258736…"
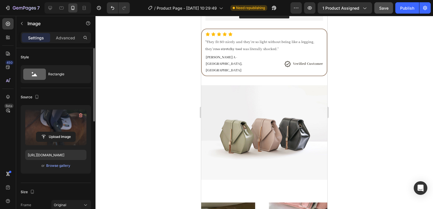
click at [281, 143] on img at bounding box center [264, 174] width 126 height 178
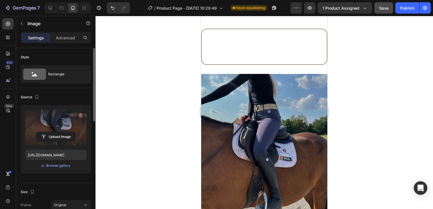
scroll to position [444, 0]
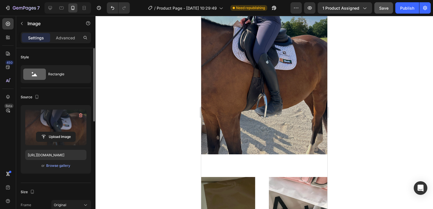
click at [282, 120] on img at bounding box center [264, 65] width 126 height 178
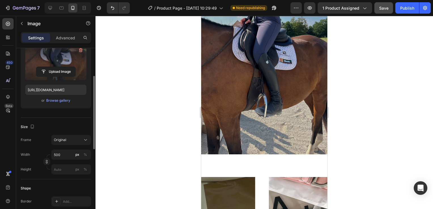
scroll to position [66, 0]
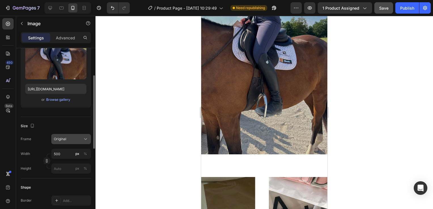
click at [75, 140] on div "Original" at bounding box center [68, 139] width 28 height 5
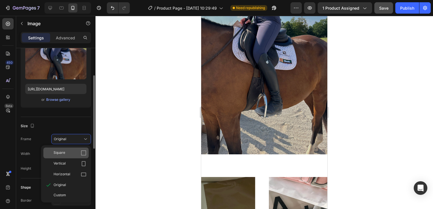
click at [78, 150] on div "Square" at bounding box center [70, 153] width 33 height 6
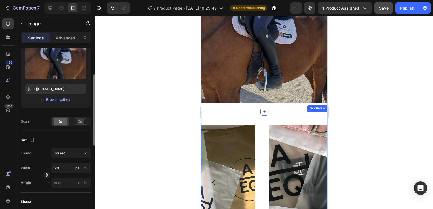
scroll to position [367, 0]
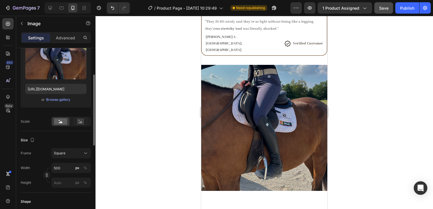
click at [319, 113] on img at bounding box center [264, 128] width 126 height 126
click at [305, 112] on img at bounding box center [264, 128] width 126 height 126
click at [387, 114] on div at bounding box center [265, 112] width 338 height 193
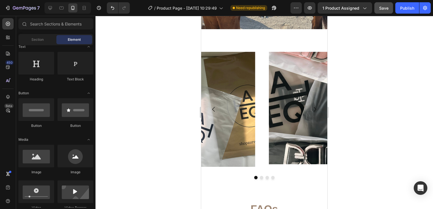
scroll to position [517, 0]
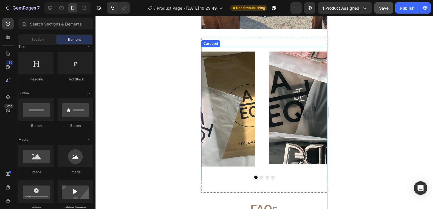
click at [310, 108] on button "Carousel Next Arrow" at bounding box center [315, 109] width 16 height 16
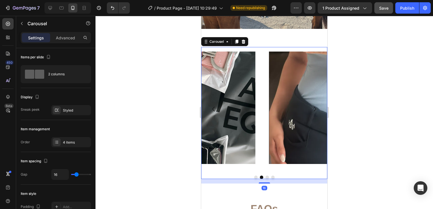
click at [260, 176] on button "Dot" at bounding box center [261, 177] width 3 height 3
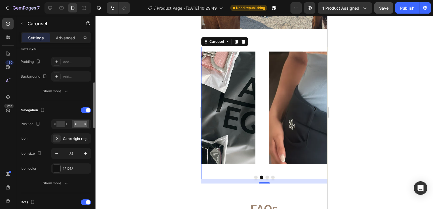
scroll to position [145, 0]
click at [67, 166] on div "121212" at bounding box center [71, 168] width 16 height 5
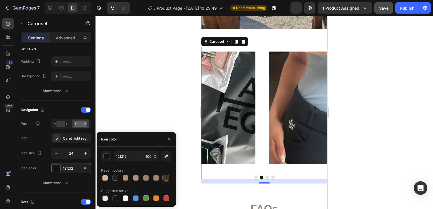
click at [168, 179] on div at bounding box center [167, 178] width 6 height 6
type input "473322"
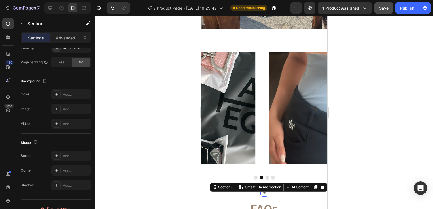
scroll to position [0, 0]
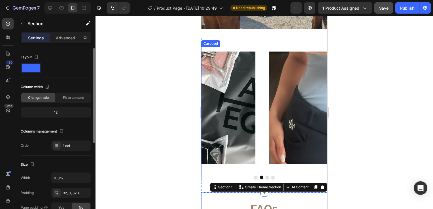
click at [261, 171] on div "Image Row Image Row Image Row Image Row Carousel" at bounding box center [264, 113] width 126 height 132
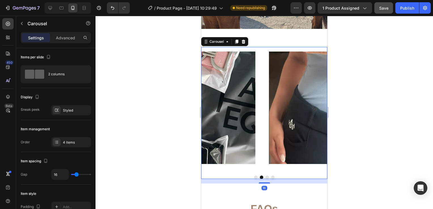
click at [257, 176] on div at bounding box center [264, 177] width 126 height 3
click at [260, 176] on button "Dot" at bounding box center [261, 177] width 3 height 3
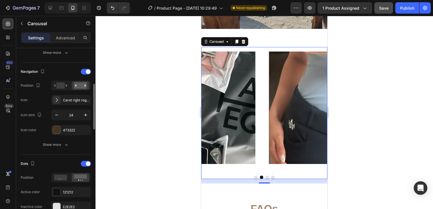
scroll to position [183, 0]
click at [60, 142] on div "Show more" at bounding box center [56, 145] width 26 height 6
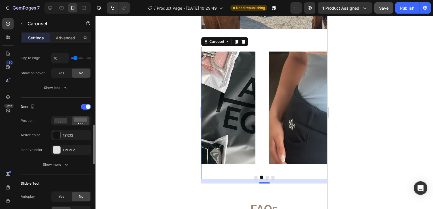
scroll to position [344, 0]
click at [71, 135] on div "121212" at bounding box center [71, 136] width 16 height 5
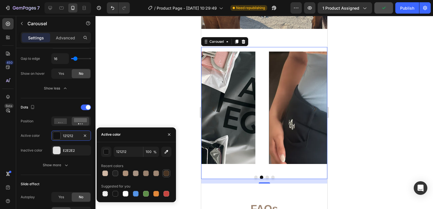
click at [166, 173] on div at bounding box center [167, 174] width 6 height 6
type input "473322"
click at [62, 148] on div "E2E2E2" at bounding box center [71, 150] width 40 height 10
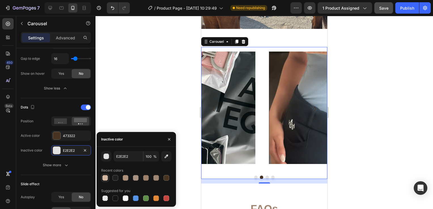
click at [104, 181] on div at bounding box center [105, 178] width 7 height 7
click at [133, 179] on div at bounding box center [135, 178] width 7 height 7
click at [148, 179] on div at bounding box center [146, 178] width 6 height 6
type input "99816E"
click at [0, 0] on input "100" at bounding box center [0, 0] width 0 height 0
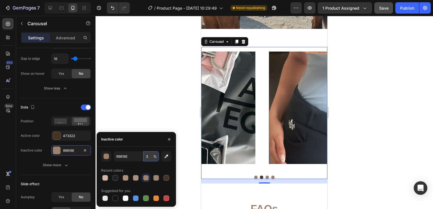
type input "30"
click at [403, 103] on div at bounding box center [265, 112] width 338 height 193
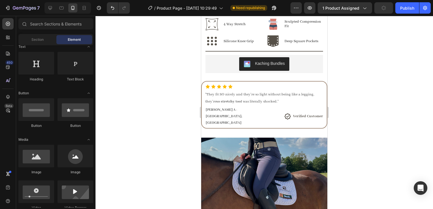
scroll to position [293, 0]
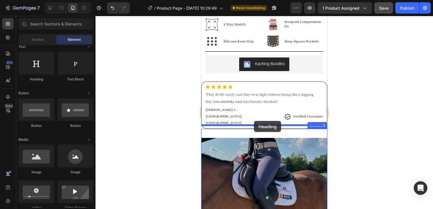
drag, startPoint x: 242, startPoint y: 85, endPoint x: 254, endPoint y: 122, distance: 38.4
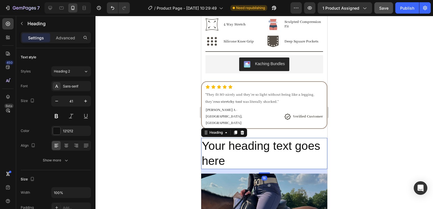
click at [268, 138] on h2 "Your heading text goes here" at bounding box center [264, 153] width 126 height 31
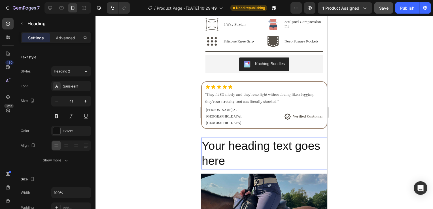
click at [268, 139] on p "Your heading text goes here" at bounding box center [264, 154] width 125 height 30
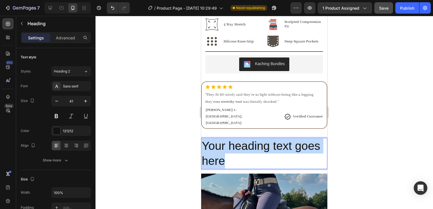
click at [268, 139] on p "Your heading text goes here" at bounding box center [264, 154] width 125 height 30
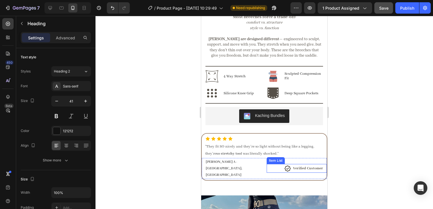
scroll to position [310, 0]
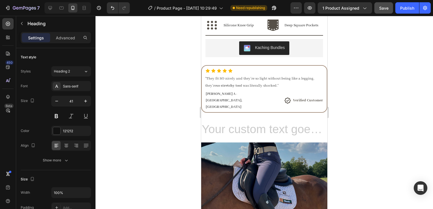
click at [259, 122] on h2 "Rich Text Editor. Editing area: main" at bounding box center [264, 130] width 126 height 16
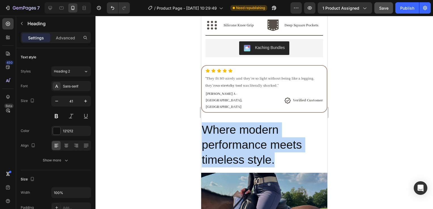
drag, startPoint x: 280, startPoint y: 144, endPoint x: 199, endPoint y: 113, distance: 86.9
click at [201, 113] on html "Mobile ( 445 px) iPhone 13 Mini iPhone 13 Pro iPhone 11 Pro Max iPhone 15 Pro M…" at bounding box center [264, 198] width 126 height 985
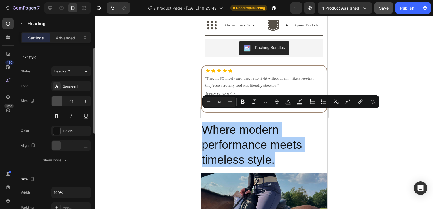
click at [54, 102] on icon "button" at bounding box center [57, 101] width 6 height 6
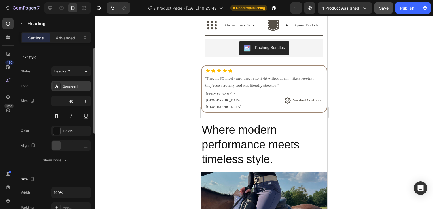
click at [73, 86] on div "Sans-serif" at bounding box center [76, 86] width 27 height 5
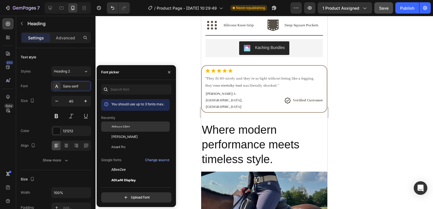
click at [129, 127] on span "Abhaya Libre" at bounding box center [120, 126] width 18 height 5
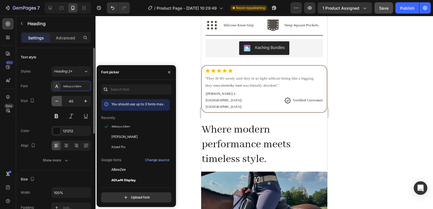
click at [58, 102] on icon "button" at bounding box center [57, 101] width 6 height 6
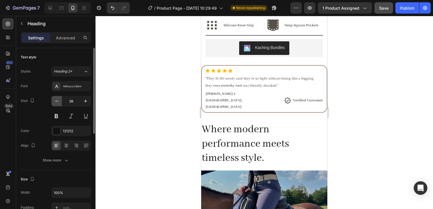
click at [58, 102] on icon "button" at bounding box center [57, 101] width 6 height 6
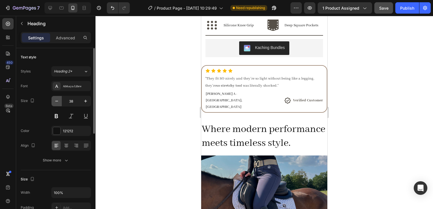
click at [58, 102] on icon "button" at bounding box center [57, 101] width 6 height 6
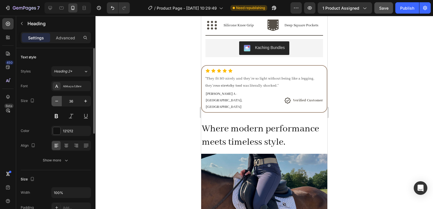
click at [58, 102] on icon "button" at bounding box center [57, 101] width 6 height 6
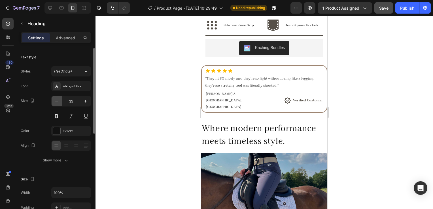
click at [58, 102] on icon "button" at bounding box center [57, 101] width 6 height 6
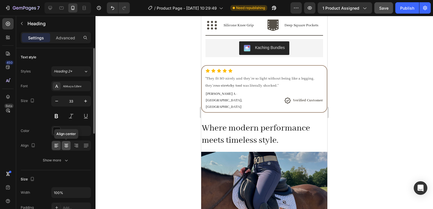
click at [64, 144] on icon at bounding box center [67, 146] width 6 height 6
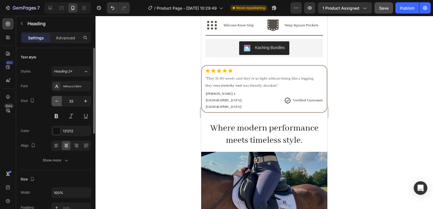
click at [58, 102] on icon "button" at bounding box center [57, 101] width 6 height 6
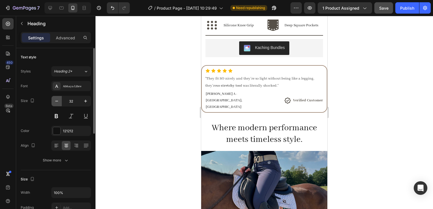
click at [58, 102] on icon "button" at bounding box center [57, 101] width 6 height 6
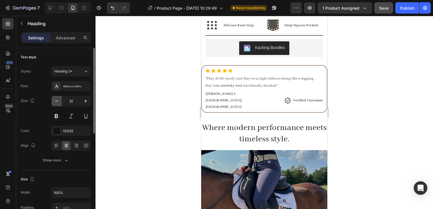
click at [58, 102] on icon "button" at bounding box center [57, 101] width 6 height 6
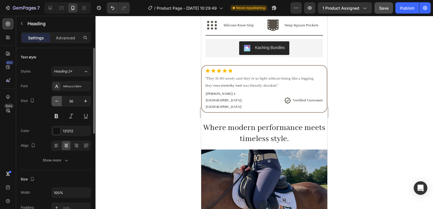
click at [58, 102] on icon "button" at bounding box center [57, 101] width 6 height 6
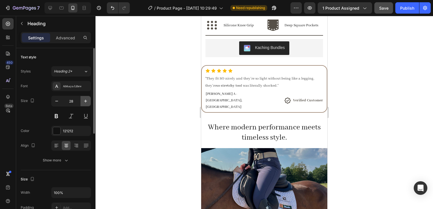
click at [82, 100] on button "button" at bounding box center [86, 101] width 10 height 10
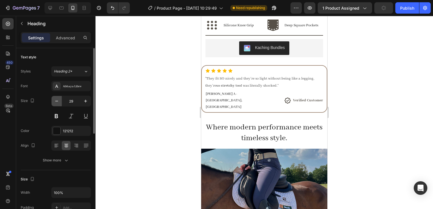
click at [59, 98] on icon "button" at bounding box center [57, 101] width 6 height 6
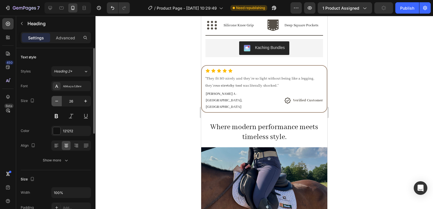
click at [59, 98] on icon "button" at bounding box center [57, 101] width 6 height 6
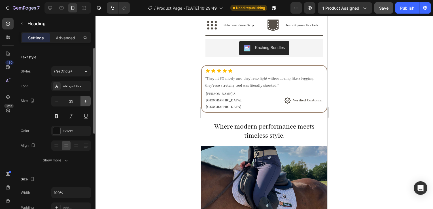
click at [85, 103] on icon "button" at bounding box center [86, 101] width 6 height 6
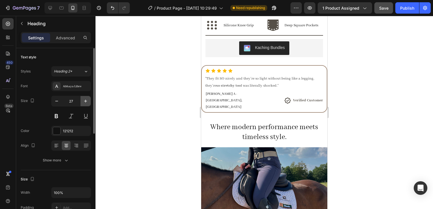
click at [85, 103] on icon "button" at bounding box center [86, 101] width 6 height 6
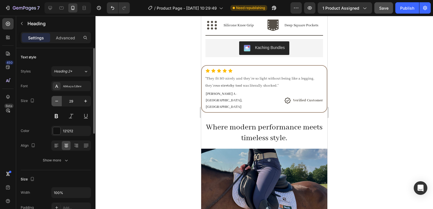
click at [60, 101] on button "button" at bounding box center [57, 101] width 10 height 10
type input "28"
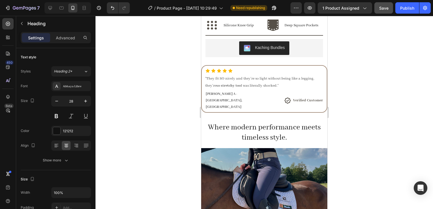
click at [222, 148] on img at bounding box center [264, 211] width 126 height 126
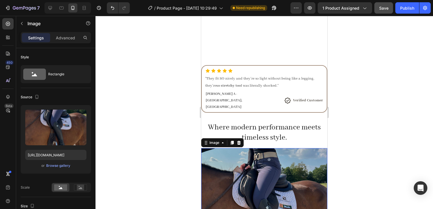
scroll to position [395, 0]
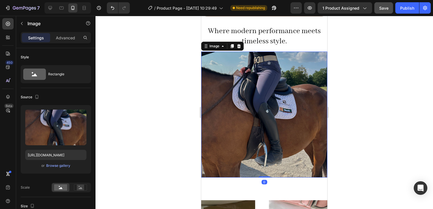
click at [305, 115] on img at bounding box center [264, 115] width 126 height 126
click at [280, 43] on p "Where modern performance meets timeless style." at bounding box center [264, 36] width 125 height 21
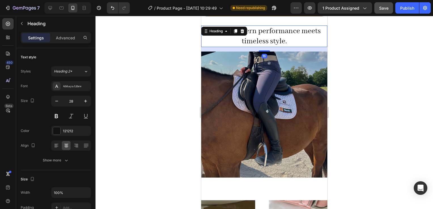
scroll to position [335, 0]
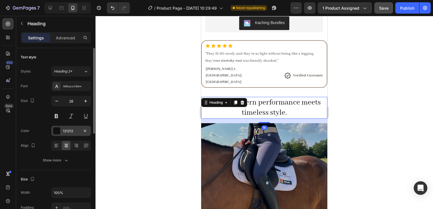
click at [68, 133] on div "121212" at bounding box center [71, 131] width 16 height 5
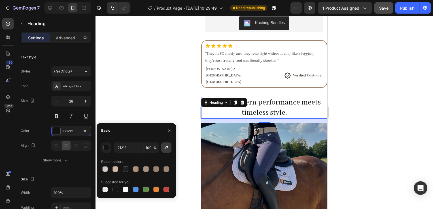
click at [166, 147] on icon "button" at bounding box center [167, 148] width 6 height 6
type input "412A22"
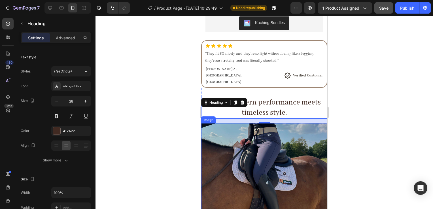
click at [346, 153] on div at bounding box center [265, 112] width 338 height 193
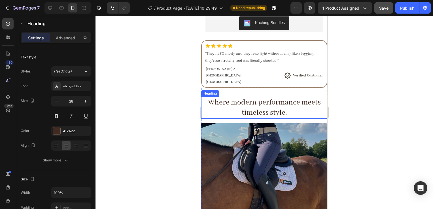
click at [291, 98] on p "Where modern performance meets timeless style." at bounding box center [264, 108] width 125 height 21
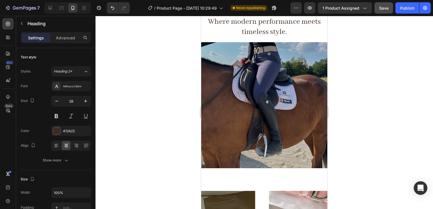
scroll to position [403, 0]
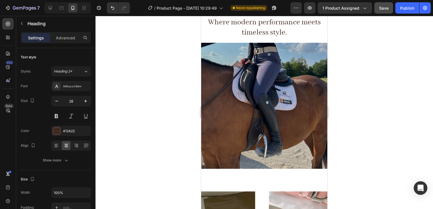
click at [285, 31] on h2 "Where modern performance meets timeless style." at bounding box center [264, 28] width 126 height 22
click at [293, 32] on p "Where modern performance meets timeless style." at bounding box center [264, 27] width 125 height 21
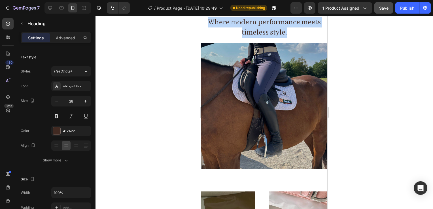
drag, startPoint x: 293, startPoint y: 32, endPoint x: 204, endPoint y: 21, distance: 89.7
click at [204, 21] on p "Where modern performance meets timeless style." at bounding box center [264, 27] width 125 height 21
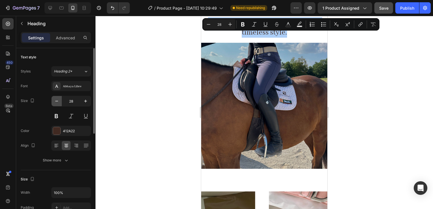
click at [60, 101] on button "button" at bounding box center [57, 101] width 10 height 10
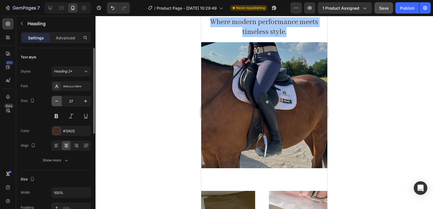
click at [60, 101] on button "button" at bounding box center [57, 101] width 10 height 10
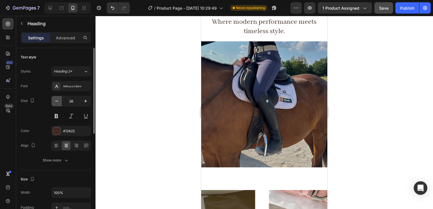
click at [60, 101] on button "button" at bounding box center [57, 101] width 10 height 10
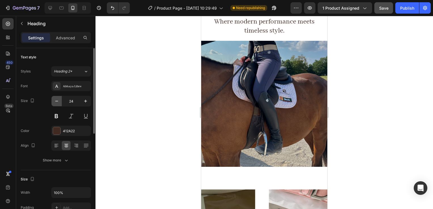
click at [60, 101] on button "button" at bounding box center [57, 101] width 10 height 10
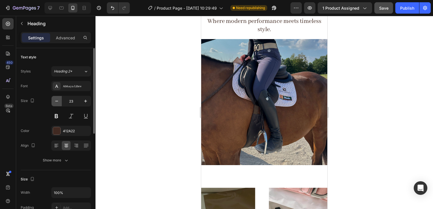
click at [61, 101] on button "button" at bounding box center [57, 101] width 10 height 10
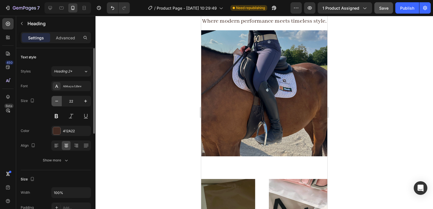
click at [61, 101] on button "button" at bounding box center [57, 101] width 10 height 10
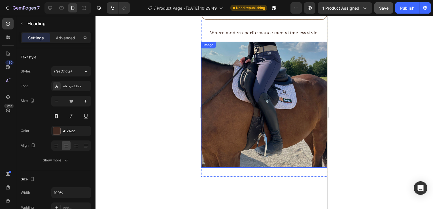
scroll to position [321, 0]
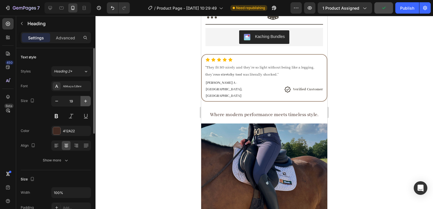
click at [83, 103] on icon "button" at bounding box center [86, 101] width 6 height 6
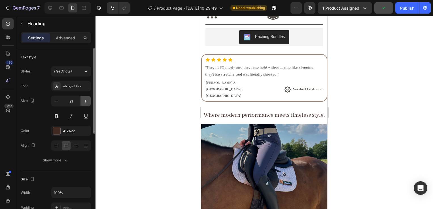
click at [83, 103] on icon "button" at bounding box center [86, 101] width 6 height 6
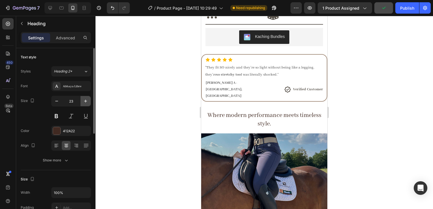
click at [83, 103] on icon "button" at bounding box center [86, 101] width 6 height 6
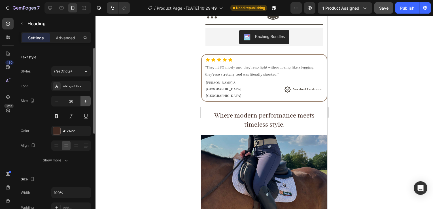
click at [83, 103] on icon "button" at bounding box center [86, 101] width 6 height 6
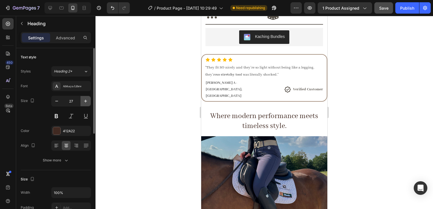
click at [83, 103] on icon "button" at bounding box center [86, 101] width 6 height 6
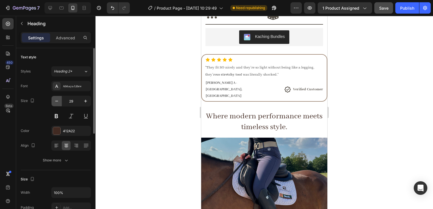
click at [57, 102] on icon "button" at bounding box center [57, 101] width 6 height 6
type input "27"
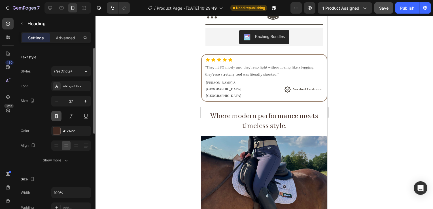
click at [60, 115] on button at bounding box center [56, 116] width 10 height 10
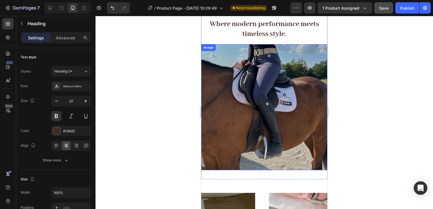
scroll to position [400, 0]
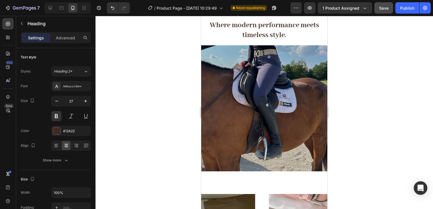
click at [287, 34] on p "Where modern performance meets timeless style." at bounding box center [264, 30] width 125 height 20
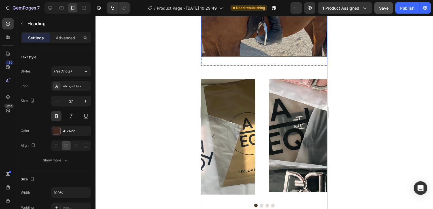
scroll to position [522, 0]
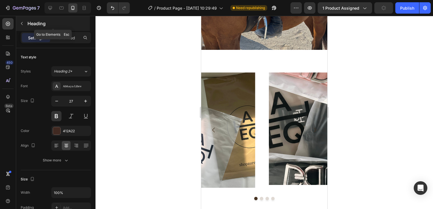
click at [24, 24] on icon "button" at bounding box center [22, 23] width 5 height 5
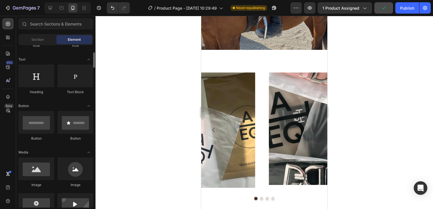
scroll to position [75, 0]
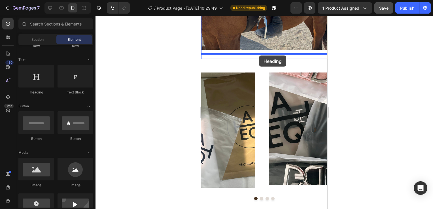
drag, startPoint x: 248, startPoint y: 96, endPoint x: 259, endPoint y: 56, distance: 41.9
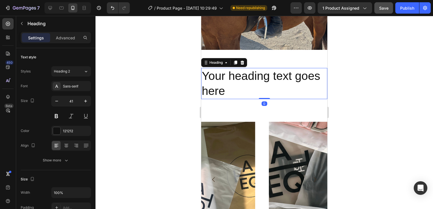
click at [257, 92] on h2 "Your heading text goes here" at bounding box center [264, 83] width 126 height 31
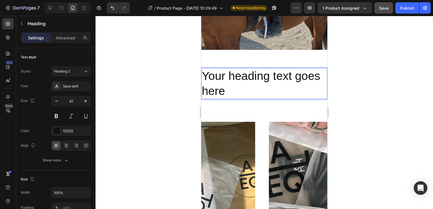
click at [257, 92] on p "Your heading text goes here" at bounding box center [264, 84] width 125 height 30
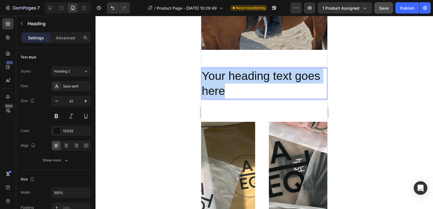
click at [257, 92] on p "Your heading text goes here" at bounding box center [264, 84] width 125 height 30
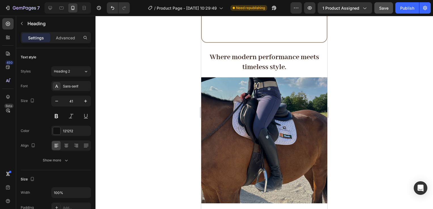
type input "16"
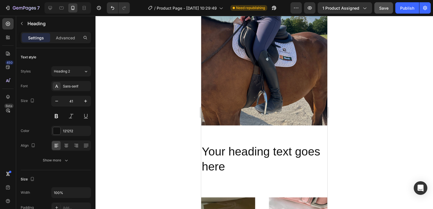
scroll to position [446, 0]
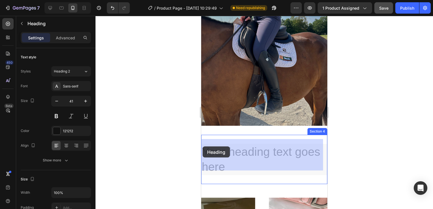
drag, startPoint x: 232, startPoint y: 161, endPoint x: 400, endPoint y: 161, distance: 167.6
click at [201, 145] on html "Mobile ( 445 px) iPhone 13 Mini iPhone 13 Pro iPhone 11 Pro Max iPhone 15 Pro M…" at bounding box center [264, 68] width 126 height 997
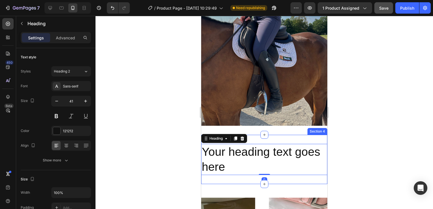
click at [227, 176] on div "Your heading text goes here Heading 0 Section 4" at bounding box center [264, 160] width 126 height 50
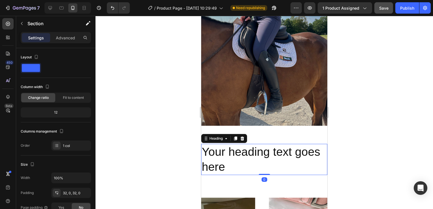
click at [225, 157] on p "Your heading text goes here" at bounding box center [264, 160] width 125 height 30
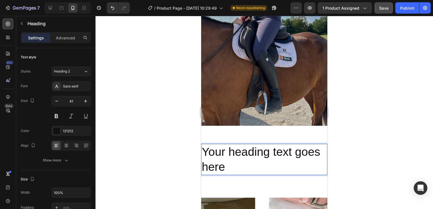
click at [225, 157] on p "Your heading text goes here" at bounding box center [264, 160] width 125 height 30
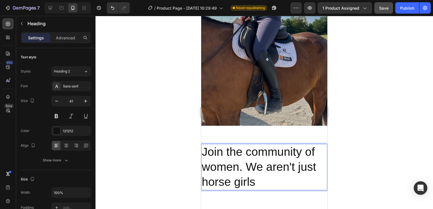
click at [239, 162] on p "Join the community of women. We aren't just horse girls" at bounding box center [264, 167] width 125 height 45
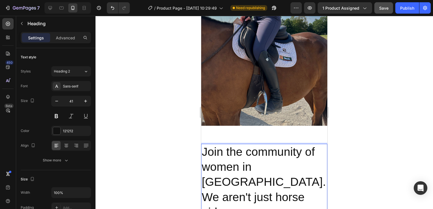
click at [308, 174] on p "Join the community of women in Aureal. We aren't just horse girls" at bounding box center [264, 182] width 125 height 75
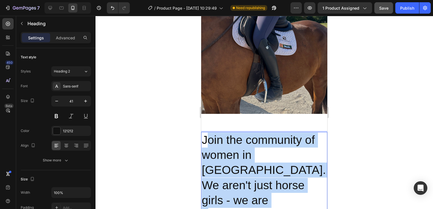
drag, startPoint x: 309, startPoint y: 180, endPoint x: 208, endPoint y: 140, distance: 108.2
click at [208, 140] on p "Join the community of women in Aureal. We aren't just horse girls - we are eque…" at bounding box center [264, 178] width 125 height 91
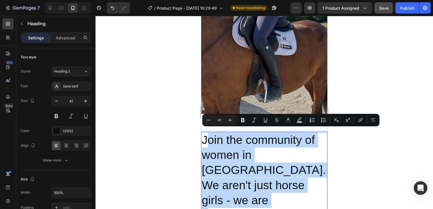
click at [211, 143] on p "Join the community of women in Aureal. We aren't just horse girls - we are eque…" at bounding box center [264, 178] width 125 height 91
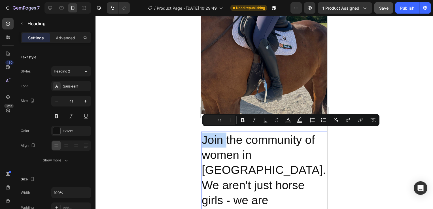
click at [211, 143] on p "Join the community of women in Aureal. We aren't just horse girls - we are eque…" at bounding box center [264, 178] width 125 height 91
click at [203, 137] on p "Join the community of women in Aureal. We aren't just horse girls - we are eque…" at bounding box center [264, 178] width 125 height 91
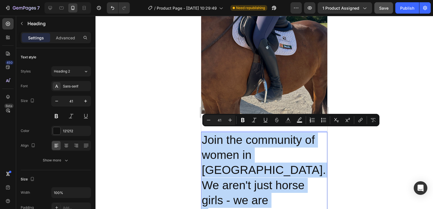
drag, startPoint x: 203, startPoint y: 137, endPoint x: 309, endPoint y: 187, distance: 117.4
click at [309, 187] on p "Join the community of women in Aureal. We aren't just horse girls - we are eque…" at bounding box center [264, 178] width 125 height 91
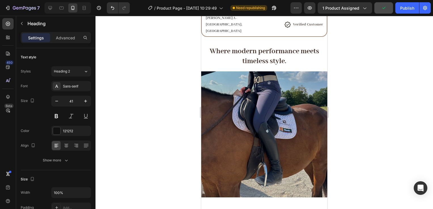
scroll to position [513, 0]
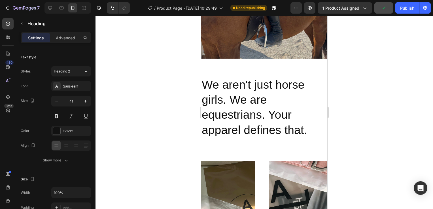
click at [298, 77] on h2 "We aren't just horse girls. We are equestrians. Your apparel defines that." at bounding box center [264, 108] width 126 height 62
click at [308, 77] on p "We aren't just horse girls. We are equestrians. Your apparel defines that." at bounding box center [264, 107] width 125 height 60
click at [339, 96] on div at bounding box center [265, 112] width 338 height 193
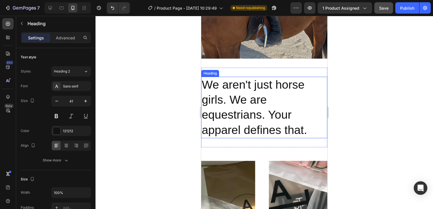
click at [302, 105] on p "We aren't just horse girls. We are equestrians. Your apparel defines that." at bounding box center [264, 107] width 125 height 60
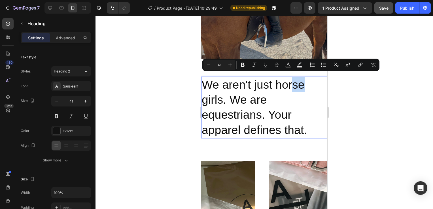
drag, startPoint x: 292, startPoint y: 74, endPoint x: 309, endPoint y: 84, distance: 19.5
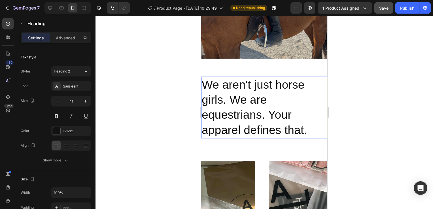
click at [315, 125] on p "We aren't just horse girls. We are equestrians. Your apparel defines that." at bounding box center [264, 107] width 125 height 60
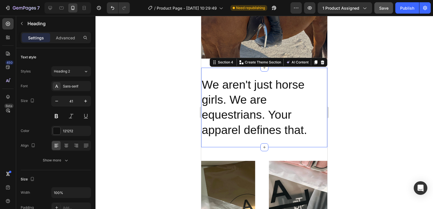
click at [299, 136] on div "We aren't just horse girls. We are equestrians. Your apparel defines that. Head…" at bounding box center [264, 108] width 126 height 80
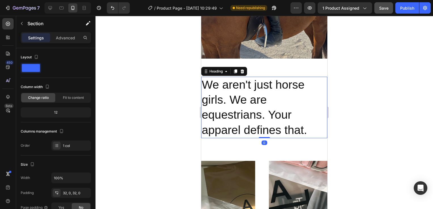
click at [308, 133] on p "We aren't just horse girls. We are equestrians. Your apparel defines that." at bounding box center [264, 107] width 125 height 60
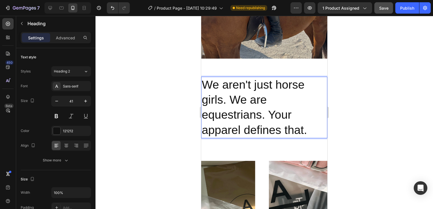
click at [313, 128] on p "We aren't just horse girls. We are equestrians. Your apparel defines that." at bounding box center [264, 107] width 125 height 60
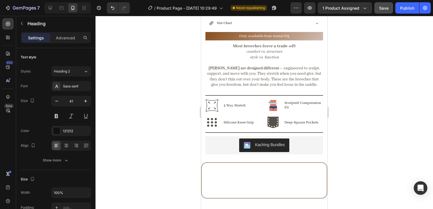
scroll to position [0, 0]
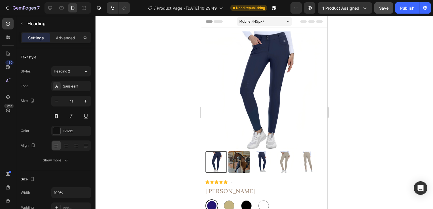
drag, startPoint x: 253, startPoint y: 73, endPoint x: 243, endPoint y: 224, distance: 150.6
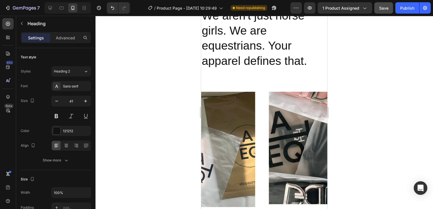
scroll to position [582, 0]
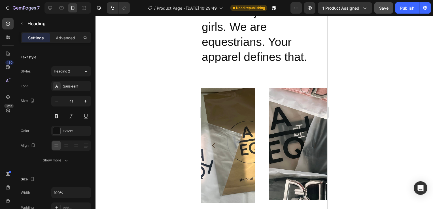
click at [293, 62] on h2 "We aren't just horse girls. We are equestrians. Your apparel defines that." at bounding box center [264, 35] width 126 height 62
click at [303, 64] on h2 "We aren't just horse girls. We are equestrians. Your apparel defines that." at bounding box center [264, 35] width 126 height 62
click at [315, 65] on div "We aren't just horse girls. We are equestrians. Your apparel defines that. Head…" at bounding box center [264, 35] width 126 height 80
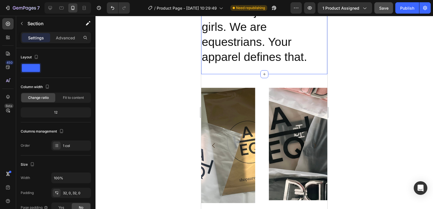
scroll to position [544, 0]
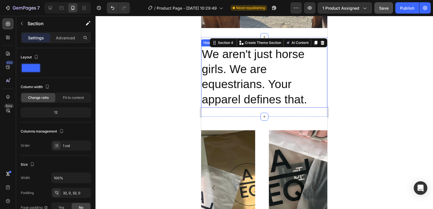
click at [260, 98] on p "We aren't just horse girls. We are equestrians. Your apparel defines that." at bounding box center [264, 77] width 125 height 60
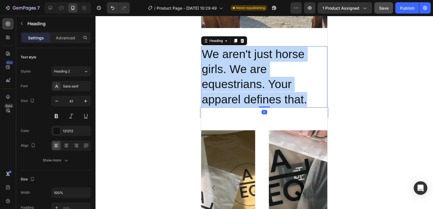
click at [260, 98] on p "We aren't just horse girls. We are equestrians. Your apparel defines that." at bounding box center [264, 77] width 125 height 60
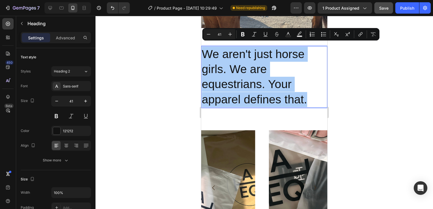
click at [221, 35] on input "41" at bounding box center [219, 34] width 11 height 7
type input "4"
type input "22"
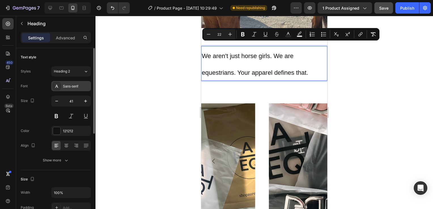
click at [68, 87] on div "Sans-serif" at bounding box center [76, 86] width 27 height 5
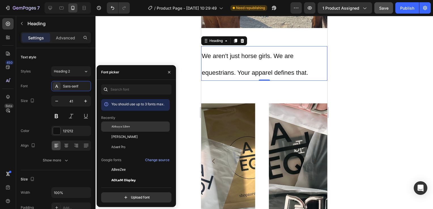
click at [119, 165] on div "Abhaya Libre" at bounding box center [135, 170] width 69 height 10
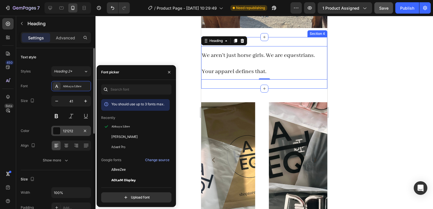
click at [76, 132] on div "121212" at bounding box center [71, 131] width 16 height 5
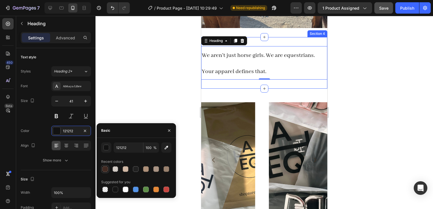
click at [102, 169] on div at bounding box center [105, 169] width 6 height 6
type input "412A22"
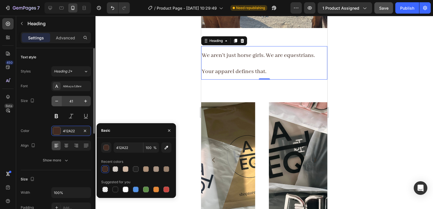
click at [61, 104] on button "button" at bounding box center [57, 101] width 10 height 10
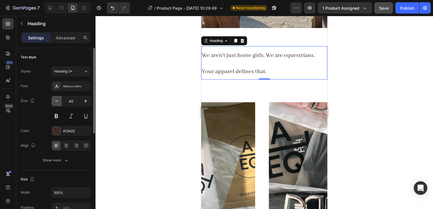
click at [61, 104] on button "button" at bounding box center [57, 101] width 10 height 10
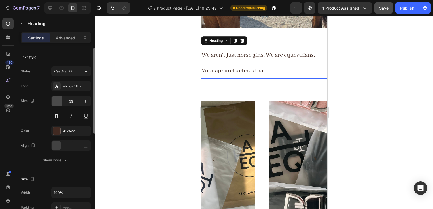
click at [61, 104] on button "button" at bounding box center [57, 101] width 10 height 10
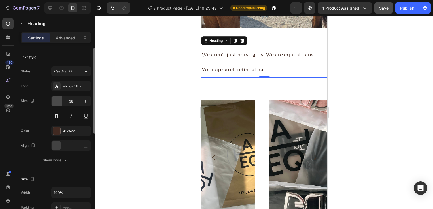
click at [61, 104] on button "button" at bounding box center [57, 101] width 10 height 10
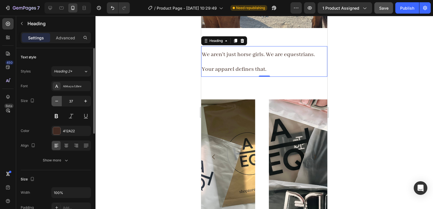
click at [61, 104] on button "button" at bounding box center [57, 101] width 10 height 10
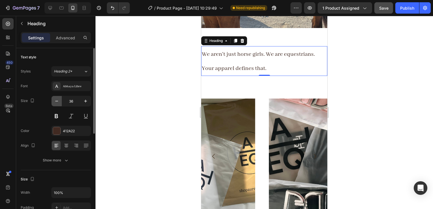
click at [61, 104] on button "button" at bounding box center [57, 101] width 10 height 10
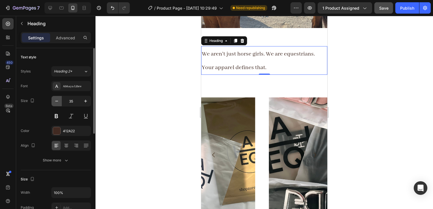
click at [61, 104] on button "button" at bounding box center [57, 101] width 10 height 10
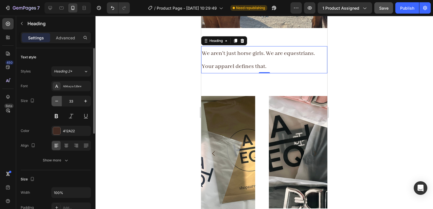
click at [61, 104] on button "button" at bounding box center [57, 101] width 10 height 10
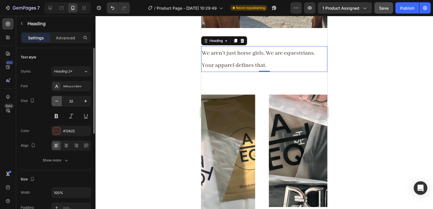
click at [61, 104] on button "button" at bounding box center [57, 101] width 10 height 10
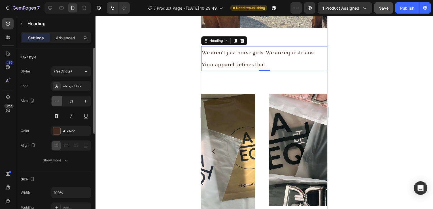
click at [61, 104] on button "button" at bounding box center [57, 101] width 10 height 10
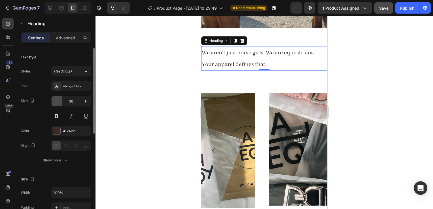
click at [61, 104] on button "button" at bounding box center [57, 101] width 10 height 10
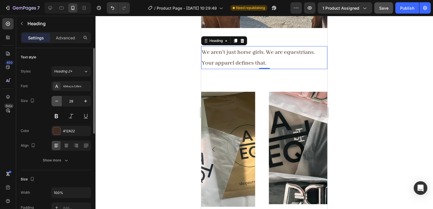
click at [61, 104] on button "button" at bounding box center [57, 101] width 10 height 10
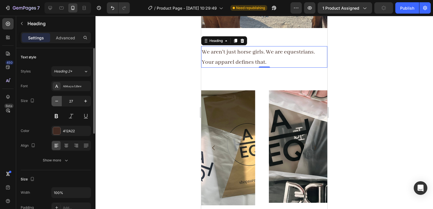
click at [61, 104] on button "button" at bounding box center [57, 101] width 10 height 10
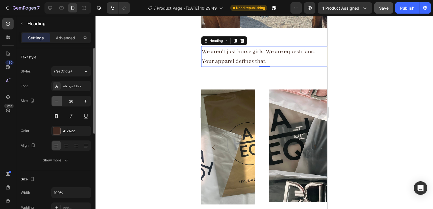
click at [61, 104] on button "button" at bounding box center [57, 101] width 10 height 10
type input "24"
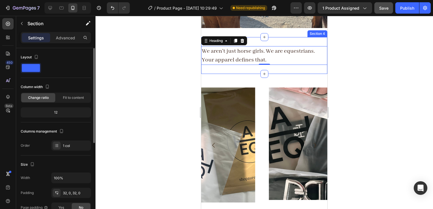
click at [284, 62] on div "⁠⁠⁠⁠⁠⁠⁠ We aren't just horse girls. We are equestrians. Your apparel defines th…" at bounding box center [264, 55] width 126 height 37
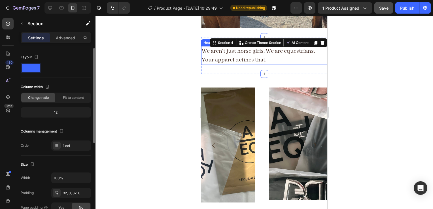
click at [280, 56] on p "⁠⁠⁠⁠⁠⁠⁠ We aren't just horse girls. We are equestrians. Your apparel defines th…" at bounding box center [264, 56] width 125 height 18
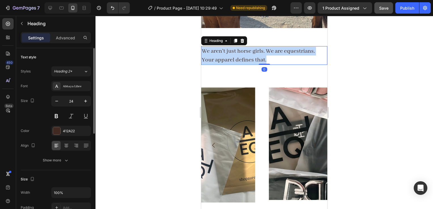
click at [280, 56] on p "We aren't just horse girls. We are equestrians. Your apparel defines that." at bounding box center [264, 56] width 125 height 18
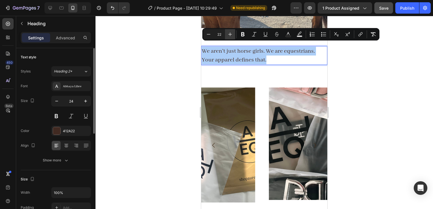
click at [234, 38] on button "Plus" at bounding box center [230, 34] width 10 height 10
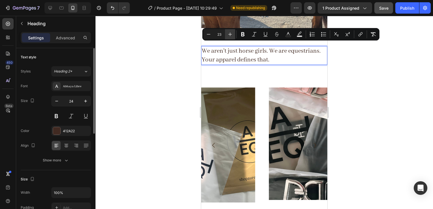
click at [234, 38] on button "Plus" at bounding box center [230, 34] width 10 height 10
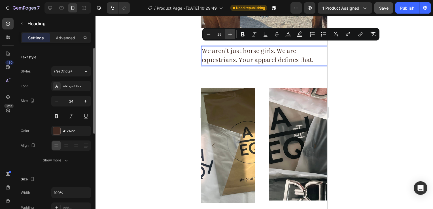
click at [234, 38] on button "Plus" at bounding box center [230, 34] width 10 height 10
type input "28"
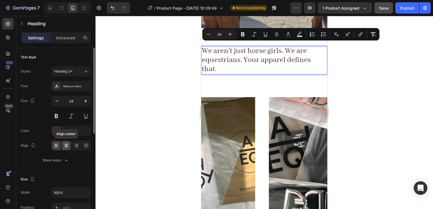
click at [66, 146] on icon at bounding box center [67, 146] width 6 height 6
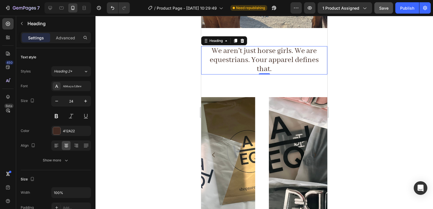
click at [354, 106] on div at bounding box center [265, 112] width 338 height 193
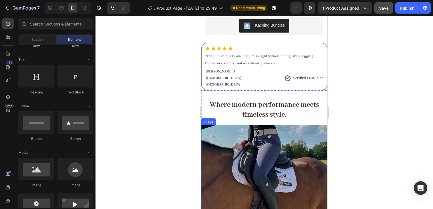
scroll to position [475, 0]
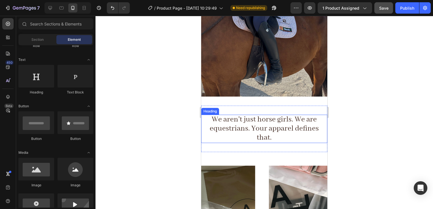
click at [291, 125] on span "We aren't just horse girls. We are equestrians. Your apparel defines that." at bounding box center [264, 129] width 109 height 28
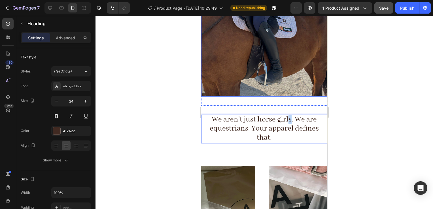
drag, startPoint x: 287, startPoint y: 111, endPoint x: 289, endPoint y: 27, distance: 84.0
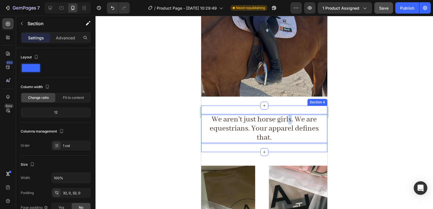
click at [283, 145] on div "We aren't just horse girls. We are equestrians. Your apparel defines that. Head…" at bounding box center [264, 129] width 126 height 47
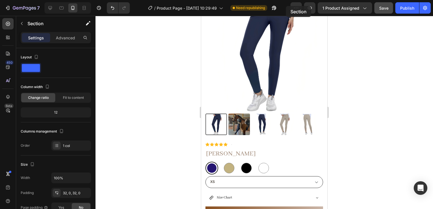
scroll to position [0, 0]
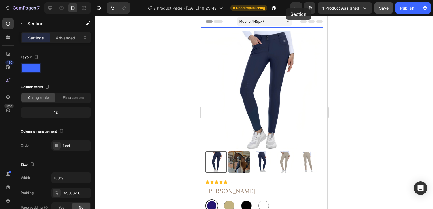
drag, startPoint x: 282, startPoint y: 141, endPoint x: 285, endPoint y: 11, distance: 129.9
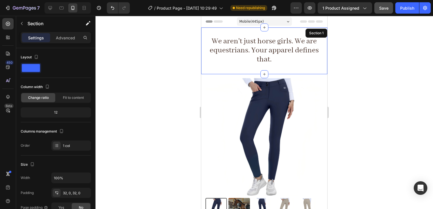
click at [367, 79] on div at bounding box center [265, 112] width 338 height 193
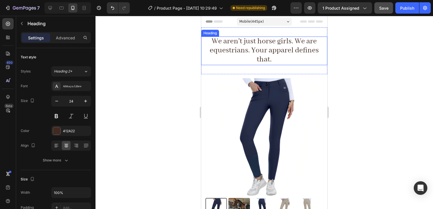
click at [295, 62] on h2 "We aren't just horse girls. We are equestrians. Your apparel defines that." at bounding box center [264, 51] width 126 height 29
click at [288, 62] on h2 "We aren't just horse girls. We are equestrians. Your apparel defines that." at bounding box center [264, 51] width 126 height 29
click at [265, 71] on div at bounding box center [265, 74] width 8 height 8
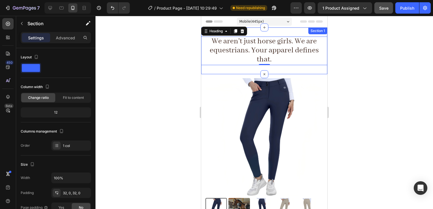
click at [272, 69] on div "We aren't just horse girls. We are equestrians. Your apparel defines that. Head…" at bounding box center [264, 51] width 126 height 47
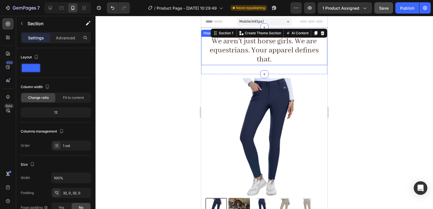
click at [270, 61] on p "⁠⁠⁠⁠⁠⁠⁠ We aren't just horse girls. We are equestrians. Your apparel defines th…" at bounding box center [264, 51] width 125 height 28
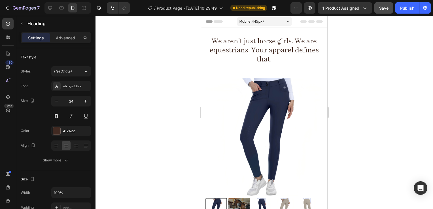
click at [280, 62] on h2 "We aren't just horse girls. We are equestrians. Your apparel defines that." at bounding box center [264, 51] width 126 height 29
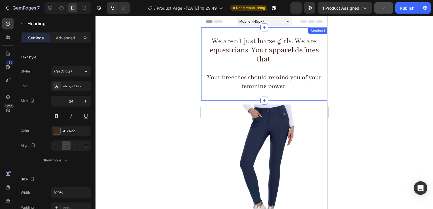
click at [297, 91] on h2 "We aren't just horse girls. We are equestrians. Your apparel defines that. Your…" at bounding box center [264, 64] width 126 height 55
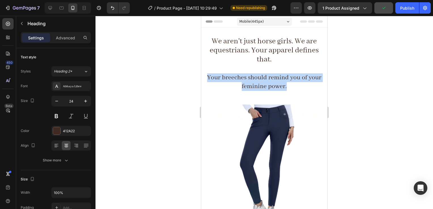
drag, startPoint x: 293, startPoint y: 90, endPoint x: 186, endPoint y: 79, distance: 107.4
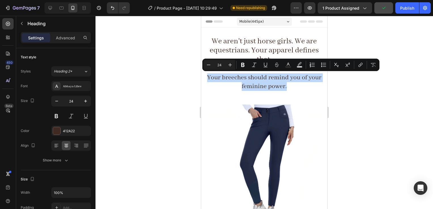
copy p "Your breeches should remind you of your feminine power."
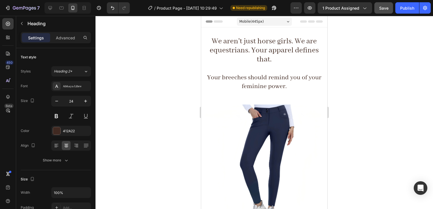
click at [308, 42] on span "We aren't just horse girls. We are equestrians. Your apparel defines that." at bounding box center [264, 51] width 109 height 28
click at [282, 74] on p "We aren't just horse girls. We are equestrians. Your apparel defines that. Your…" at bounding box center [264, 64] width 125 height 54
click at [280, 80] on p "We aren't just horse girls. We are equestrians. Your apparel defines that. Your…" at bounding box center [264, 64] width 125 height 54
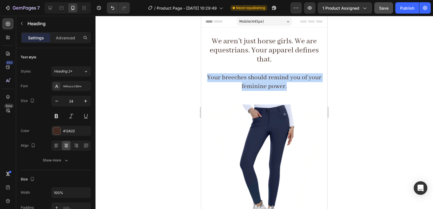
click at [280, 80] on p "We aren't just horse girls. We are equestrians. Your apparel defines that. Your…" at bounding box center [264, 64] width 125 height 54
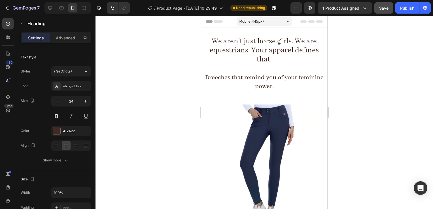
click at [296, 83] on p "We aren't just horse girls. We are equestrians. Your apparel defines that. Bree…" at bounding box center [264, 64] width 125 height 54
click at [246, 71] on p "We aren't just horse girls. We are equestrians. Your apparel defines that. Bree…" at bounding box center [264, 64] width 125 height 54
click at [268, 81] on p "We aren't just horse girls. We are equestrians. Your apparel defines that. ⁠⁠⁠⁠…" at bounding box center [264, 64] width 125 height 54
click at [268, 81] on p "We aren't just horse girls. We are equestrians. Your apparel defines that. Bree…" at bounding box center [264, 64] width 125 height 54
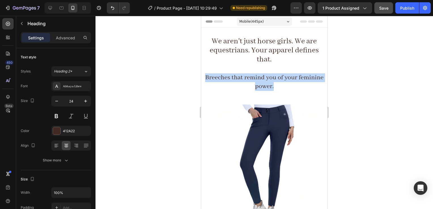
click at [268, 81] on p "We aren't just horse girls. We are equestrians. Your apparel defines that. Bree…" at bounding box center [264, 64] width 125 height 54
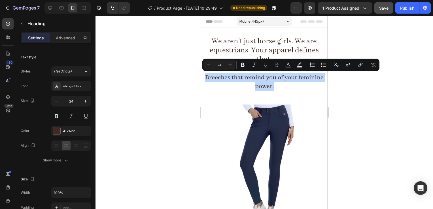
copy p "Breeches that remind you of your feminine power."
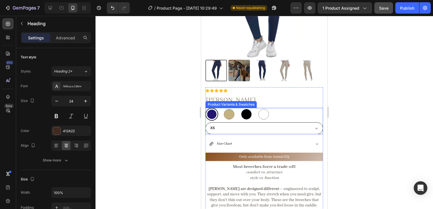
scroll to position [169, 0]
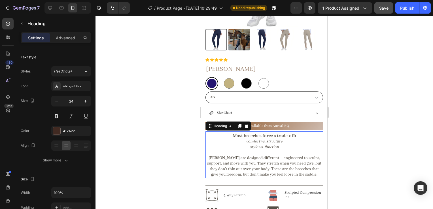
click at [227, 140] on h2 "Most breeches force a trade-off: comfort vs. structure style vs. function Align…" at bounding box center [265, 155] width 118 height 45
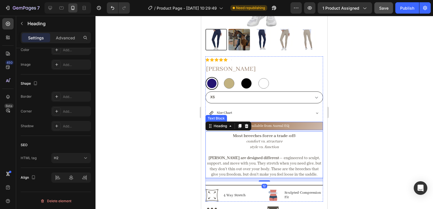
click at [284, 122] on p "Only available from Aureal EQ" at bounding box center [264, 125] width 117 height 7
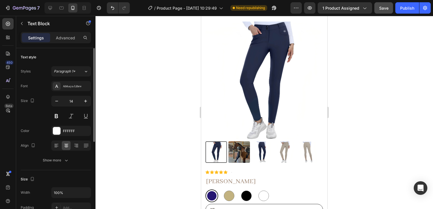
scroll to position [0, 0]
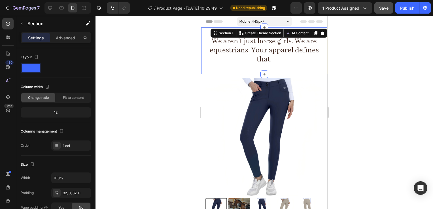
click at [278, 65] on div "We aren't just horse girls. We are equestrians. Your apparel defines that. Head…" at bounding box center [264, 51] width 126 height 47
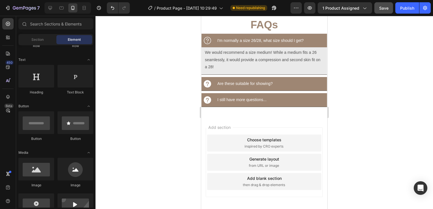
scroll to position [770, 0]
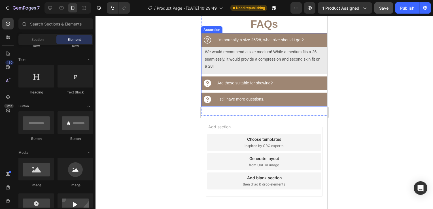
click at [210, 41] on div "I'm normally a size 26/28, what size should I get? We would recommend a size me…" at bounding box center [264, 69] width 126 height 73
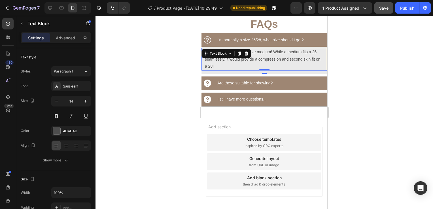
click at [223, 59] on p "We would recommend a size medium! While a medium fits a 26 seamlessly, it would…" at bounding box center [264, 59] width 119 height 22
click at [78, 80] on div "Styles Paragraph 1 Font Sans-serif Size 14 Color 4D4D4D Align Show more" at bounding box center [56, 115] width 70 height 99
click at [78, 84] on div "Sans-serif" at bounding box center [76, 86] width 27 height 5
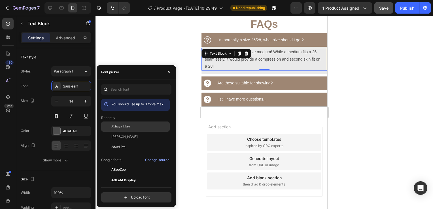
click at [124, 125] on span "Abhaya Libre" at bounding box center [120, 126] width 18 height 5
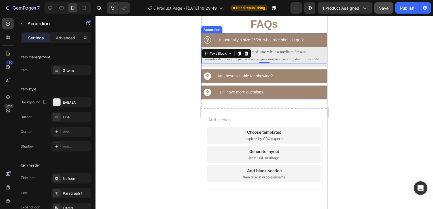
click at [296, 41] on span "I'm normally a size 26/28, what size should I get?" at bounding box center [260, 40] width 86 height 5
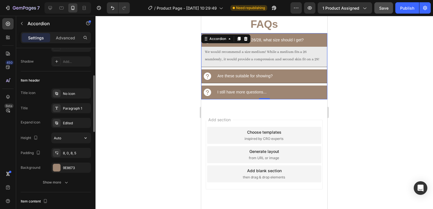
scroll to position [85, 0]
click at [69, 109] on div "Paragraph 1" at bounding box center [76, 108] width 27 height 5
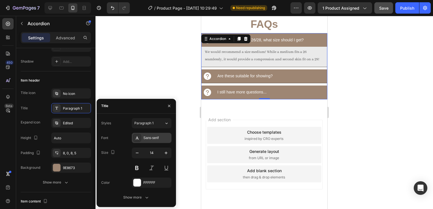
click at [155, 138] on div "Sans-serif" at bounding box center [156, 138] width 27 height 5
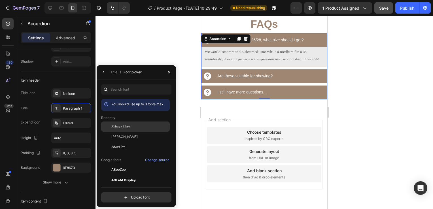
click at [137, 126] on div "Abhaya Libre" at bounding box center [139, 126] width 57 height 5
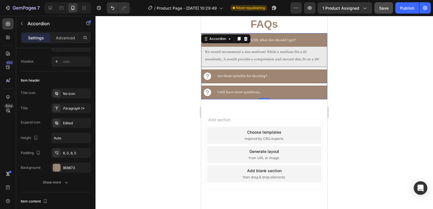
click at [280, 77] on div "Are these suitable for showing?" at bounding box center [272, 76] width 111 height 9
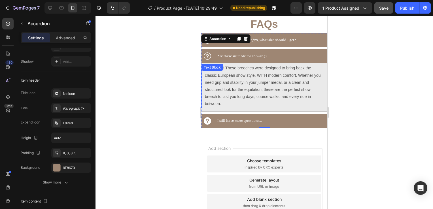
click at [239, 89] on p "Absolutely! These breeches were designed to bring back the classic European sho…" at bounding box center [264, 86] width 119 height 43
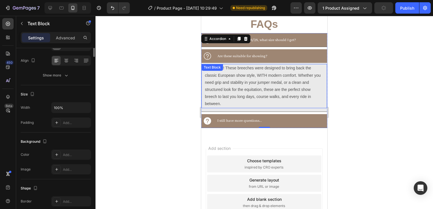
scroll to position [0, 0]
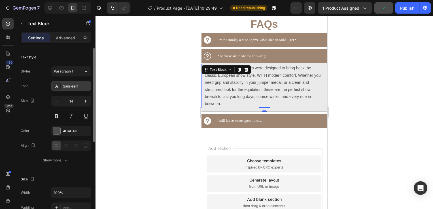
click at [72, 87] on div "Sans-serif" at bounding box center [76, 86] width 27 height 5
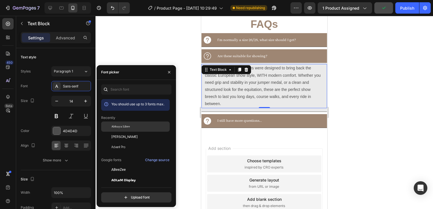
click at [127, 128] on span "Abhaya Libre" at bounding box center [120, 126] width 18 height 5
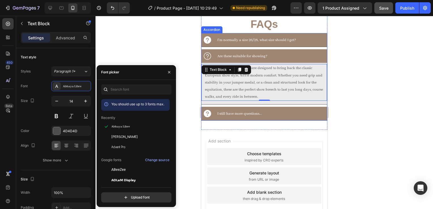
click at [282, 112] on div "I still have more questions..." at bounding box center [272, 113] width 111 height 9
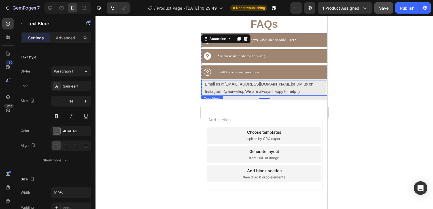
click at [301, 91] on p "Email us at info@shopaurealeq.com or DM us on Instagram @aurealeq. We are alway…" at bounding box center [264, 88] width 119 height 14
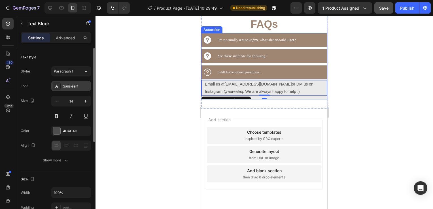
click at [65, 84] on div "Sans-serif" at bounding box center [76, 86] width 27 height 5
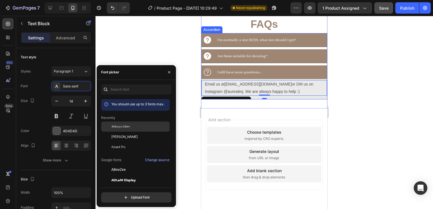
click at [121, 126] on span "Abhaya Libre" at bounding box center [120, 126] width 18 height 5
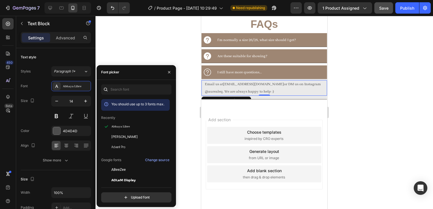
click at [395, 87] on div at bounding box center [265, 112] width 338 height 193
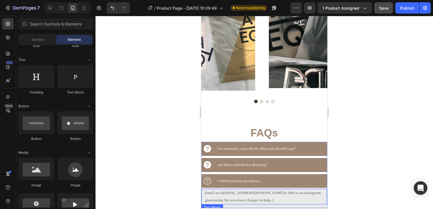
scroll to position [661, 0]
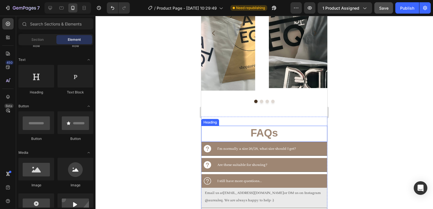
click at [261, 136] on h2 "FAQs" at bounding box center [264, 133] width 126 height 15
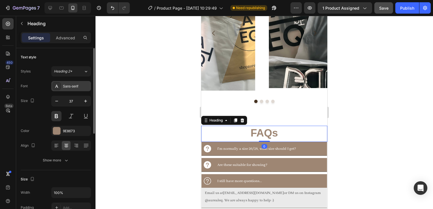
click at [73, 88] on div "Sans-serif" at bounding box center [76, 86] width 27 height 5
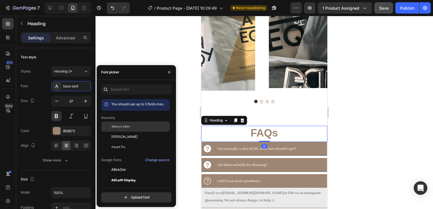
click at [131, 127] on div "Abhaya Libre" at bounding box center [139, 126] width 57 height 5
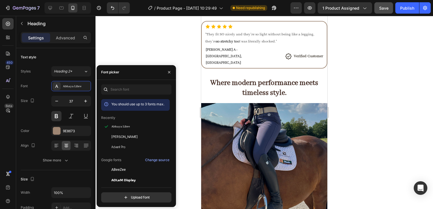
scroll to position [379, 0]
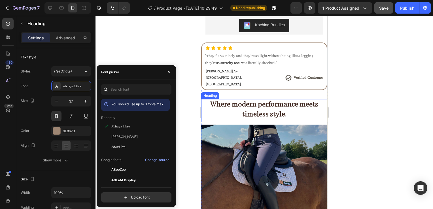
click at [291, 104] on h2 "Where modern performance meets timeless style." at bounding box center [264, 109] width 126 height 21
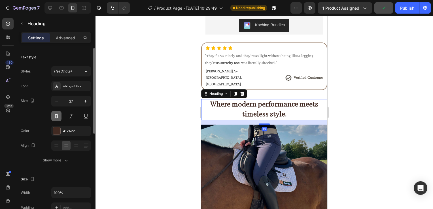
click at [58, 117] on button at bounding box center [56, 116] width 10 height 10
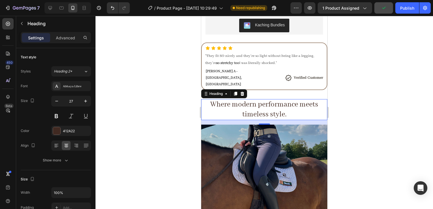
click at [304, 99] on h2 "Where modern performance meets timeless style." at bounding box center [264, 109] width 126 height 21
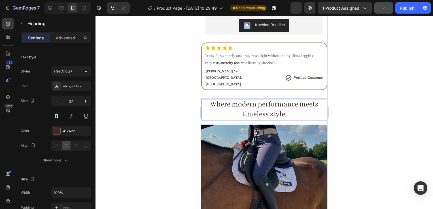
click at [336, 98] on div at bounding box center [265, 112] width 338 height 193
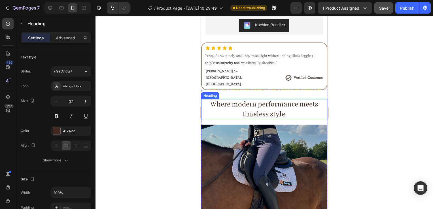
click at [301, 101] on p "Where modern performance meets timeless style." at bounding box center [264, 110] width 125 height 20
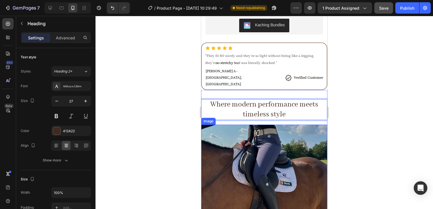
click at [367, 111] on div at bounding box center [265, 112] width 338 height 193
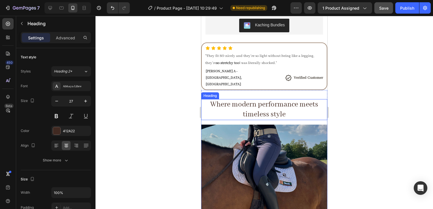
click at [314, 103] on p "Where modern performance meets timeless style" at bounding box center [264, 110] width 125 height 20
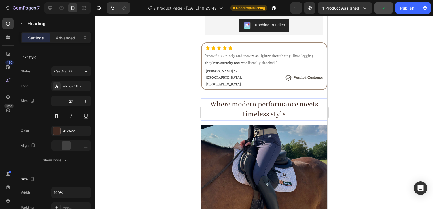
click at [222, 100] on p "Where modern performance meets timeless style" at bounding box center [264, 110] width 125 height 20
click at [348, 89] on div at bounding box center [265, 112] width 338 height 193
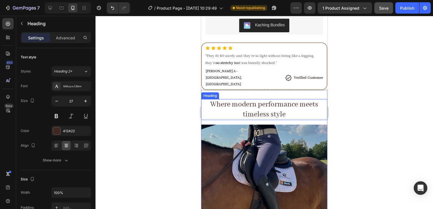
click at [296, 100] on p "Where modern performance meets timeless style" at bounding box center [264, 110] width 125 height 20
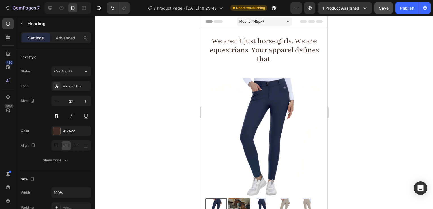
scroll to position [0, 0]
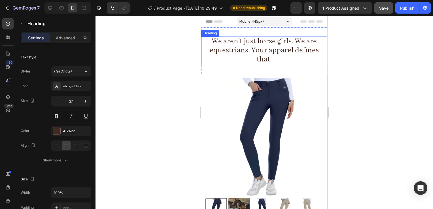
click at [278, 58] on h2 "We aren't just horse girls. We are equestrians. Your apparel defines that." at bounding box center [264, 51] width 126 height 29
click at [229, 53] on span "We aren't just horse girls. We are equestrians. Your apparel defines that." at bounding box center [264, 51] width 109 height 28
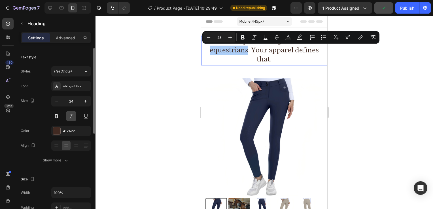
click at [71, 117] on button at bounding box center [71, 116] width 10 height 10
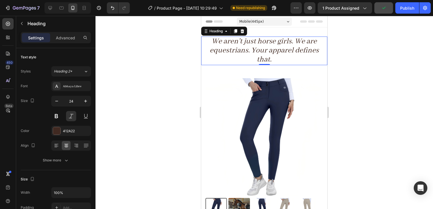
click at [296, 54] on span "We aren't just horse girls. We are equestrians. Your apparel defines that." at bounding box center [264, 51] width 109 height 28
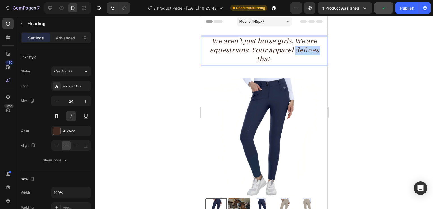
click at [296, 54] on span "We aren't just horse girls. We are equestrians. Your apparel defines that." at bounding box center [264, 51] width 109 height 28
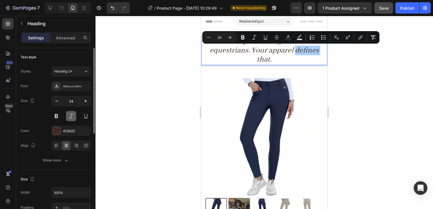
click at [69, 119] on button at bounding box center [71, 116] width 10 height 10
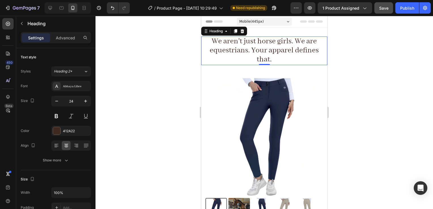
click at [223, 48] on span "We aren't just horse girls. We are equestrians. Your apparel defines that." at bounding box center [264, 51] width 109 height 28
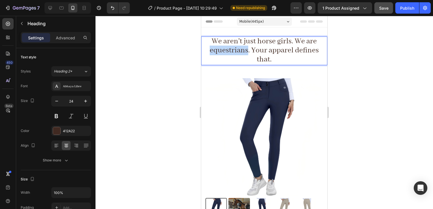
click at [223, 48] on span "We aren't just horse girls. We are equestrians. Your apparel defines that." at bounding box center [264, 51] width 109 height 28
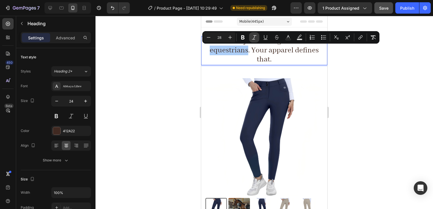
click at [253, 38] on icon "Editor contextual toolbar" at bounding box center [254, 38] width 6 height 6
click at [284, 52] on span "We aren't just horse girls. We are equestrians . Your apparel defines that." at bounding box center [265, 51] width 120 height 28
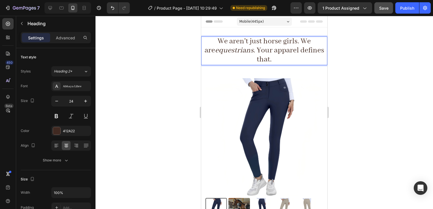
click at [247, 43] on span "We aren't just horse girls. We are equestrians . Your apparel defines that." at bounding box center [265, 51] width 120 height 28
click at [248, 43] on span "We aren't just horse girls. We are equestrians . Your apparel defines that." at bounding box center [265, 51] width 120 height 28
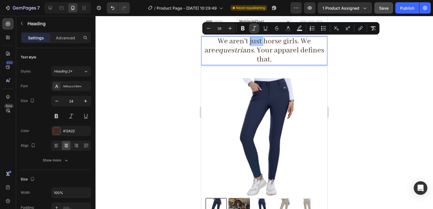
click at [254, 31] on icon "Editor contextual toolbar" at bounding box center [254, 29] width 6 height 6
click at [281, 62] on p "We aren't just horse girls. We are equestrians . Your apparel defines that." at bounding box center [264, 51] width 125 height 28
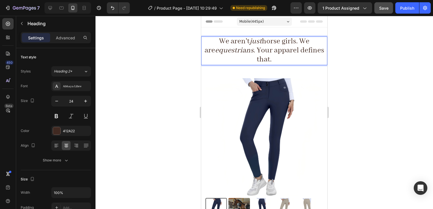
drag, startPoint x: 283, startPoint y: 61, endPoint x: 201, endPoint y: 45, distance: 83.6
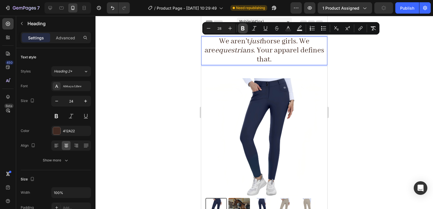
click at [247, 27] on button "Bold" at bounding box center [243, 28] width 10 height 10
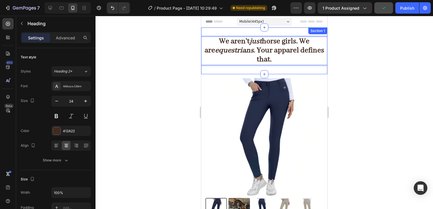
click at [250, 39] on strong "just" at bounding box center [256, 42] width 12 height 10
click at [290, 49] on strong ". Your apparel defines that." at bounding box center [289, 55] width 71 height 19
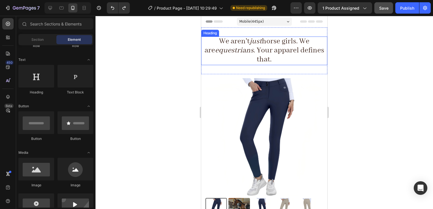
click at [293, 61] on h2 "We aren't just horse girls. We are equestrians . Your apparel defines that." at bounding box center [264, 51] width 126 height 29
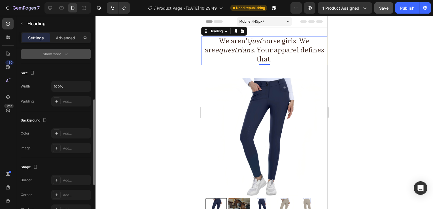
scroll to position [106, 0]
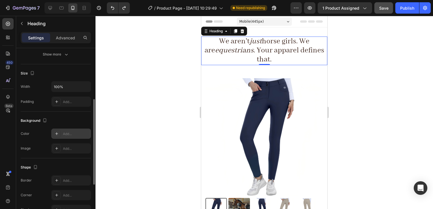
click at [65, 134] on div "Add..." at bounding box center [76, 134] width 27 height 5
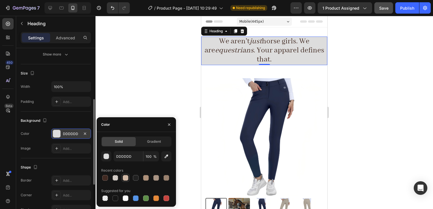
click at [124, 176] on div at bounding box center [126, 178] width 6 height 6
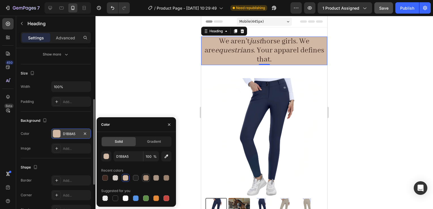
click at [146, 180] on div at bounding box center [146, 178] width 6 height 6
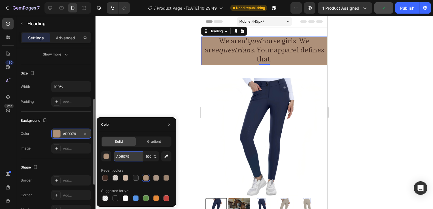
click at [133, 158] on input "AD9079" at bounding box center [128, 156] width 29 height 10
click at [165, 155] on icon "button" at bounding box center [167, 157] width 6 height 6
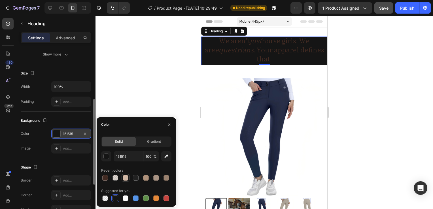
click at [123, 178] on div at bounding box center [126, 178] width 6 height 6
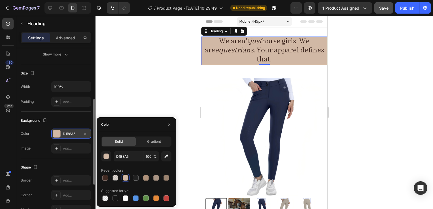
click at [120, 178] on div at bounding box center [136, 178] width 70 height 8
click at [113, 178] on div at bounding box center [116, 178] width 6 height 6
type input "99816E"
type input "30"
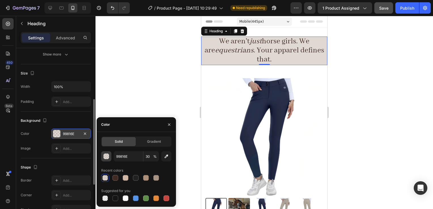
click at [109, 156] on div "button" at bounding box center [107, 157] width 6 height 6
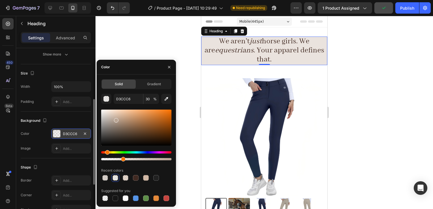
drag, startPoint x: 124, startPoint y: 125, endPoint x: 117, endPoint y: 119, distance: 8.4
click at [117, 119] on div at bounding box center [116, 120] width 5 height 5
type input "BAA391"
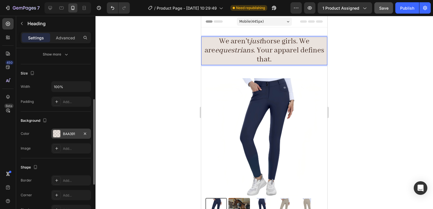
click at [250, 52] on span "We aren't just horse girls. We are equestrians . Your apparel defines that." at bounding box center [265, 51] width 120 height 28
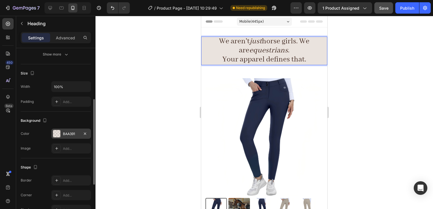
click at [295, 42] on span "We aren't just horse girls. We are equestrians ." at bounding box center [264, 46] width 90 height 19
click at [356, 72] on div at bounding box center [265, 112] width 338 height 193
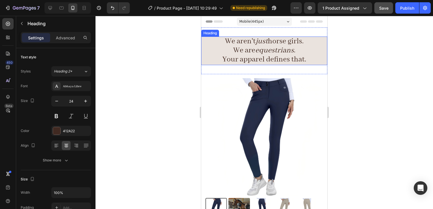
click at [302, 47] on p "⁠⁠⁠⁠⁠⁠⁠ We aren't just horse girls. We are equestrians . Your apparel defines t…" at bounding box center [264, 51] width 125 height 28
click at [274, 47] on icon "equestrians" at bounding box center [274, 51] width 39 height 10
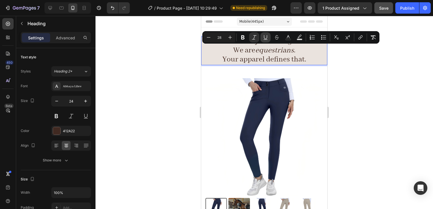
click at [263, 36] on icon "Editor contextual toolbar" at bounding box center [266, 38] width 6 height 6
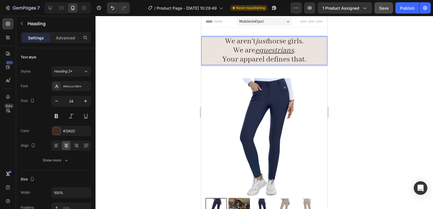
click at [308, 57] on p "We aren't just horse girls. We are equestrians . Your apparel defines that." at bounding box center [264, 51] width 125 height 28
drag, startPoint x: 308, startPoint y: 58, endPoint x: 225, endPoint y: 54, distance: 83.7
click at [213, 60] on p "We aren't just horse girls. We are equestrians . Your apparel defines that." at bounding box center [264, 51] width 125 height 28
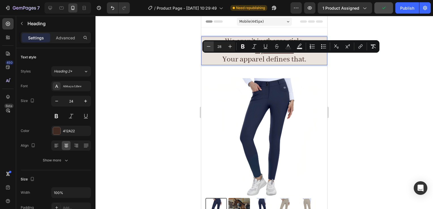
click at [207, 46] on icon "Editor contextual toolbar" at bounding box center [209, 46] width 4 height 0
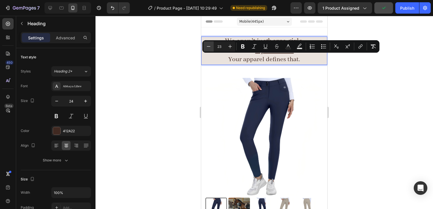
click at [207, 46] on icon "Editor contextual toolbar" at bounding box center [209, 46] width 4 height 0
type input "22"
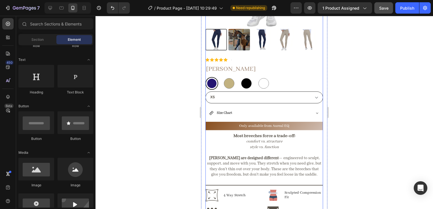
scroll to position [0, 0]
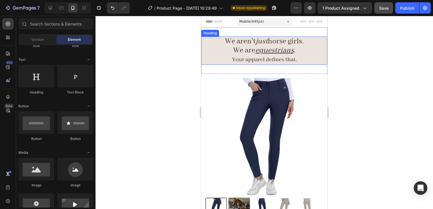
click at [344, 59] on div at bounding box center [265, 112] width 338 height 193
click at [301, 53] on h2 "We aren't just horse girls. We are equestrians . Your apparel defines that." at bounding box center [264, 51] width 126 height 28
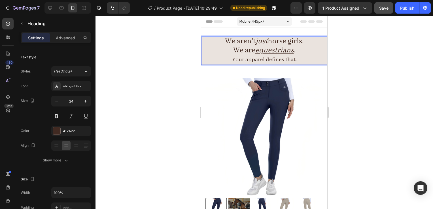
drag, startPoint x: 307, startPoint y: 43, endPoint x: 206, endPoint y: 40, distance: 101.3
click at [206, 40] on p "We aren't just horse girls. We are equestrians . Your apparel defines that." at bounding box center [264, 50] width 125 height 27
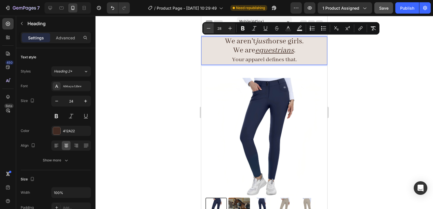
click at [210, 29] on icon "Editor contextual toolbar" at bounding box center [209, 29] width 6 height 6
type input "24"
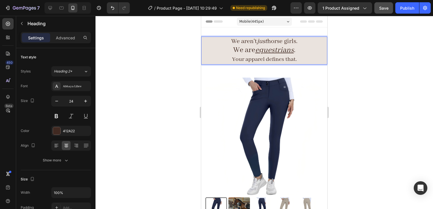
click at [314, 51] on p "We aren't just horse girls. We are equestrians . Your apparel defines that." at bounding box center [264, 50] width 125 height 27
click at [297, 50] on p "We aren't just horse girls. We are equestrians . Your apparel defines that." at bounding box center [264, 50] width 125 height 27
click at [284, 52] on u "equestrians" at bounding box center [274, 50] width 39 height 10
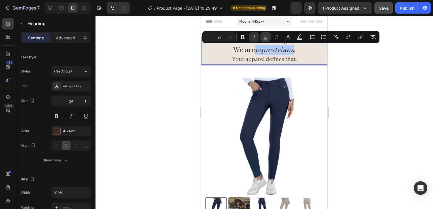
click at [262, 38] on button "Underline" at bounding box center [266, 37] width 10 height 10
click at [292, 51] on span "We are equestrians ." at bounding box center [264, 50] width 62 height 10
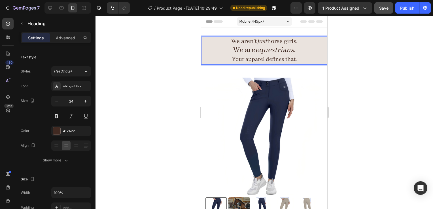
click at [312, 57] on p "We aren't just horse girls. We are equestrians . Your apparel defines that." at bounding box center [264, 50] width 125 height 27
click at [296, 42] on span "We aren't just horse girls." at bounding box center [264, 41] width 66 height 8
drag, startPoint x: 296, startPoint y: 42, endPoint x: 235, endPoint y: 41, distance: 61.5
click at [235, 41] on span "We aren't just horse girls." at bounding box center [264, 41] width 66 height 8
click at [274, 57] on span "Your apparel defines that." at bounding box center [264, 59] width 65 height 7
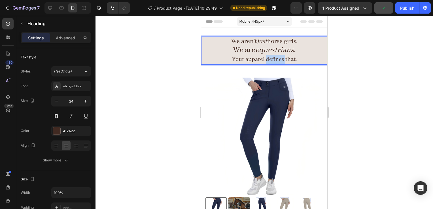
click at [274, 57] on span "Your apparel defines that." at bounding box center [264, 59] width 65 height 7
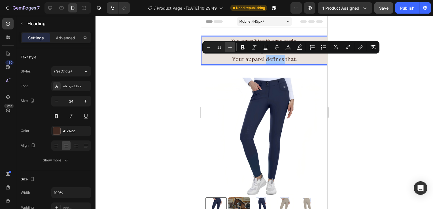
click at [230, 49] on icon "Editor contextual toolbar" at bounding box center [230, 48] width 6 height 6
type input "24"
click at [355, 72] on div at bounding box center [265, 112] width 338 height 193
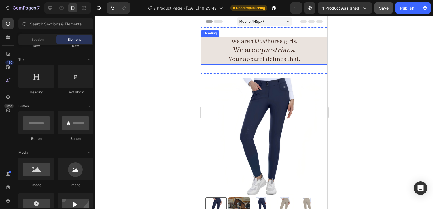
click at [298, 51] on p "⁠⁠⁠⁠⁠⁠⁠ We aren't just horse girls. We are equestrians . Your apparel defines t…" at bounding box center [264, 50] width 125 height 27
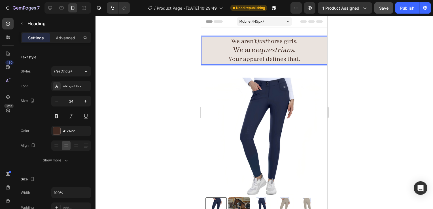
drag, startPoint x: 298, startPoint y: 51, endPoint x: 229, endPoint y: 48, distance: 69.0
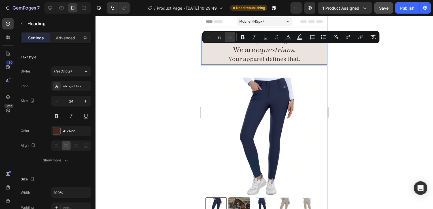
click at [230, 38] on icon "Editor contextual toolbar" at bounding box center [230, 37] width 6 height 6
type input "30"
click at [367, 89] on div at bounding box center [265, 112] width 338 height 193
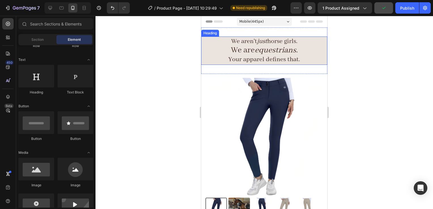
click at [259, 40] on icon "just" at bounding box center [262, 41] width 10 height 8
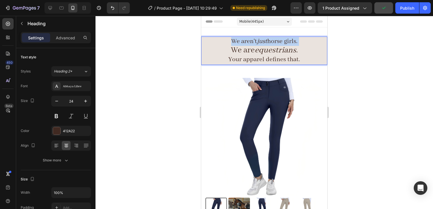
click at [259, 40] on icon "just" at bounding box center [262, 41] width 10 height 8
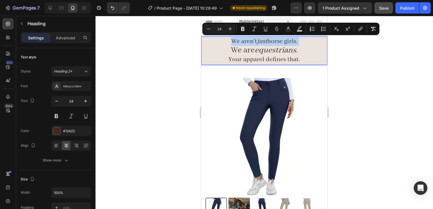
click at [263, 45] on icon "just" at bounding box center [262, 41] width 10 height 8
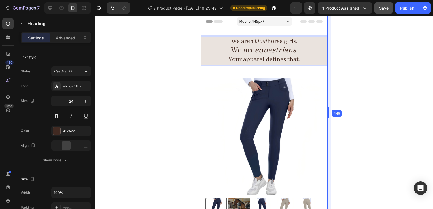
drag, startPoint x: 327, startPoint y: 62, endPoint x: 126, endPoint y: 46, distance: 202.2
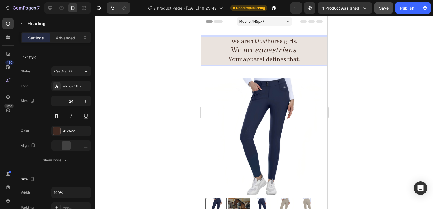
click at [257, 41] on icon "just" at bounding box center [262, 41] width 10 height 8
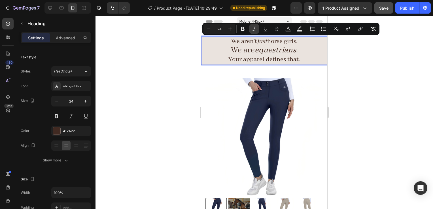
click at [251, 29] on button "Italic" at bounding box center [254, 29] width 10 height 10
click at [254, 39] on span "We aren't just horse girls." at bounding box center [264, 41] width 69 height 8
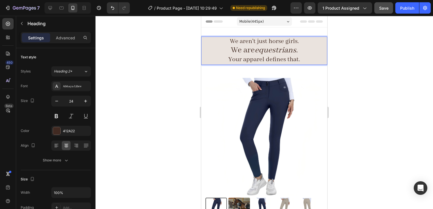
click at [261, 43] on span "We aren't just horse girls." at bounding box center [264, 41] width 69 height 8
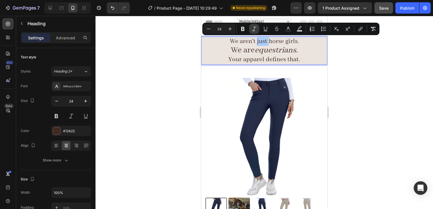
click at [256, 29] on icon "Editor contextual toolbar" at bounding box center [254, 29] width 6 height 6
type input "30"
click at [255, 50] on icon "equestrians" at bounding box center [275, 50] width 41 height 10
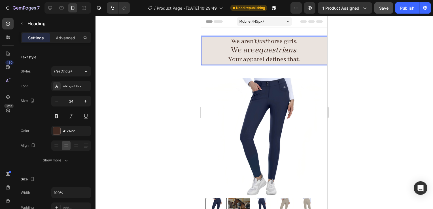
click at [299, 55] on p "We aren't just horse girls. We are equestrians . Your apparel defines that." at bounding box center [264, 50] width 125 height 27
click at [287, 51] on icon "equestrians" at bounding box center [275, 50] width 41 height 10
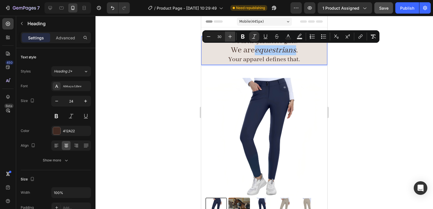
click at [235, 37] on button "Plus" at bounding box center [230, 36] width 10 height 10
type input "33"
click at [365, 86] on div at bounding box center [265, 112] width 338 height 193
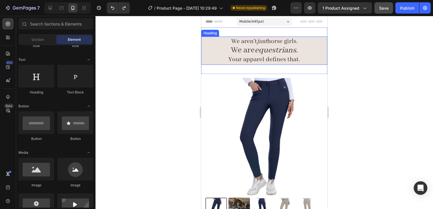
click at [289, 43] on span "We aren't just horse girls." at bounding box center [264, 41] width 66 height 8
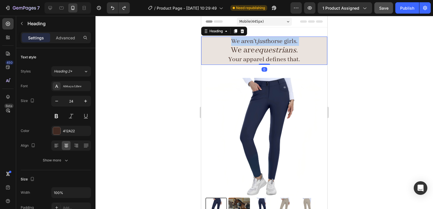
click at [289, 43] on span "We aren't just horse girls." at bounding box center [264, 41] width 66 height 8
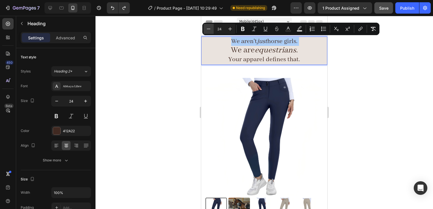
click at [209, 26] on button "Minus" at bounding box center [209, 29] width 10 height 10
click at [229, 29] on icon "Editor contextual toolbar" at bounding box center [231, 29] width 4 height 4
type input "22"
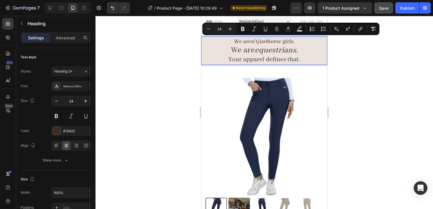
click at [271, 59] on span "Your apparel defines that." at bounding box center [265, 60] width 72 height 8
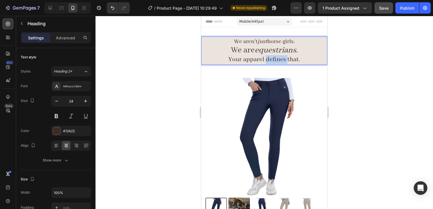
click at [271, 59] on span "Your apparel defines that." at bounding box center [265, 60] width 72 height 8
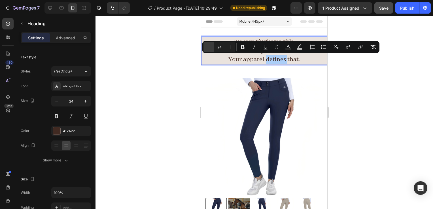
click at [209, 45] on icon "Editor contextual toolbar" at bounding box center [209, 47] width 6 height 6
type input "22"
click at [338, 80] on div at bounding box center [265, 112] width 338 height 193
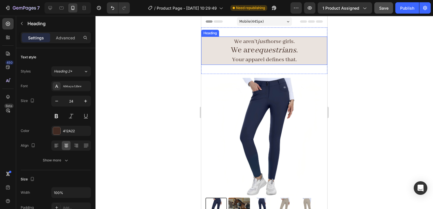
click at [274, 41] on span "We aren't just horse girls." at bounding box center [264, 41] width 61 height 7
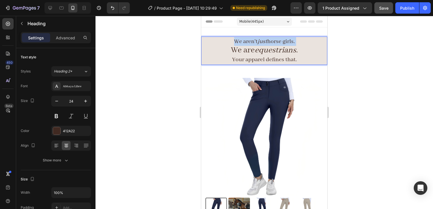
click at [274, 41] on span "We aren't just horse girls." at bounding box center [264, 41] width 61 height 7
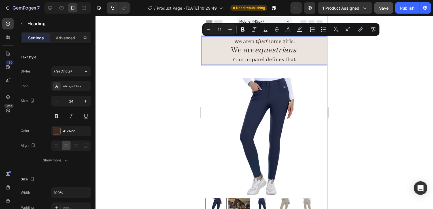
click at [271, 61] on span "Your apparel defines that." at bounding box center [264, 59] width 65 height 7
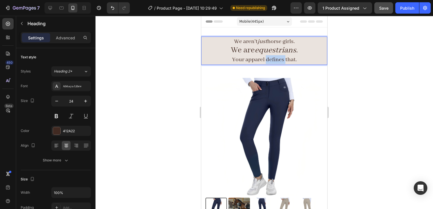
click at [271, 61] on span "Your apparel defines that." at bounding box center [264, 59] width 65 height 7
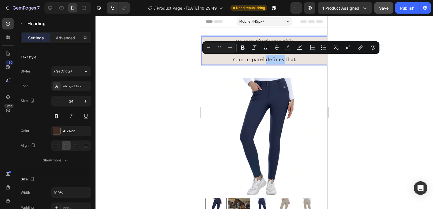
click at [345, 77] on div at bounding box center [265, 112] width 338 height 193
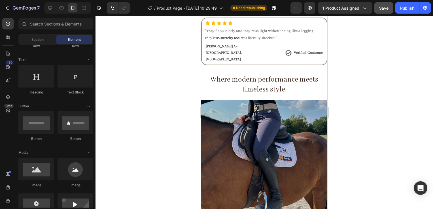
scroll to position [407, 0]
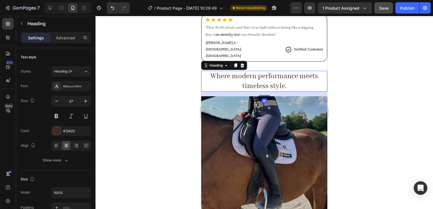
click at [295, 71] on h2 "Where modern performance meets timeless style." at bounding box center [264, 81] width 126 height 21
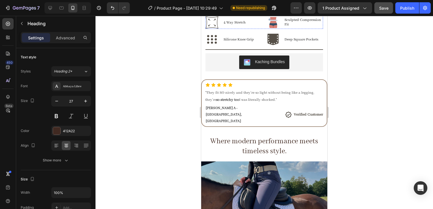
scroll to position [337, 0]
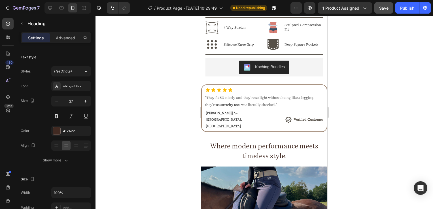
click at [302, 141] on h2 "Where modern performance meets timeless style." at bounding box center [264, 151] width 126 height 21
click at [312, 142] on p "Where modern performance meets timeless style." at bounding box center [264, 152] width 125 height 20
click at [318, 142] on p "Where modern performance meets timeless style." at bounding box center [264, 152] width 125 height 20
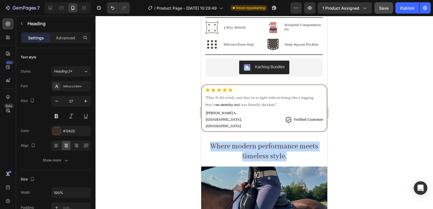
drag, startPoint x: 281, startPoint y: 143, endPoint x: 186, endPoint y: 134, distance: 95.4
click at [201, 134] on html "Mobile ( 445 px) iPhone 13 Mini iPhone 13 Pro iPhone 11 Pro Max iPhone 15 Pro M…" at bounding box center [264, 178] width 126 height 999
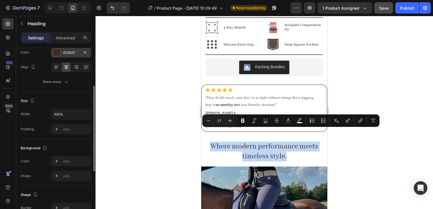
scroll to position [79, 0]
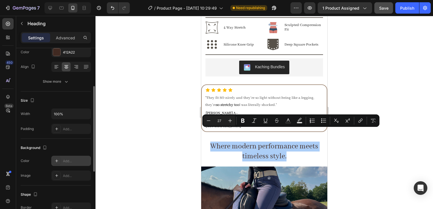
click at [70, 159] on div "Add..." at bounding box center [76, 161] width 27 height 5
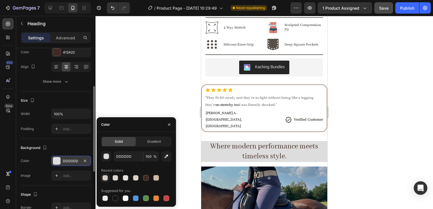
click at [105, 180] on div at bounding box center [105, 178] width 6 height 6
type input "99816E"
type input "30"
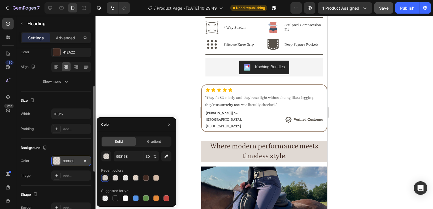
click at [352, 153] on div at bounding box center [265, 112] width 338 height 193
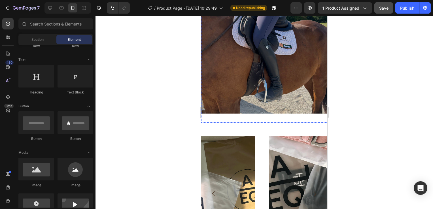
scroll to position [504, 0]
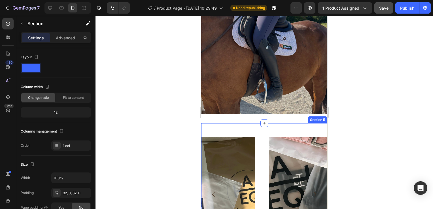
click at [257, 123] on div "Image Row Image Row Image Row Image Row Carousel Section 5" at bounding box center [264, 200] width 126 height 155
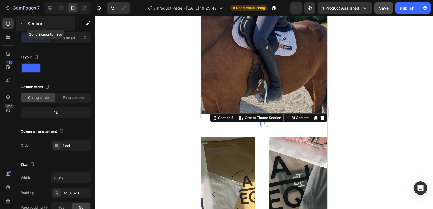
click at [37, 24] on p "Section" at bounding box center [51, 23] width 46 height 7
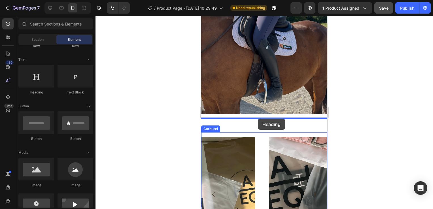
drag, startPoint x: 265, startPoint y: 112, endPoint x: 258, endPoint y: 119, distance: 10.0
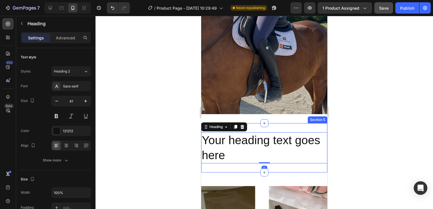
click at [260, 134] on h2 "Your heading text goes here" at bounding box center [264, 147] width 126 height 31
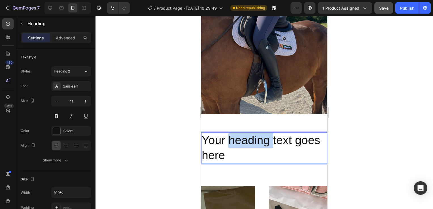
click at [260, 134] on p "Your heading text goes here" at bounding box center [264, 148] width 125 height 30
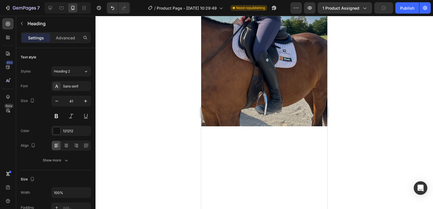
type input "16"
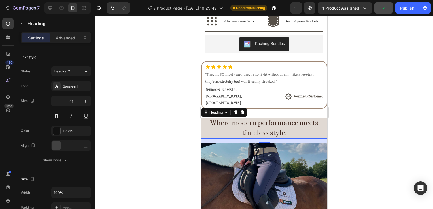
click at [257, 122] on p "Where modern performance meets timeless style." at bounding box center [264, 129] width 125 height 20
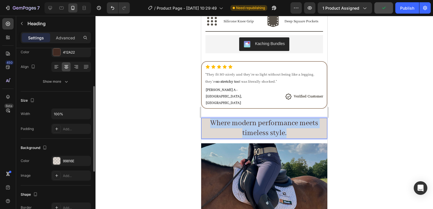
click at [257, 122] on p "Where modern performance meets timeless style." at bounding box center [264, 129] width 125 height 20
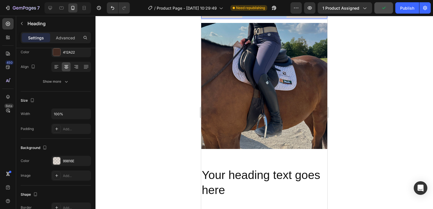
scroll to position [513, 0]
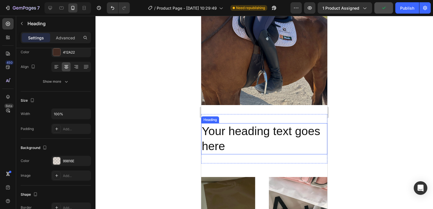
click at [237, 148] on h2 "Your heading text goes here" at bounding box center [264, 138] width 126 height 31
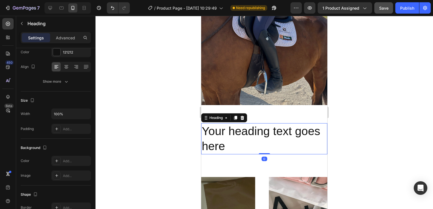
click at [237, 148] on h2 "Your heading text goes here" at bounding box center [264, 138] width 126 height 31
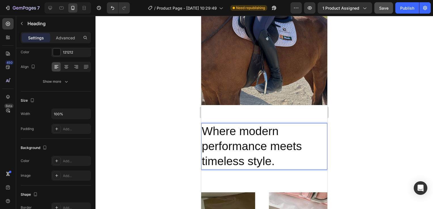
click at [266, 146] on p "Where modern performance meets timeless style." at bounding box center [264, 146] width 125 height 45
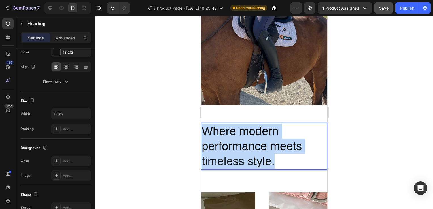
click at [266, 146] on p "Where modern performance meets timeless style." at bounding box center [264, 146] width 125 height 45
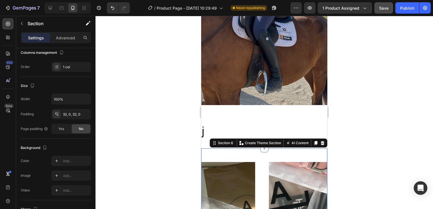
scroll to position [0, 0]
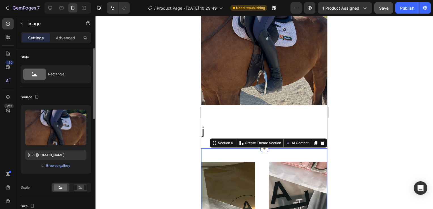
click at [251, 93] on img at bounding box center [264, 42] width 126 height 126
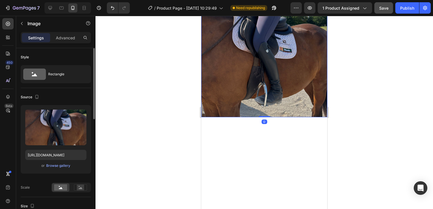
scroll to position [373, 0]
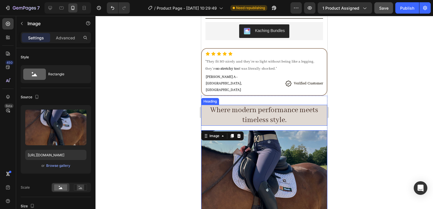
click at [255, 106] on p "Where modern performance meets timeless style." at bounding box center [264, 115] width 125 height 20
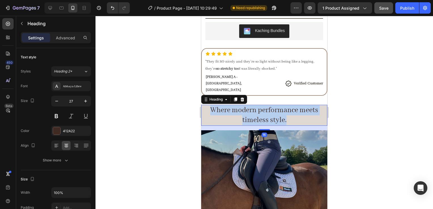
click at [255, 106] on p "Where modern performance meets timeless style." at bounding box center [264, 115] width 125 height 20
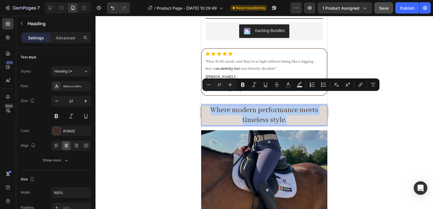
copy p "Where modern performance meets timeless style."
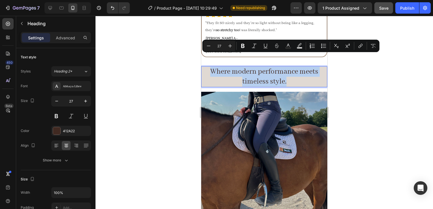
scroll to position [475, 0]
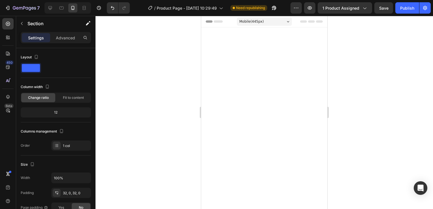
scroll to position [475, 0]
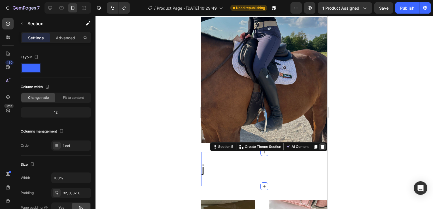
click at [322, 143] on div at bounding box center [322, 146] width 7 height 7
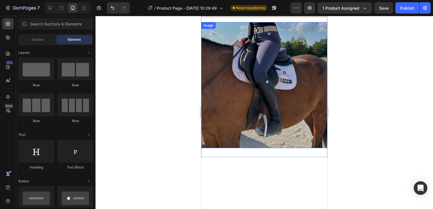
scroll to position [366, 0]
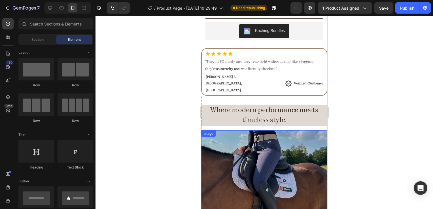
click at [278, 111] on p "Where modern performance meets timeless style." at bounding box center [264, 115] width 125 height 20
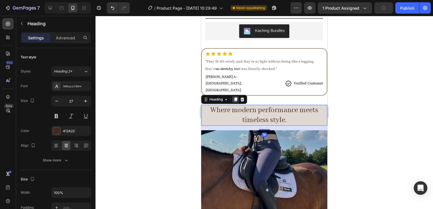
click at [234, 97] on icon at bounding box center [235, 99] width 5 height 5
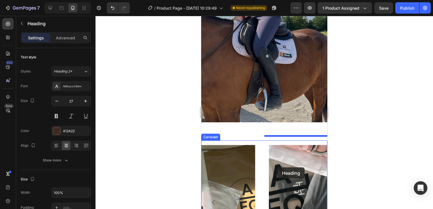
scroll to position [552, 0]
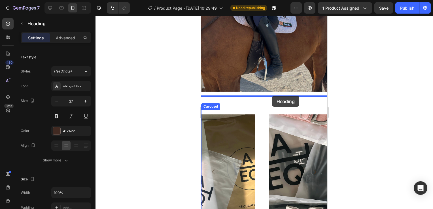
drag, startPoint x: 279, startPoint y: 128, endPoint x: 272, endPoint y: 96, distance: 32.5
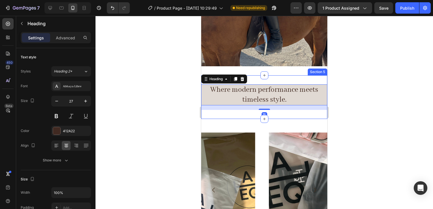
scroll to position [526, 0]
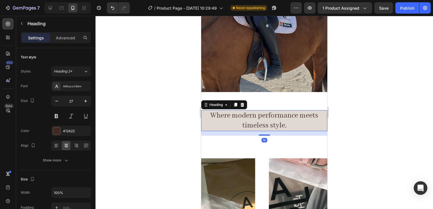
click at [264, 115] on h2 "Where modern performance meets timeless style." at bounding box center [264, 120] width 126 height 21
click at [264, 115] on p "Where modern performance meets timeless style." at bounding box center [264, 121] width 125 height 20
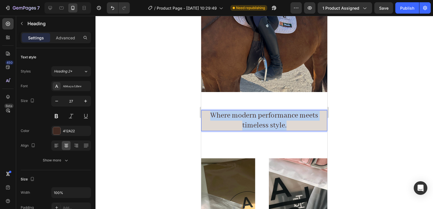
click at [264, 115] on p "Where modern performance meets timeless style." at bounding box center [264, 121] width 125 height 20
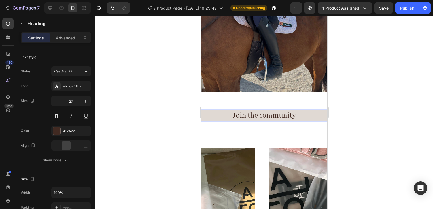
click at [264, 115] on p "Join the community" at bounding box center [264, 116] width 125 height 10
drag, startPoint x: 228, startPoint y: 107, endPoint x: 297, endPoint y: 107, distance: 68.9
click at [297, 111] on p "Join the community" at bounding box center [264, 116] width 125 height 10
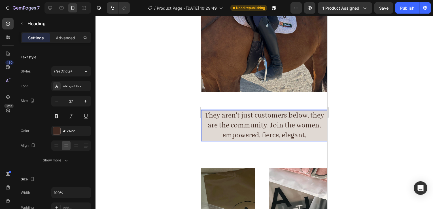
click at [320, 123] on p "They aren't just customers below, they are the community. Join the women, empow…" at bounding box center [264, 126] width 125 height 30
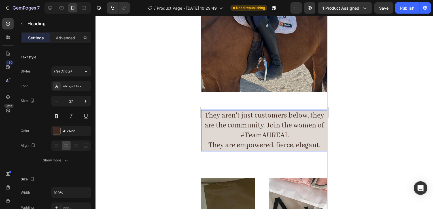
click at [320, 140] on p "They aren't just customers below, they are the community. Join the women of #Te…" at bounding box center [264, 131] width 125 height 40
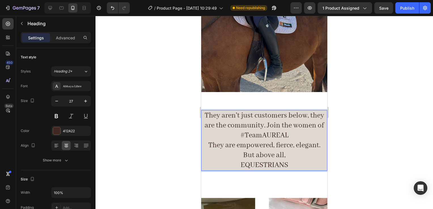
click at [276, 161] on p "They aren't just customers below, they are the community. Join the women of #Te…" at bounding box center [264, 141] width 125 height 60
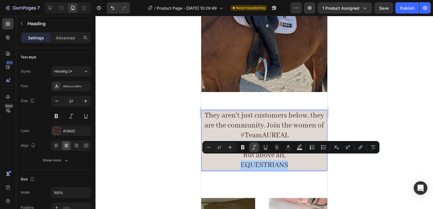
click at [256, 146] on icon "Editor contextual toolbar" at bounding box center [254, 148] width 6 height 6
click at [349, 118] on div at bounding box center [265, 112] width 338 height 193
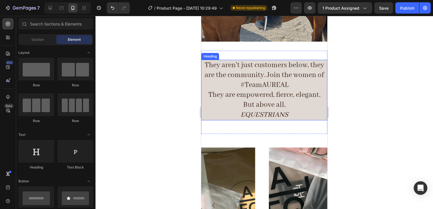
scroll to position [588, 0]
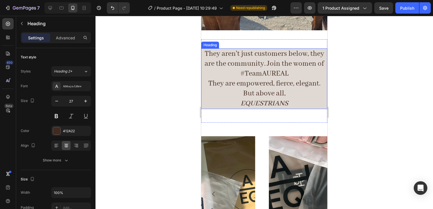
click at [306, 81] on p "They aren't just customers below, they are the community. Join the women of #Te…" at bounding box center [264, 79] width 125 height 60
click at [267, 60] on p "They aren't just customers below, they are the community. Join the women of #Te…" at bounding box center [264, 79] width 125 height 60
click at [264, 59] on p "They aren't just customers below, they are the community. Join the women of #Te…" at bounding box center [264, 79] width 125 height 60
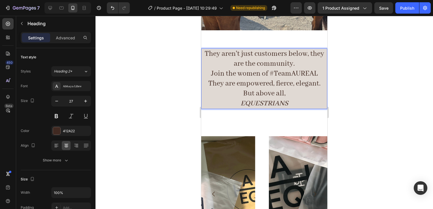
click at [305, 60] on p "They aren't just customers below, they are the community. Join the women of #Te…" at bounding box center [264, 79] width 125 height 60
click at [246, 58] on p "They aren't just customers below, they are the community. Join the women of #Te…" at bounding box center [264, 79] width 125 height 60
click at [284, 61] on p "They aren't just customers below, they are community. Join the women of #TeamAU…" at bounding box center [264, 79] width 125 height 60
click at [284, 83] on p "They aren't just customers below, they are community. Join the women of #TeamAU…" at bounding box center [264, 79] width 125 height 60
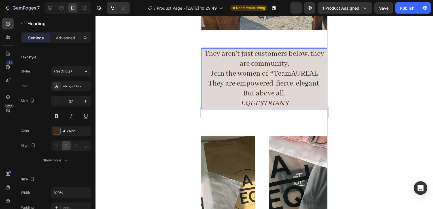
click at [286, 84] on p "They aren't just customers below, they are community. Join the women of #TeamAU…" at bounding box center [264, 79] width 125 height 60
click at [232, 89] on p "They aren't just customers below, they are community. Join the women of #TeamAU…" at bounding box center [264, 79] width 125 height 60
click at [293, 80] on p "They aren't just customers below, they are community. Join the women of #TeamAU…" at bounding box center [264, 79] width 125 height 60
click at [282, 99] on icon "EQUESTRIANS" at bounding box center [265, 103] width 48 height 9
click at [285, 99] on icon "EQUESTRIANS" at bounding box center [265, 103] width 48 height 9
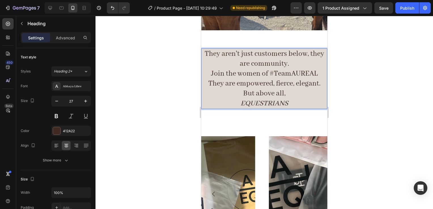
click at [285, 99] on icon "EQUESTRIANS" at bounding box center [265, 103] width 48 height 9
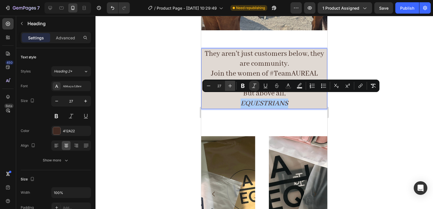
click at [230, 84] on icon "Editor contextual toolbar" at bounding box center [231, 86] width 4 height 4
type input "28"
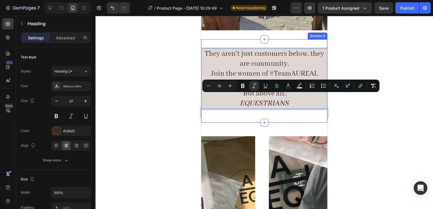
click at [248, 113] on div "They aren't just customers below, they are community. Join the women of #TeamAU…" at bounding box center [264, 81] width 126 height 84
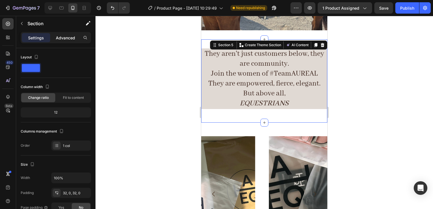
click at [70, 36] on p "Advanced" at bounding box center [65, 38] width 19 height 6
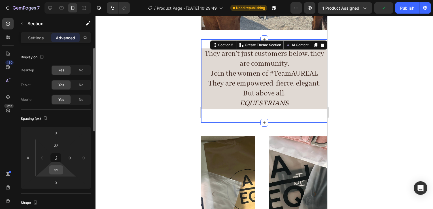
click at [59, 168] on input "32" at bounding box center [55, 170] width 11 height 9
type input "0"
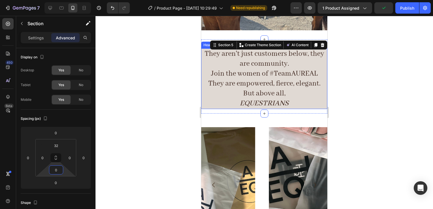
click at [248, 71] on p "They aren't just customers below, they are community. Join the women of #TeamAU…" at bounding box center [264, 79] width 125 height 60
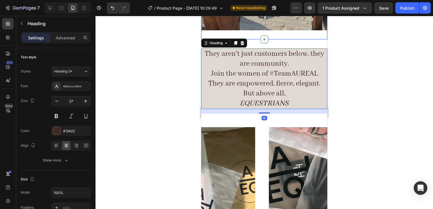
click at [261, 35] on div at bounding box center [265, 39] width 8 height 8
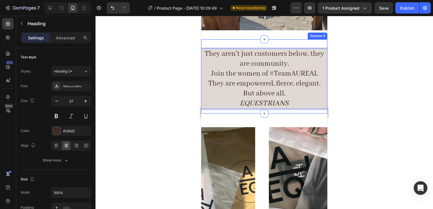
click at [281, 108] on div "They aren't just customers below, they are community. Join the women of #TeamAU…" at bounding box center [264, 80] width 126 height 65
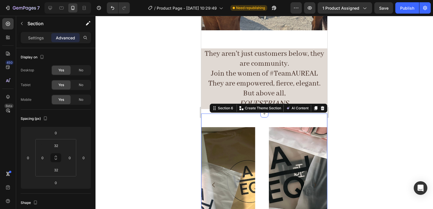
click at [280, 114] on div "Image Row Image Row Image Row Image Row Carousel Section 6 You can create reusa…" at bounding box center [264, 191] width 126 height 155
type input "2"
click at [54, 0] on html "7 Version history / Product Page - [DATE] 10:29:49 Need republishing Preview 1 …" at bounding box center [216, 0] width 433 height 0
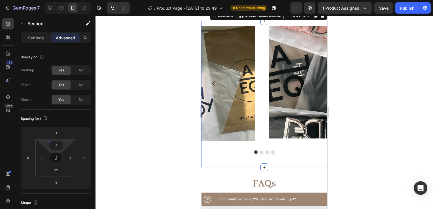
scroll to position [694, 0]
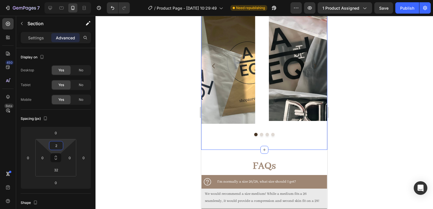
click at [281, 155] on div "FAQs Heading I'm normally a size 26/28, what size should I get? We would recomm…" at bounding box center [264, 200] width 126 height 101
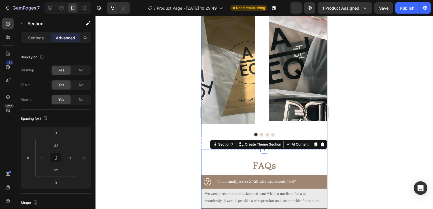
click at [298, 126] on div "Image Row" at bounding box center [326, 66] width 122 height 124
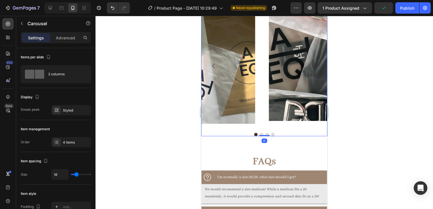
drag, startPoint x: 260, startPoint y: 140, endPoint x: 260, endPoint y: 129, distance: 11.4
click at [260, 129] on div "Image Row Image Row Image Row Image Row Carousel 0" at bounding box center [264, 70] width 126 height 132
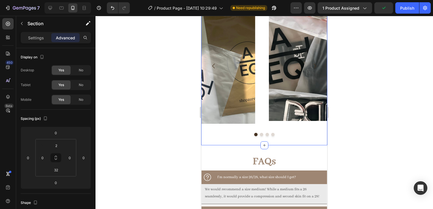
click at [249, 144] on div "Image Row Image Row Image Row Image Row Carousel Section 6 You can create reusa…" at bounding box center [264, 74] width 126 height 142
click at [57, 169] on input "32" at bounding box center [55, 170] width 11 height 9
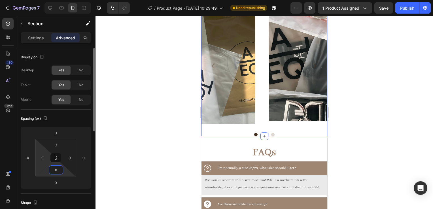
type input "02"
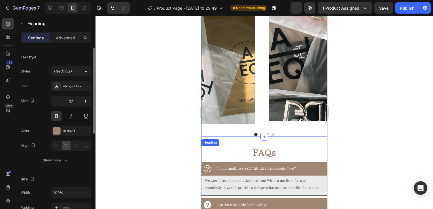
click at [247, 146] on h2 "FAQs" at bounding box center [264, 153] width 126 height 15
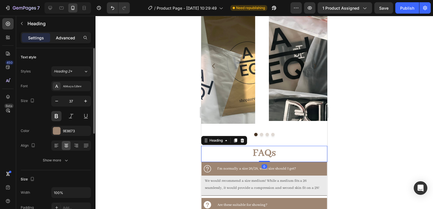
click at [63, 39] on p "Advanced" at bounding box center [65, 38] width 19 height 6
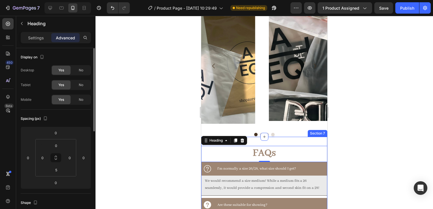
click at [270, 144] on div "FAQs Heading 0 I'm normally a size 26/28, what size should I get? We would reco…" at bounding box center [264, 187] width 126 height 101
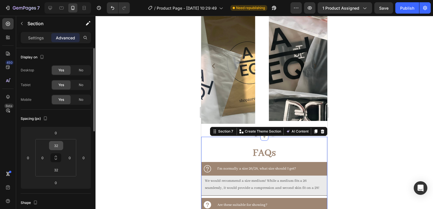
click at [59, 142] on input "32" at bounding box center [55, 145] width 11 height 9
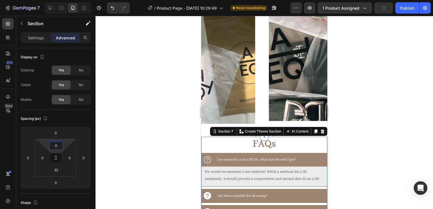
type input "0"
click at [371, 123] on div at bounding box center [265, 112] width 338 height 193
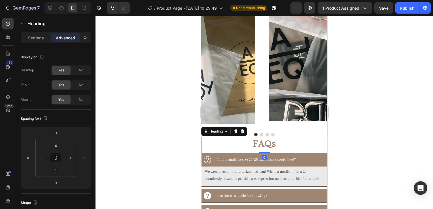
click at [287, 142] on h2 "FAQs" at bounding box center [264, 144] width 126 height 15
click at [59, 147] on input "0" at bounding box center [55, 145] width 11 height 9
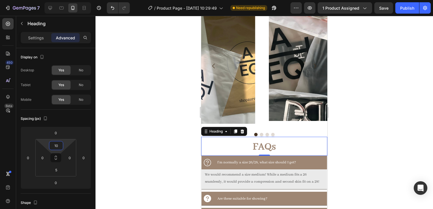
type input "10"
click at [357, 116] on div at bounding box center [265, 112] width 338 height 193
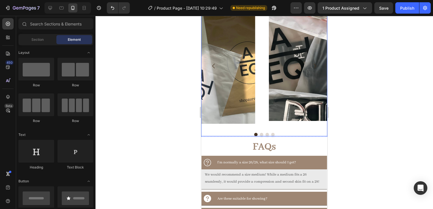
click at [312, 63] on icon "Carousel Next Arrow" at bounding box center [315, 66] width 7 height 7
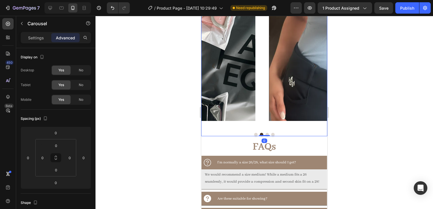
click at [312, 63] on icon "Carousel Next Arrow" at bounding box center [315, 66] width 7 height 7
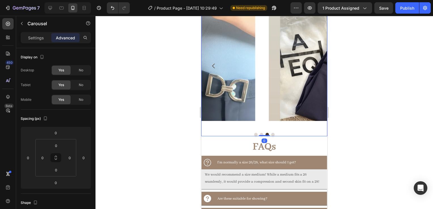
click at [308, 61] on button "Carousel Next Arrow" at bounding box center [315, 66] width 16 height 16
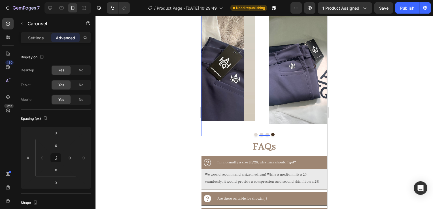
click at [308, 61] on button "Carousel Next Arrow" at bounding box center [315, 66] width 16 height 16
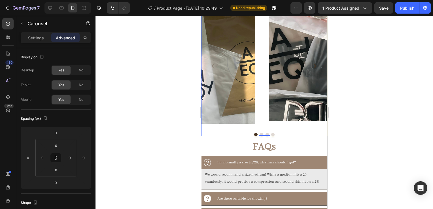
click at [308, 61] on button "Carousel Next Arrow" at bounding box center [315, 66] width 16 height 16
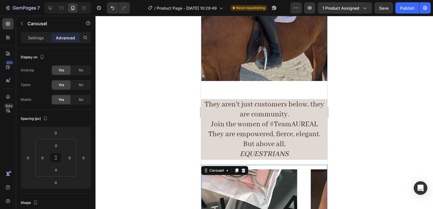
scroll to position [534, 0]
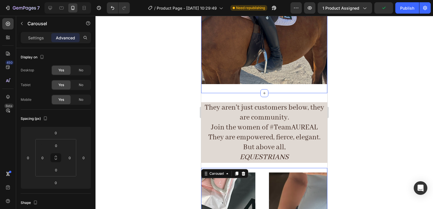
click at [302, 83] on div "Where modern performance meets timeless style. Heading Image Section 4" at bounding box center [264, 8] width 126 height 170
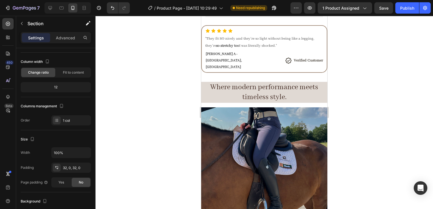
scroll to position [395, 0]
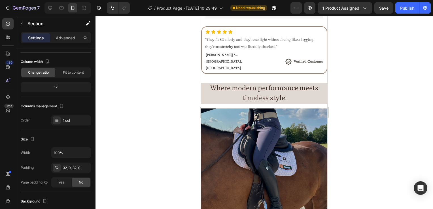
click at [269, 74] on div "Where modern performance meets timeless style. Heading Image Section 4" at bounding box center [264, 159] width 126 height 170
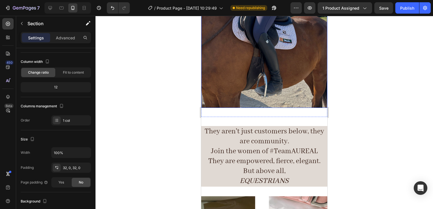
scroll to position [478, 0]
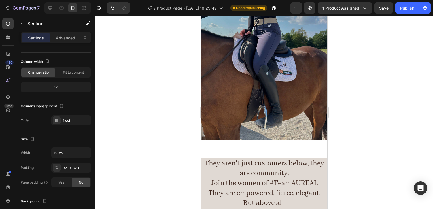
click at [268, 140] on div "Where modern performance meets timeless style. Heading Image Section 4" at bounding box center [264, 64] width 126 height 170
click at [264, 147] on icon at bounding box center [264, 149] width 5 height 5
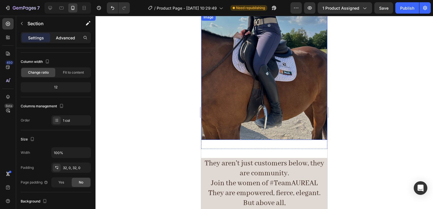
click at [63, 40] on p "Advanced" at bounding box center [65, 38] width 19 height 6
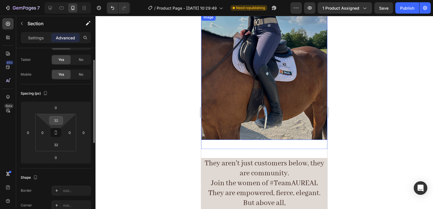
click at [55, 116] on input "32" at bounding box center [55, 120] width 11 height 9
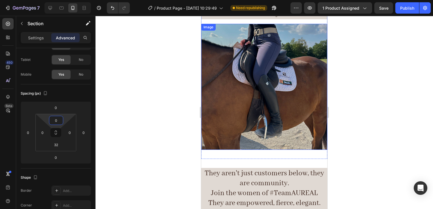
scroll to position [460, 0]
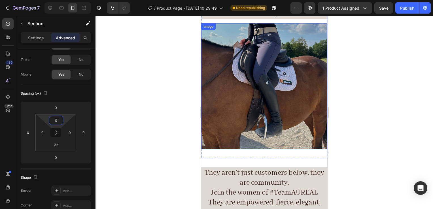
type input "32"
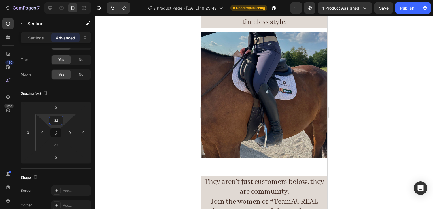
click at [274, 161] on div "Where modern performance meets timeless style. Heading Image Section 4" at bounding box center [264, 83] width 126 height 170
click at [264, 155] on div "Where modern performance meets timeless style. Heading Image Section 4" at bounding box center [264, 83] width 126 height 170
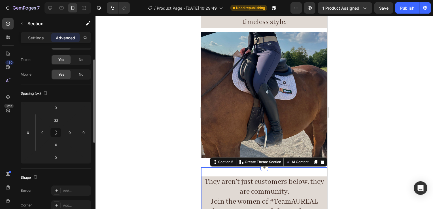
click at [260, 170] on div "They aren't just customers below, they are community. Join the women of #TeamAU…" at bounding box center [264, 205] width 126 height 75
click at [62, 119] on div "32" at bounding box center [56, 120] width 14 height 9
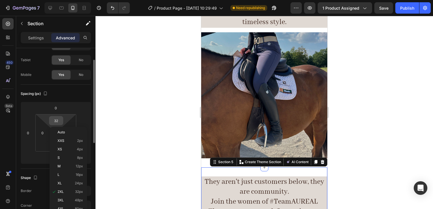
click at [56, 118] on input "32" at bounding box center [55, 121] width 11 height 9
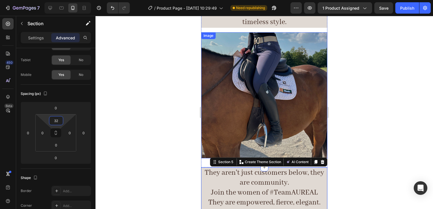
type input "2"
click at [387, 118] on div at bounding box center [265, 112] width 338 height 193
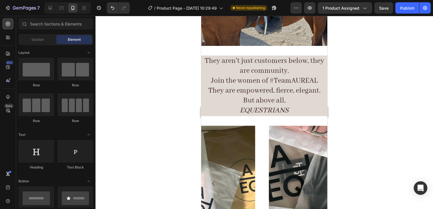
scroll to position [572, 0]
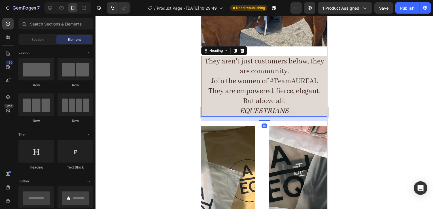
click at [289, 104] on h2 "They aren't just customers below, they are community. Join the women of #TeamAU…" at bounding box center [264, 86] width 126 height 61
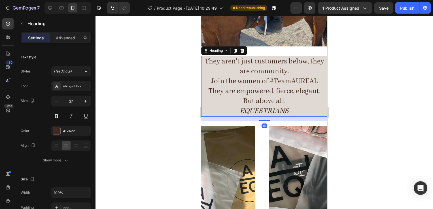
click at [276, 66] on h2 "They aren't just customers below, they are community. Join the women of #TeamAU…" at bounding box center [264, 86] width 126 height 61
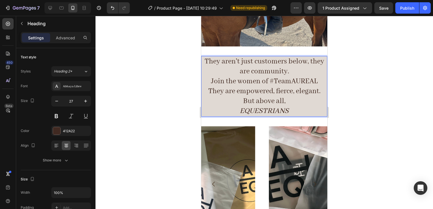
click at [292, 67] on p "They aren't just customers below, they are community. Join the women of #TeamAU…" at bounding box center [264, 87] width 125 height 60
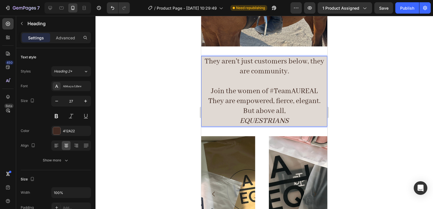
click at [316, 86] on p "They aren't just customers below, they are community. ⁠⁠⁠⁠⁠⁠⁠ Join the women of…" at bounding box center [264, 92] width 125 height 70
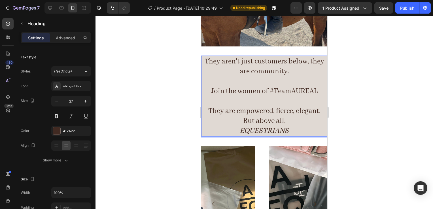
click at [227, 110] on p "They aren't just customers below, they are community. Join the women of #TeamAU…" at bounding box center [264, 97] width 125 height 80
click at [236, 115] on p "They aren't just customers below, they are community. Join the women of #TeamAU…" at bounding box center [264, 97] width 125 height 80
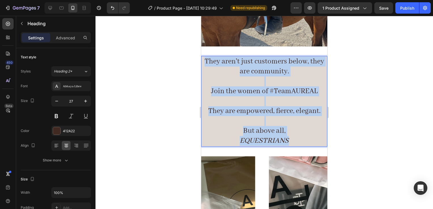
drag, startPoint x: 268, startPoint y: 124, endPoint x: 200, endPoint y: 54, distance: 97.8
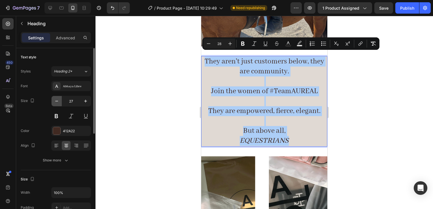
click at [55, 100] on icon "button" at bounding box center [57, 101] width 6 height 6
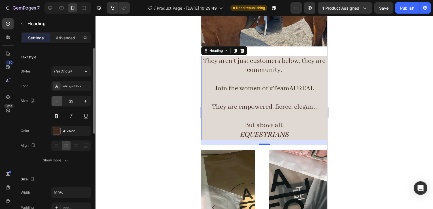
click at [55, 100] on icon "button" at bounding box center [57, 101] width 6 height 6
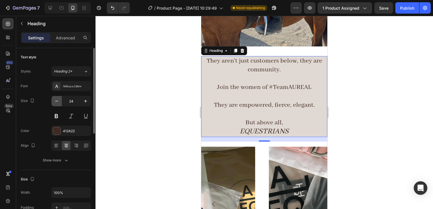
click at [55, 100] on icon "button" at bounding box center [57, 101] width 6 height 6
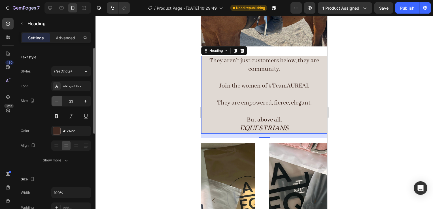
click at [55, 100] on icon "button" at bounding box center [57, 101] width 6 height 6
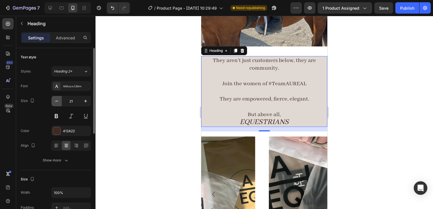
click at [55, 100] on icon "button" at bounding box center [57, 101] width 6 height 6
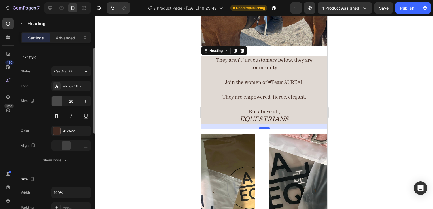
click at [55, 100] on icon "button" at bounding box center [57, 101] width 6 height 6
type input "18"
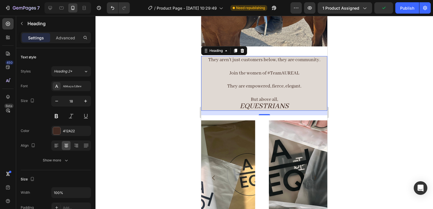
click at [289, 95] on p "They aren't just customers below, they are community. Join the women of #TeamAU…" at bounding box center [264, 84] width 125 height 54
click at [350, 91] on div at bounding box center [265, 112] width 338 height 193
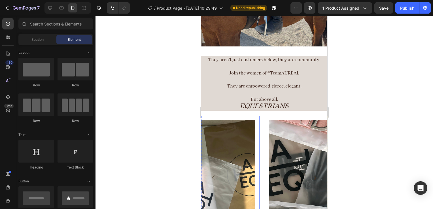
click at [257, 116] on div "Image Row" at bounding box center [199, 178] width 122 height 124
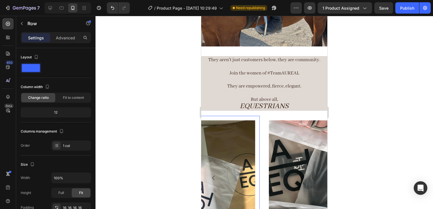
scroll to position [579, 0]
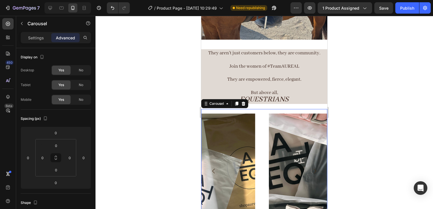
click at [264, 109] on div "Image Row Image Row Image Row Image Row" at bounding box center [264, 171] width 126 height 124
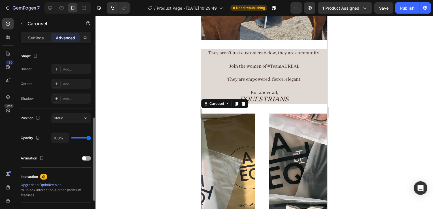
scroll to position [147, 0]
click at [63, 70] on div "Add..." at bounding box center [76, 69] width 27 height 5
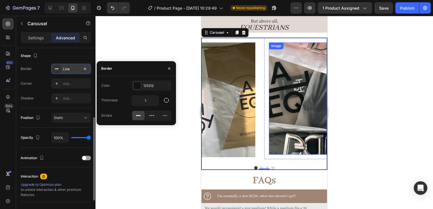
scroll to position [646, 0]
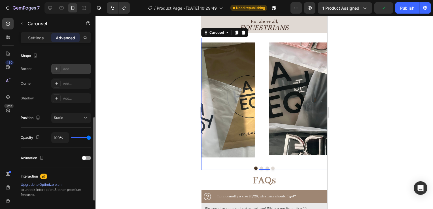
click at [317, 94] on button "Carousel Next Arrow" at bounding box center [315, 100] width 16 height 16
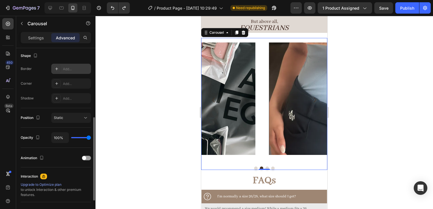
click at [212, 102] on icon "Carousel Back Arrow" at bounding box center [213, 100] width 7 height 7
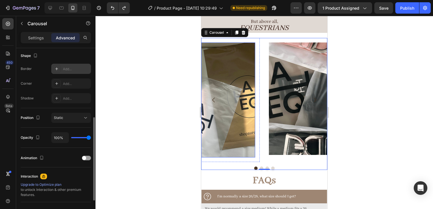
click at [234, 119] on img at bounding box center [199, 100] width 113 height 115
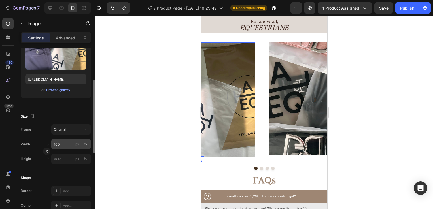
scroll to position [76, 0]
click at [60, 128] on span "Original" at bounding box center [60, 129] width 12 height 5
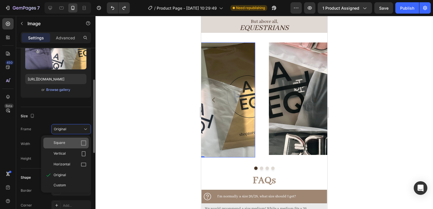
click at [63, 138] on div "Square" at bounding box center [65, 143] width 45 height 11
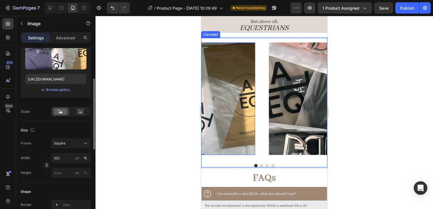
click at [263, 161] on div "Image Row Image Row Image Row Image 0 Row [GEOGRAPHIC_DATA]" at bounding box center [264, 103] width 126 height 130
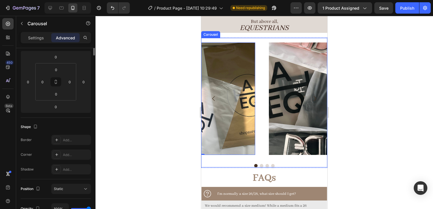
scroll to position [0, 0]
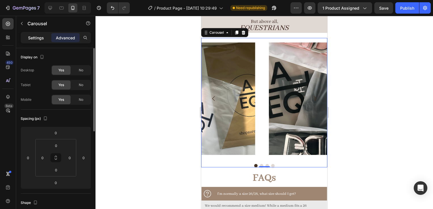
click at [42, 40] on p "Settings" at bounding box center [36, 38] width 16 height 6
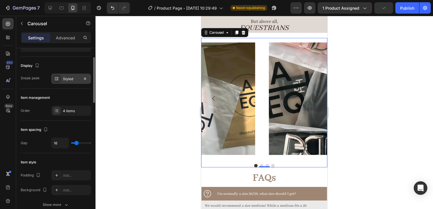
scroll to position [32, 0]
type input "11"
type input "0"
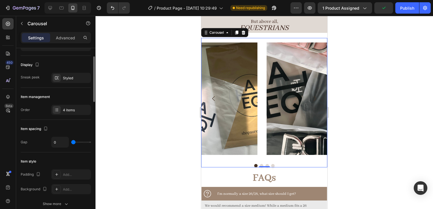
drag, startPoint x: 76, startPoint y: 141, endPoint x: 67, endPoint y: 139, distance: 9.3
type input "0"
click at [71, 142] on input "range" at bounding box center [81, 142] width 20 height 1
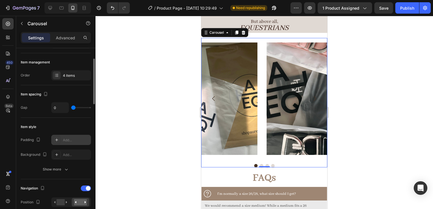
scroll to position [67, 0]
click at [70, 156] on div "Add..." at bounding box center [76, 154] width 27 height 5
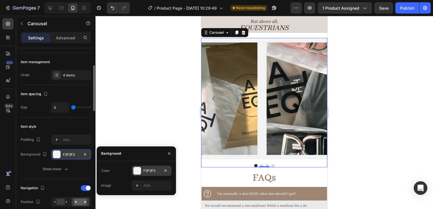
click at [155, 170] on div "F3F3F3" at bounding box center [151, 170] width 16 height 5
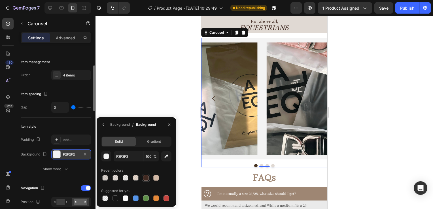
click at [146, 180] on div at bounding box center [146, 178] width 6 height 6
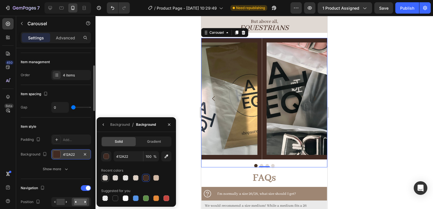
click at [108, 177] on div at bounding box center [105, 178] width 7 height 7
type input "99816E"
type input "30"
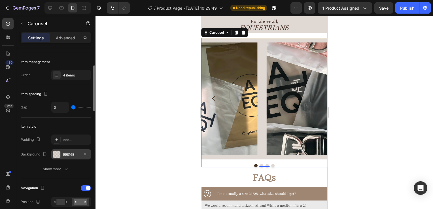
click at [369, 171] on div at bounding box center [265, 112] width 338 height 193
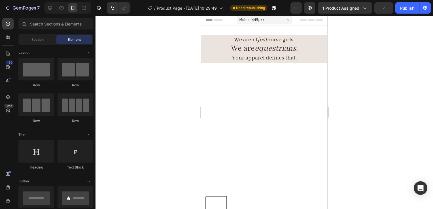
scroll to position [0, 0]
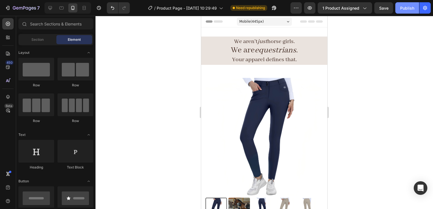
click at [408, 7] on div "Publish" at bounding box center [407, 8] width 14 height 6
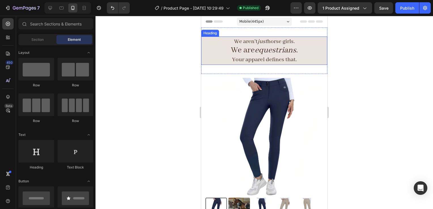
click at [238, 41] on span "We aren't just horse girls." at bounding box center [264, 41] width 61 height 7
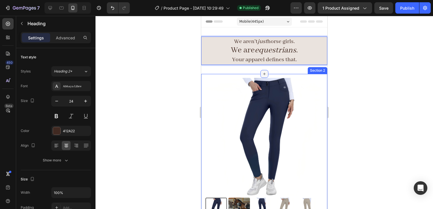
click at [261, 71] on div at bounding box center [265, 74] width 8 height 8
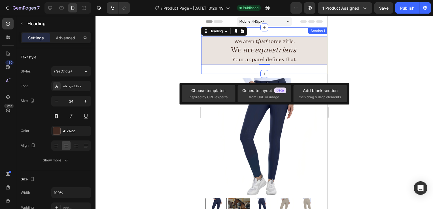
click at [250, 68] on div "We aren't just horse girls. We are equestrians . Your apparel defines that. Hea…" at bounding box center [264, 51] width 126 height 46
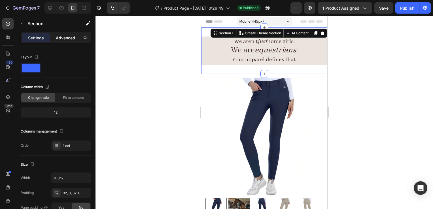
click at [67, 40] on p "Advanced" at bounding box center [65, 38] width 19 height 6
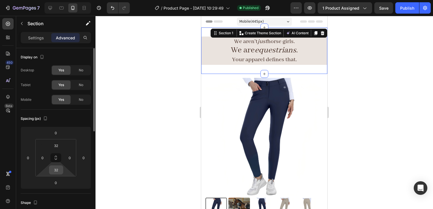
click at [57, 168] on input "32" at bounding box center [55, 170] width 11 height 9
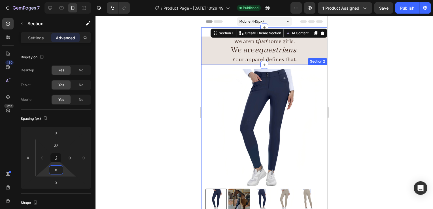
type input "0"
click at [388, 81] on div at bounding box center [265, 112] width 338 height 193
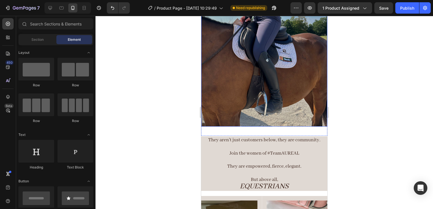
scroll to position [483, 0]
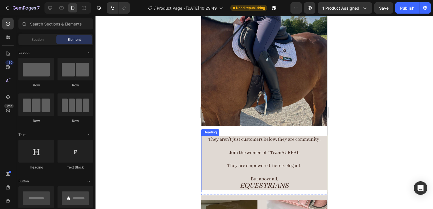
click at [213, 164] on h2 "They aren't just customers below, they are community. Join the women of #TeamAU…" at bounding box center [264, 163] width 126 height 55
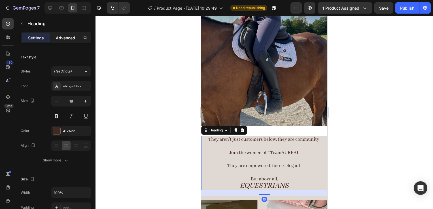
click at [60, 38] on p "Advanced" at bounding box center [65, 38] width 19 height 6
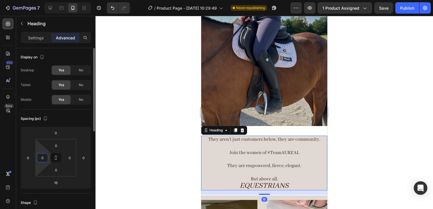
click at [46, 157] on input "0" at bounding box center [42, 158] width 9 height 9
type input "4"
click at [73, 160] on input "0" at bounding box center [69, 158] width 9 height 9
type input "4"
click at [28, 159] on input "0" at bounding box center [28, 158] width 9 height 9
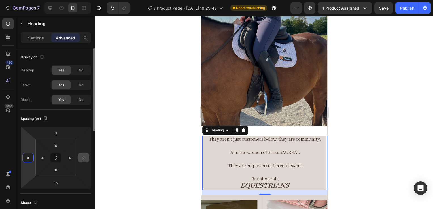
type input "4"
click at [84, 157] on input "0" at bounding box center [83, 158] width 9 height 9
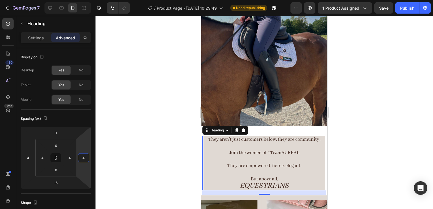
scroll to position [556, 0]
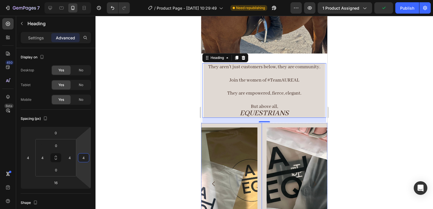
type input "4"
click at [234, 92] on h2 "They aren't just customers below, they are community. Join the women of #TeamAU…" at bounding box center [265, 90] width 122 height 55
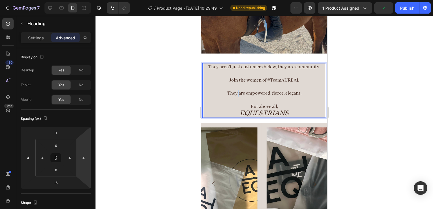
click at [234, 92] on p "They aren't just customers below, they are community. Join the women of #TeamAU…" at bounding box center [264, 91] width 120 height 54
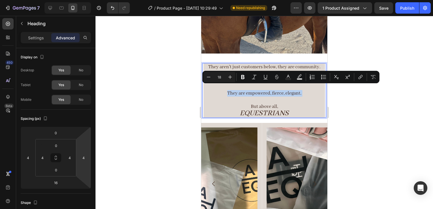
click at [225, 95] on p "They aren't just customers below, they are community. Join the women of #TeamAU…" at bounding box center [264, 91] width 120 height 54
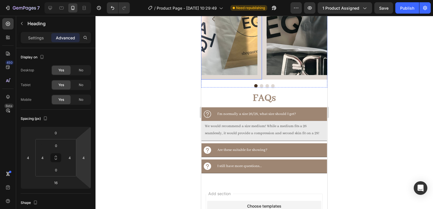
scroll to position [722, 0]
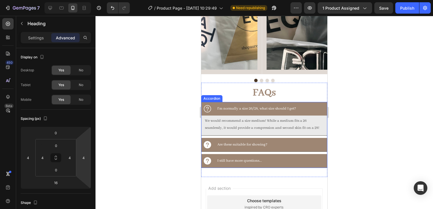
click at [207, 114] on div "I'm normally a size 26/28, what size should I get?" at bounding box center [265, 109] width 126 height 14
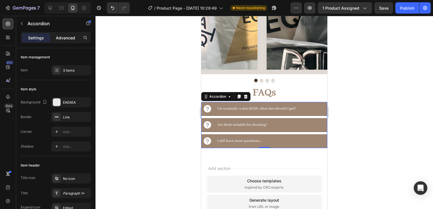
click at [63, 40] on p "Advanced" at bounding box center [65, 38] width 19 height 6
type input "100%"
type input "100"
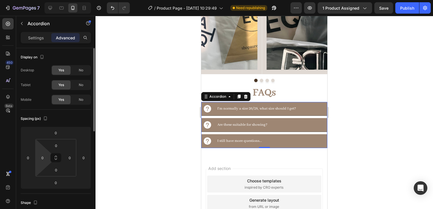
click at [45, 0] on html "7 Version history / Product Page - [DATE] 10:29:49 Need republishing Preview 1 …" at bounding box center [216, 0] width 433 height 0
type input "3"
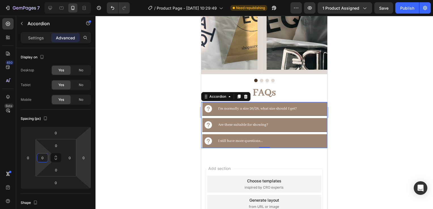
click at [145, 153] on div at bounding box center [265, 112] width 338 height 193
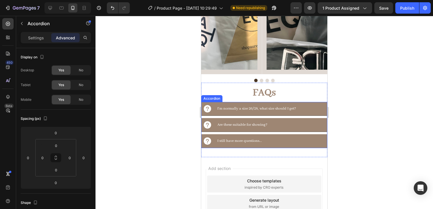
click at [210, 111] on icon at bounding box center [207, 108] width 9 height 9
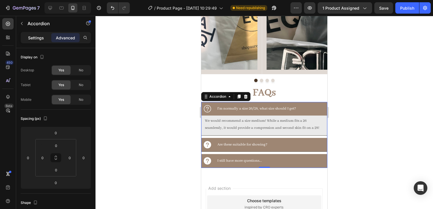
click at [32, 36] on p "Settings" at bounding box center [36, 38] width 16 height 6
type input "8"
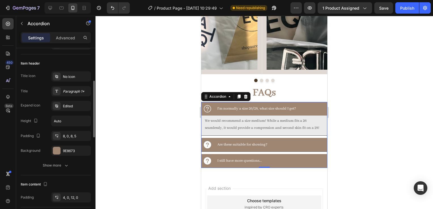
scroll to position [102, 0]
click at [70, 134] on div "8, 0, 8, 5" at bounding box center [71, 136] width 16 height 5
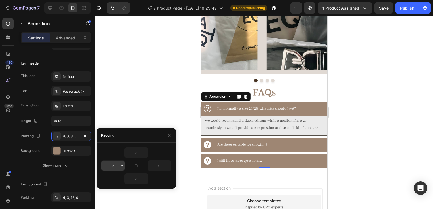
click at [116, 170] on input "5" at bounding box center [113, 166] width 23 height 10
type input "1"
type input "2"
type input "14"
click at [355, 142] on div at bounding box center [265, 112] width 338 height 193
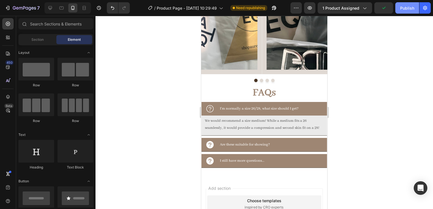
click at [406, 12] on button "Publish" at bounding box center [408, 7] width 24 height 11
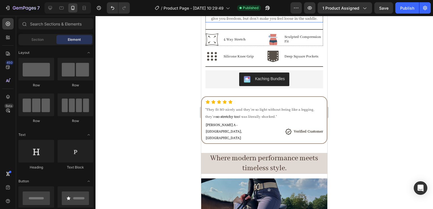
scroll to position [318, 0]
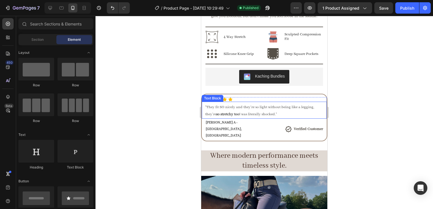
click at [213, 114] on p ""They fit SO nicely and they're so light without being like a legging, they're …" at bounding box center [265, 111] width 121 height 14
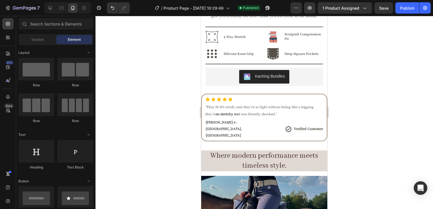
click at [322, 128] on section "Icon Icon Icon Icon Icon Icon List "They fit SO nicely and they're so light wit…" at bounding box center [264, 118] width 126 height 48
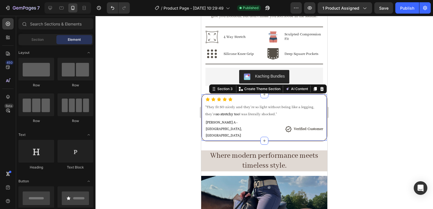
click at [318, 128] on div "Icon Icon Icon Icon Icon Icon List "They fit SO nicely and they're so light wit…" at bounding box center [264, 118] width 126 height 48
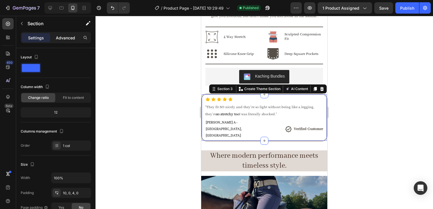
click at [59, 35] on p "Advanced" at bounding box center [65, 38] width 19 height 6
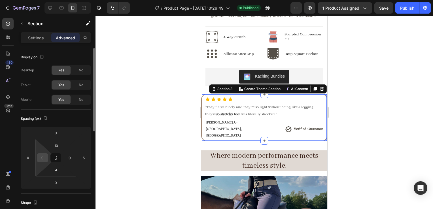
click at [43, 153] on div "0" at bounding box center [42, 157] width 11 height 9
click at [42, 156] on input "0" at bounding box center [42, 158] width 9 height 9
type input "1"
type input "0"
click at [31, 159] on input "0" at bounding box center [28, 158] width 9 height 9
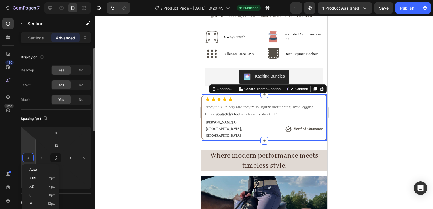
type input "4"
type input "1"
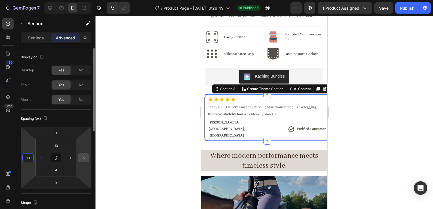
type input "10"
click at [84, 157] on input "5" at bounding box center [83, 158] width 9 height 9
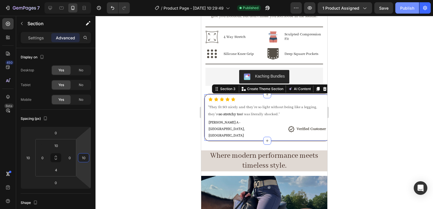
type input "10"
click at [409, 3] on button "Publish" at bounding box center [408, 7] width 24 height 11
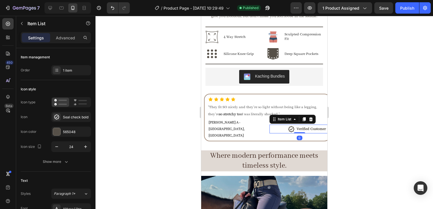
click at [291, 125] on div "Verified Customer" at bounding box center [307, 129] width 39 height 9
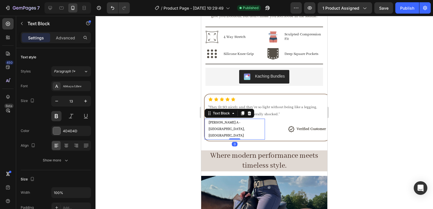
click at [260, 122] on p "[PERSON_NAME] A - [GEOGRAPHIC_DATA], [GEOGRAPHIC_DATA]" at bounding box center [237, 129] width 56 height 20
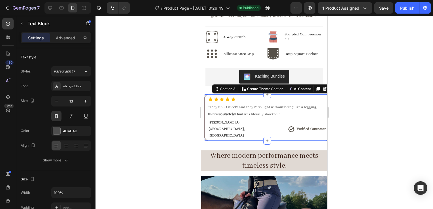
click at [216, 128] on div "Icon Icon Icon Icon Icon Icon List "They fit SO nicely and they're so light wit…" at bounding box center [267, 118] width 126 height 48
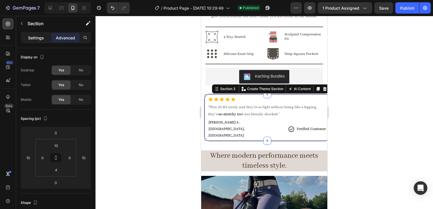
click at [30, 40] on p "Settings" at bounding box center [36, 38] width 16 height 6
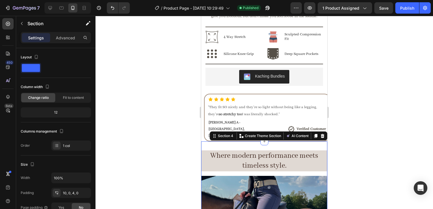
scroll to position [102, 0]
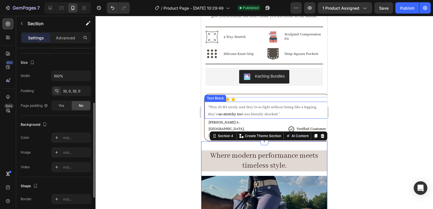
click at [220, 96] on div "Text Block" at bounding box center [215, 98] width 19 height 5
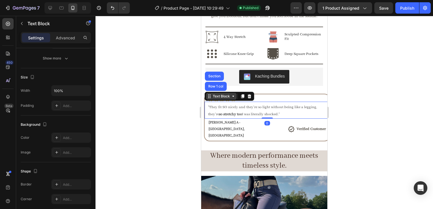
scroll to position [0, 0]
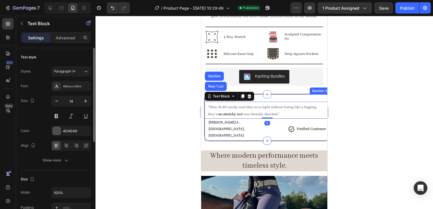
click at [302, 95] on div "Icon Icon Icon Icon Icon Icon List "They fit SO nicely and they're so light wit…" at bounding box center [267, 118] width 126 height 48
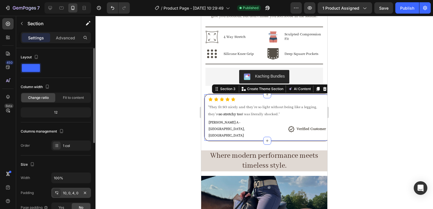
click at [68, 193] on div "10, 0, 4, 0" at bounding box center [71, 193] width 16 height 5
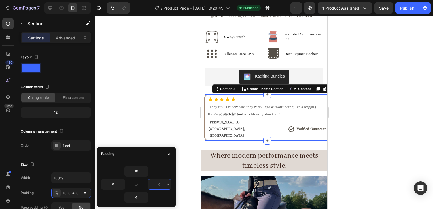
click at [155, 183] on input "0" at bounding box center [159, 184] width 23 height 10
type input "10"
click at [366, 117] on div at bounding box center [265, 112] width 338 height 193
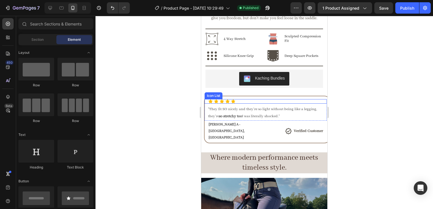
scroll to position [316, 0]
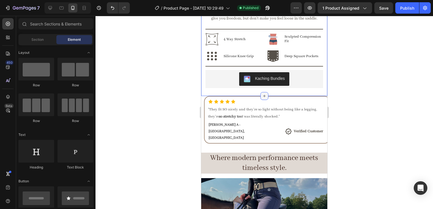
click at [265, 94] on div at bounding box center [265, 96] width 8 height 8
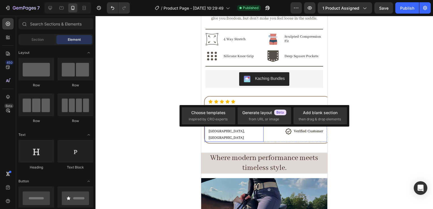
click at [204, 128] on section "Icon Icon Icon Icon Icon Icon List "They fit SO nicely and they're so light wit…" at bounding box center [264, 120] width 126 height 48
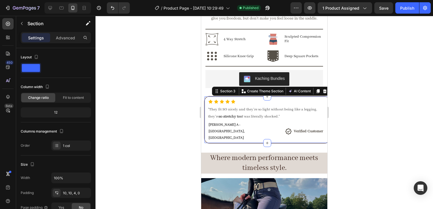
click at [209, 130] on div "Icon Icon Icon Icon Icon Icon List "They fit SO nicely and they're so light wit…" at bounding box center [267, 120] width 126 height 48
click at [64, 41] on div "Advanced" at bounding box center [65, 37] width 28 height 9
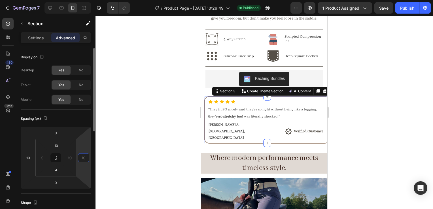
click at [86, 157] on input "10" at bounding box center [83, 158] width 9 height 9
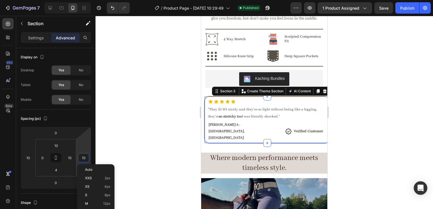
click at [331, 146] on div at bounding box center [265, 112] width 338 height 193
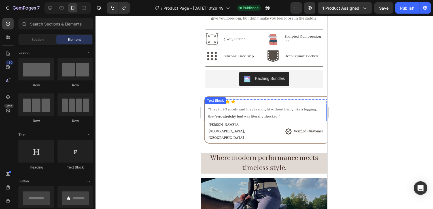
click at [354, 140] on div at bounding box center [265, 112] width 338 height 193
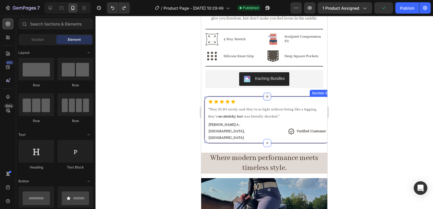
click at [266, 97] on icon at bounding box center [267, 97] width 3 height 3
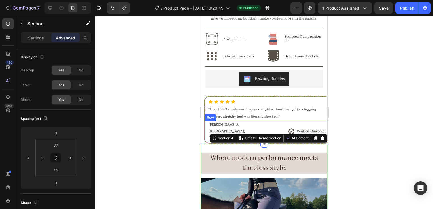
click at [204, 129] on section "Icon Icon Icon Icon Icon Icon List "They fit SO nicely and they're so light wit…" at bounding box center [264, 120] width 126 height 48
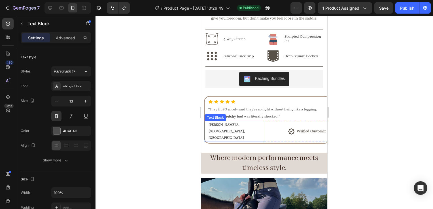
click at [206, 128] on div "[PERSON_NAME] A - ON, [GEOGRAPHIC_DATA] Text Block" at bounding box center [235, 131] width 60 height 21
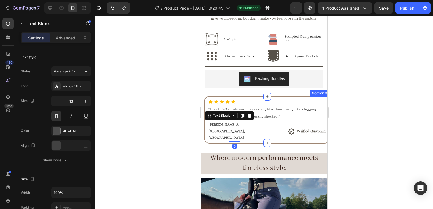
click at [209, 100] on icon at bounding box center [210, 102] width 5 height 5
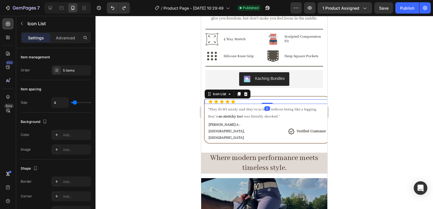
click at [205, 100] on div "Icon Icon Icon Icon Icon Icon List 0" at bounding box center [267, 102] width 125 height 5
click at [205, 128] on div "[PERSON_NAME] A - ON, [GEOGRAPHIC_DATA] Text Block" at bounding box center [235, 131] width 60 height 21
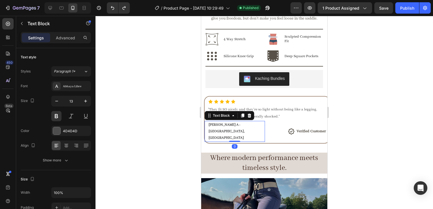
click at [205, 130] on section "Icon Icon Icon Icon Icon Icon List "They fit SO nicely and they're so light wit…" at bounding box center [264, 120] width 126 height 48
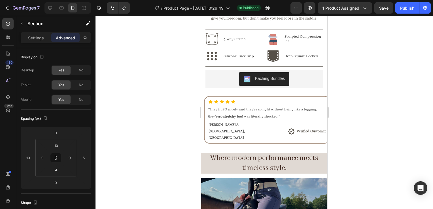
click at [215, 130] on div "Icon Icon Icon Icon Icon Icon List "They fit SO nicely and they're so light wit…" at bounding box center [267, 120] width 126 height 48
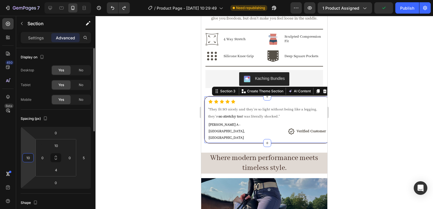
click at [31, 159] on input "10" at bounding box center [28, 158] width 9 height 9
type input "5"
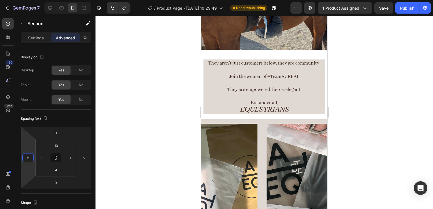
scroll to position [560, 0]
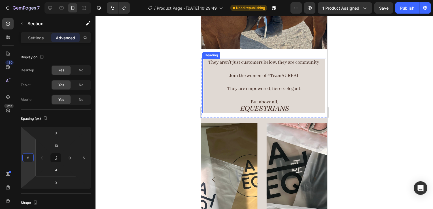
click at [268, 106] on icon "EQUESTRIANS" at bounding box center [264, 109] width 49 height 10
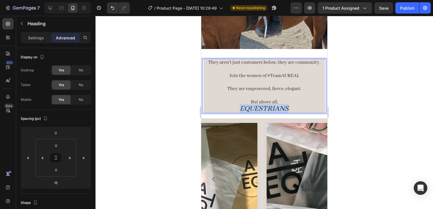
click at [268, 106] on icon "EQUESTRIANS" at bounding box center [264, 109] width 49 height 10
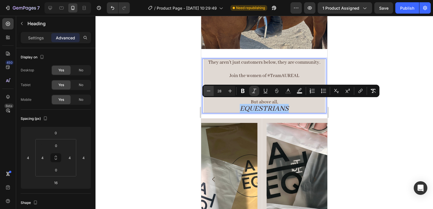
click at [207, 90] on icon "Editor contextual toolbar" at bounding box center [209, 91] width 6 height 6
type input "27"
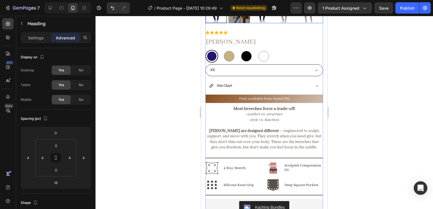
scroll to position [206, 0]
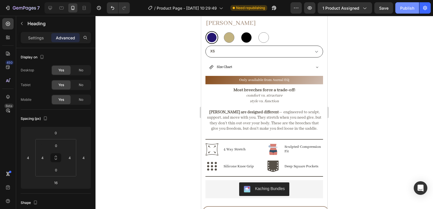
click at [405, 11] on button "Publish" at bounding box center [408, 7] width 24 height 11
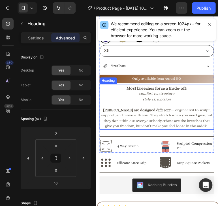
click at [183, 89] on h2 "Most breeches force a trade-off: comfort vs. structure style vs. function [PERS…" at bounding box center [159, 109] width 118 height 45
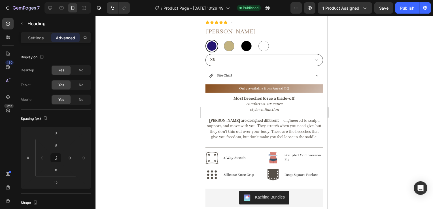
scroll to position [84, 0]
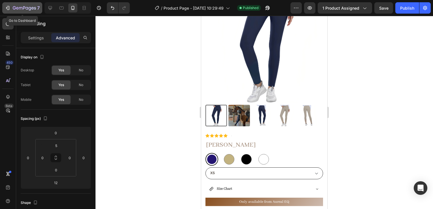
click at [24, 6] on icon "button" at bounding box center [24, 8] width 23 height 5
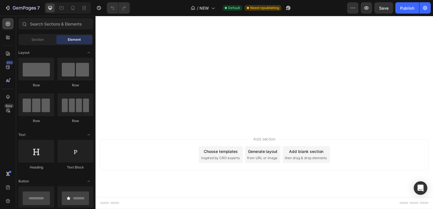
scroll to position [731, 0]
click at [72, 8] on icon at bounding box center [73, 8] width 6 height 6
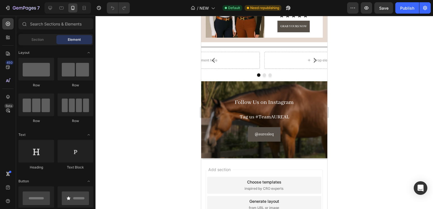
scroll to position [374, 0]
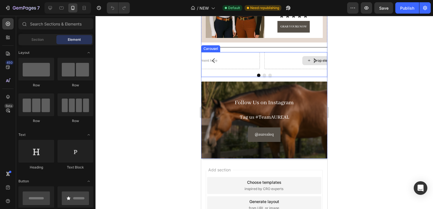
click at [309, 67] on div "Drop element here Drop element here Drop element here [GEOGRAPHIC_DATA]" at bounding box center [264, 64] width 126 height 25
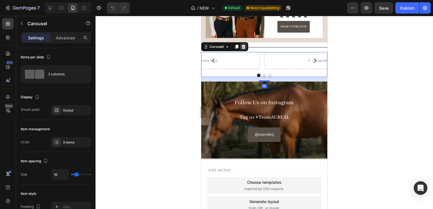
click at [246, 44] on div at bounding box center [243, 46] width 7 height 7
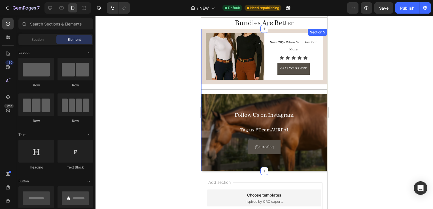
scroll to position [0, 0]
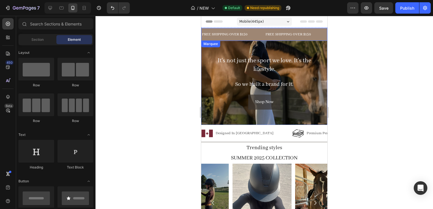
click at [355, 50] on div at bounding box center [265, 112] width 338 height 193
click at [408, 10] on div "Publish" at bounding box center [407, 8] width 14 height 6
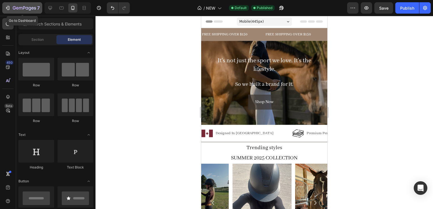
click at [26, 10] on icon "button" at bounding box center [24, 8] width 23 height 5
